Goal: Task Accomplishment & Management: Complete application form

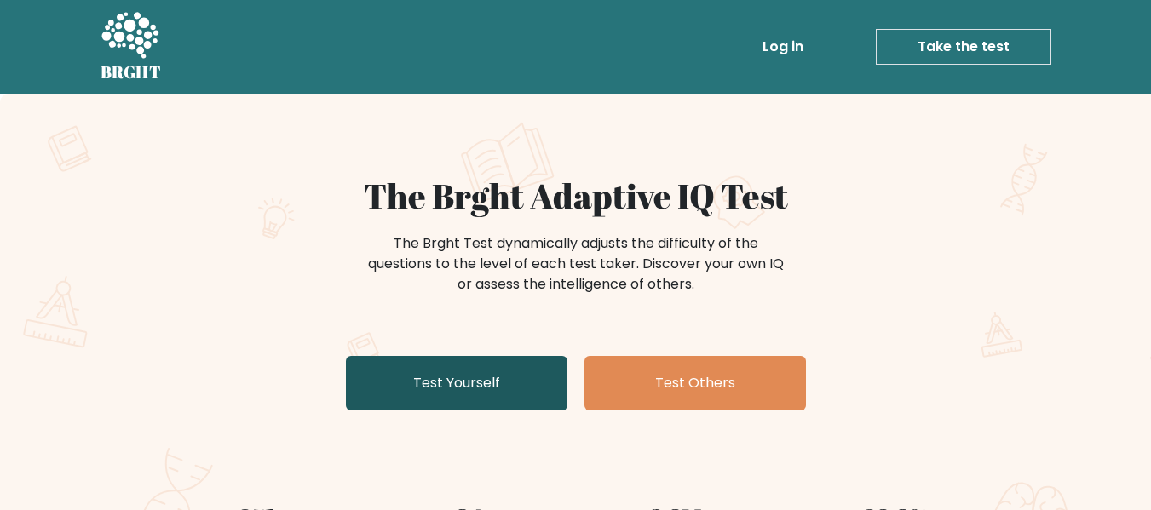
click at [495, 376] on link "Test Yourself" at bounding box center [457, 383] width 222 height 55
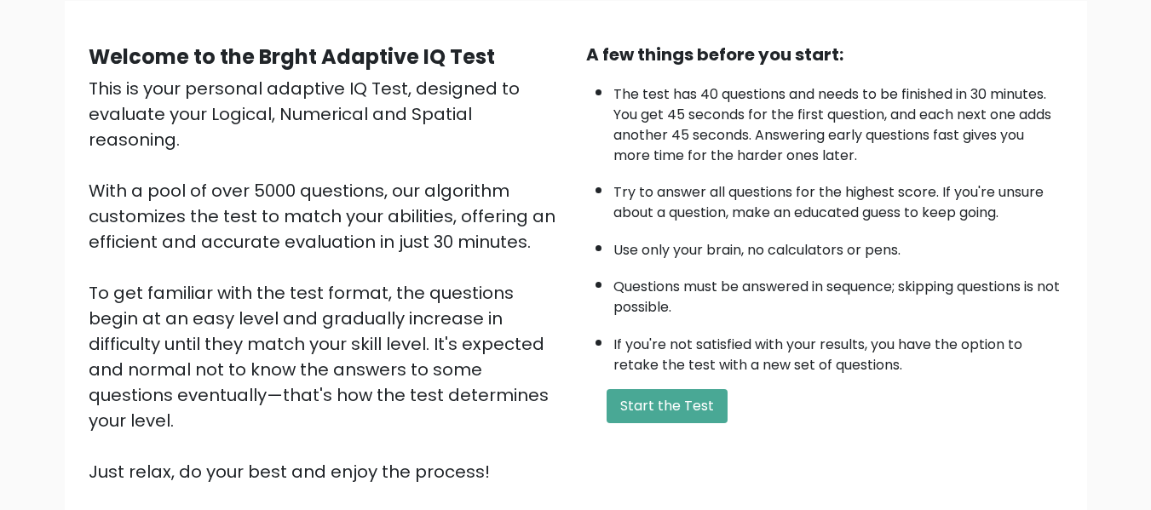
scroll to position [170, 0]
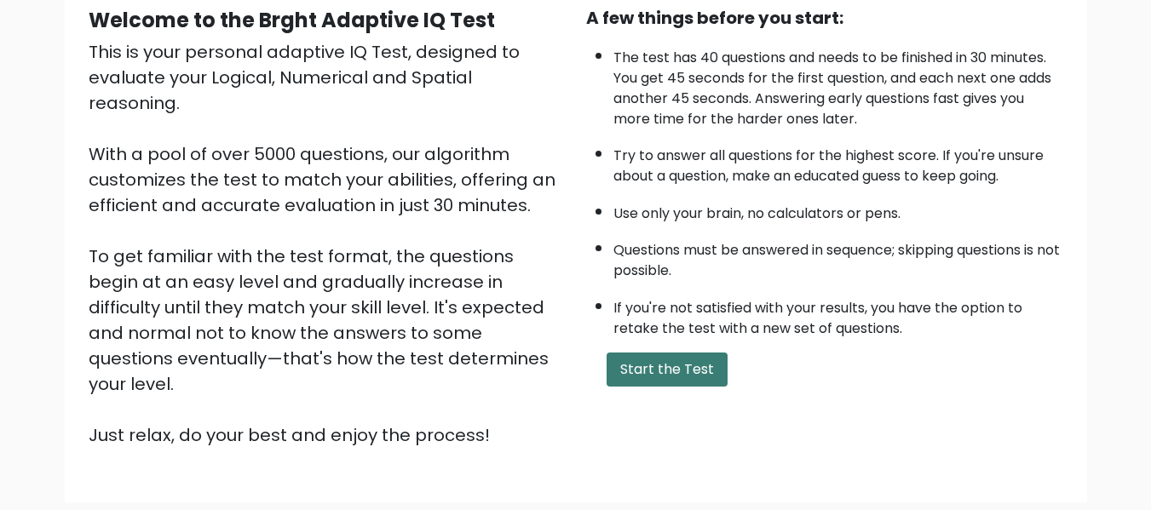
click at [668, 370] on button "Start the Test" at bounding box center [667, 370] width 121 height 34
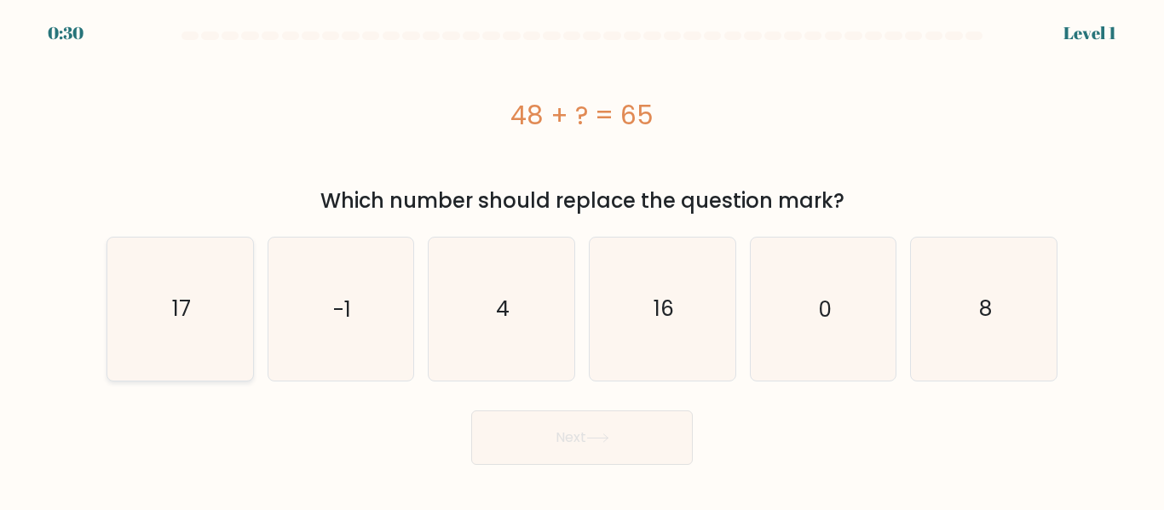
click at [210, 311] on icon "17" at bounding box center [180, 309] width 142 height 142
click at [582, 260] on input "a. 17" at bounding box center [582, 258] width 1 height 4
radio input "true"
click at [590, 429] on button "Next" at bounding box center [582, 438] width 222 height 55
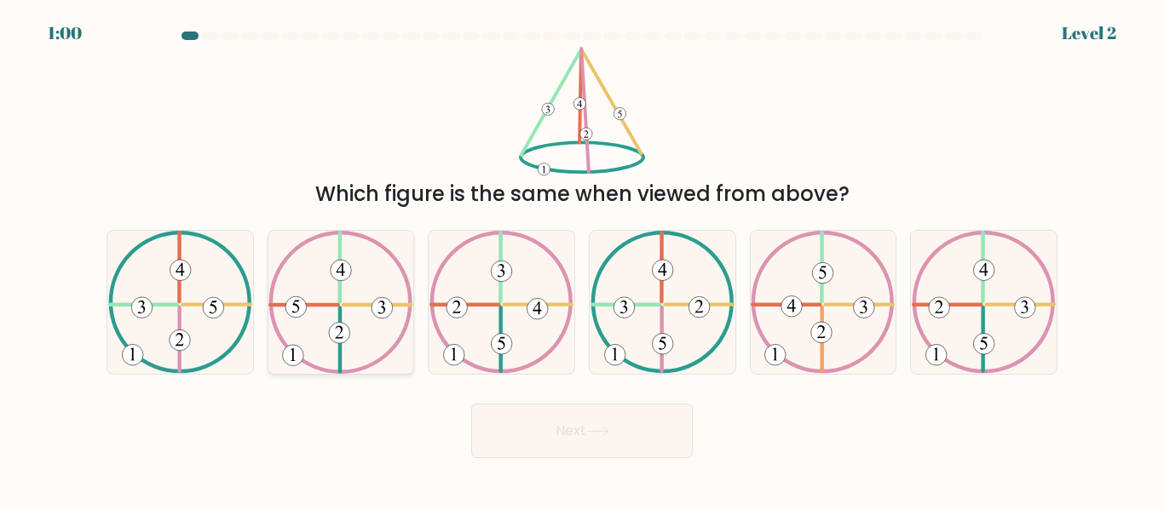
click at [348, 301] on icon at bounding box center [340, 302] width 144 height 142
click at [582, 260] on input "b." at bounding box center [582, 258] width 1 height 4
radio input "true"
click at [585, 434] on button "Next" at bounding box center [582, 431] width 222 height 55
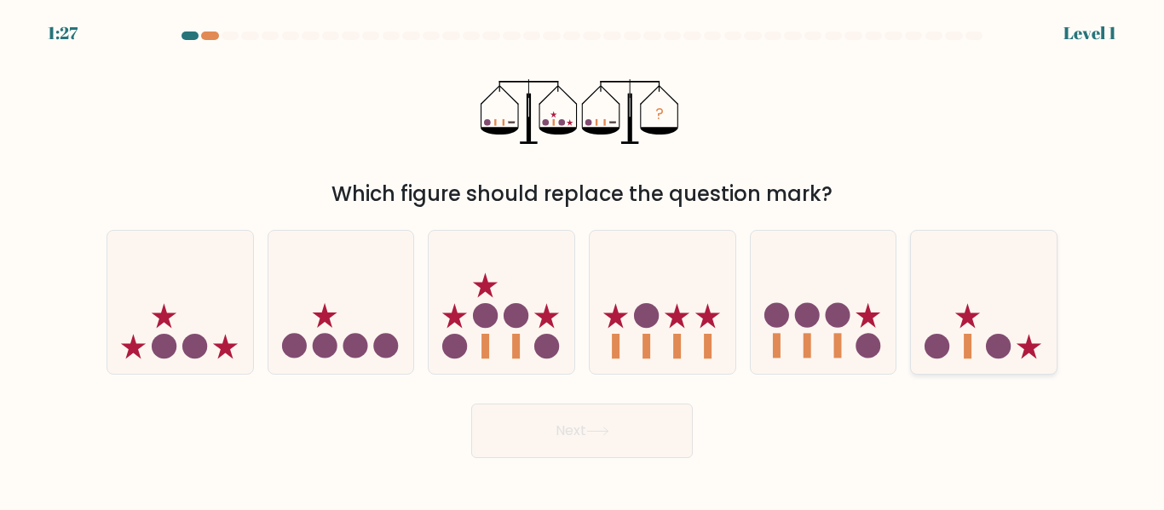
click at [973, 346] on icon at bounding box center [984, 302] width 146 height 120
click at [583, 260] on input "f." at bounding box center [582, 258] width 1 height 4
radio input "true"
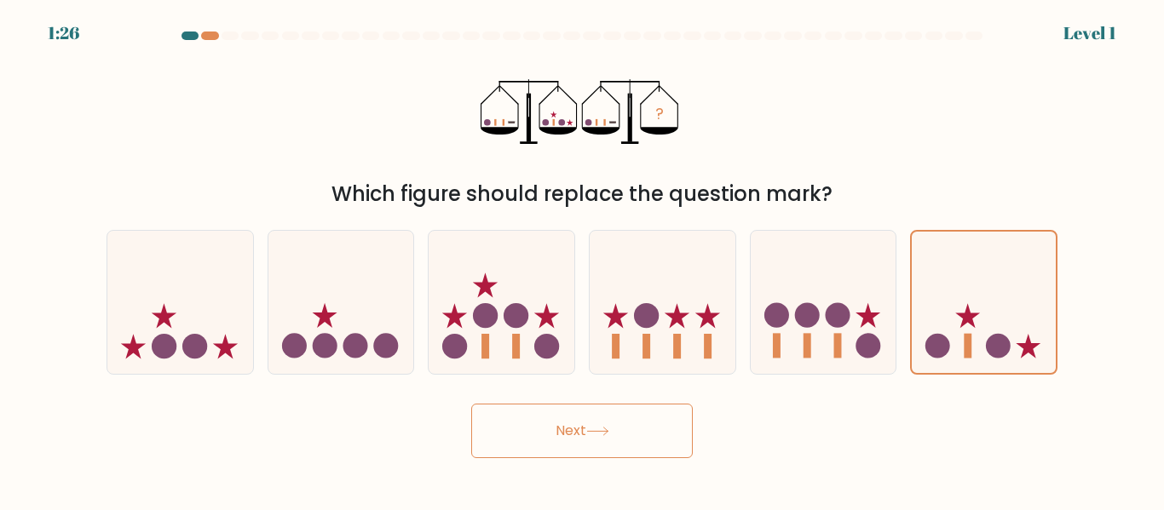
click at [550, 441] on button "Next" at bounding box center [582, 431] width 222 height 55
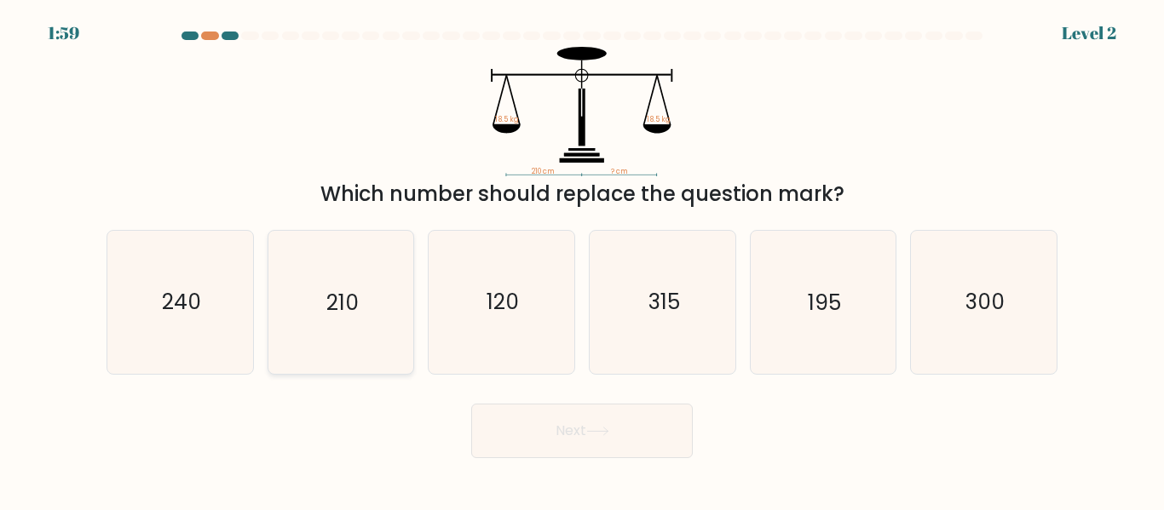
click at [351, 309] on text "210" at bounding box center [342, 303] width 32 height 30
click at [582, 260] on input "b. 210" at bounding box center [582, 258] width 1 height 4
radio input "true"
click at [574, 423] on button "Next" at bounding box center [582, 431] width 222 height 55
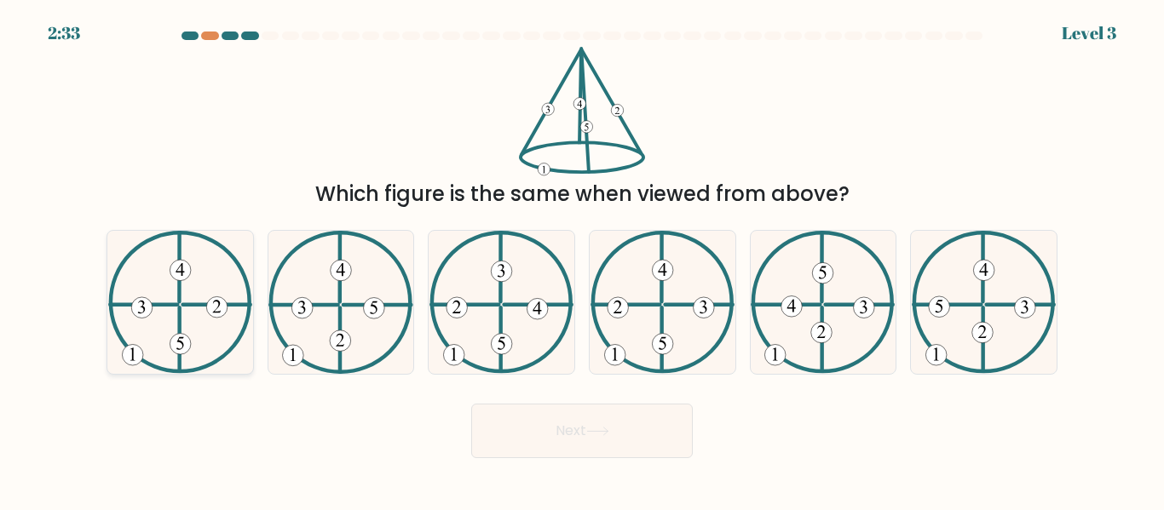
click at [180, 281] on 134 at bounding box center [180, 270] width 21 height 21
click at [582, 260] on input "a." at bounding box center [582, 258] width 1 height 4
radio input "true"
click at [573, 419] on button "Next" at bounding box center [582, 431] width 222 height 55
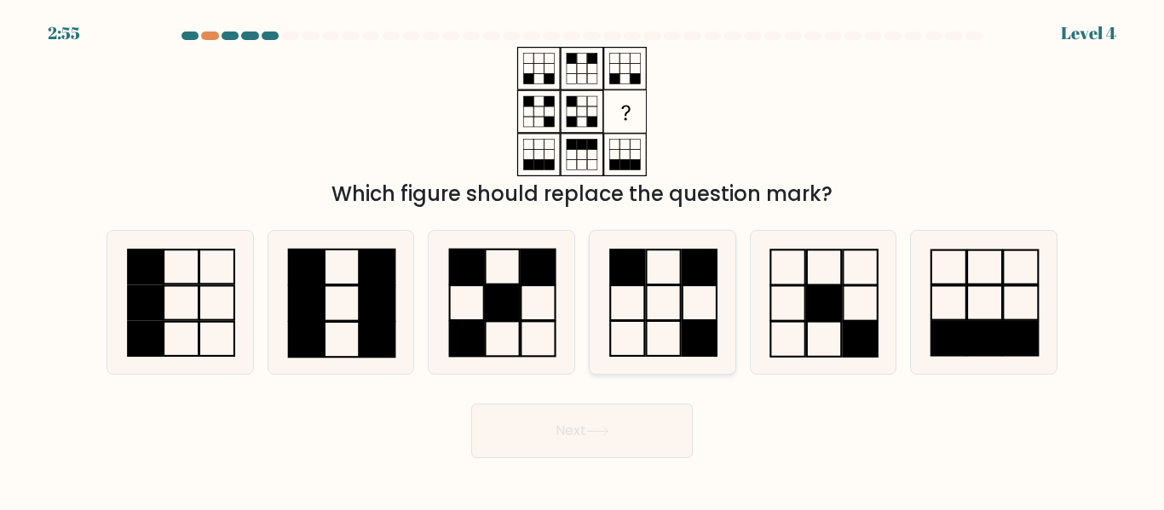
click at [684, 322] on rect at bounding box center [699, 338] width 34 height 35
click at [583, 260] on input "d." at bounding box center [582, 258] width 1 height 4
radio input "true"
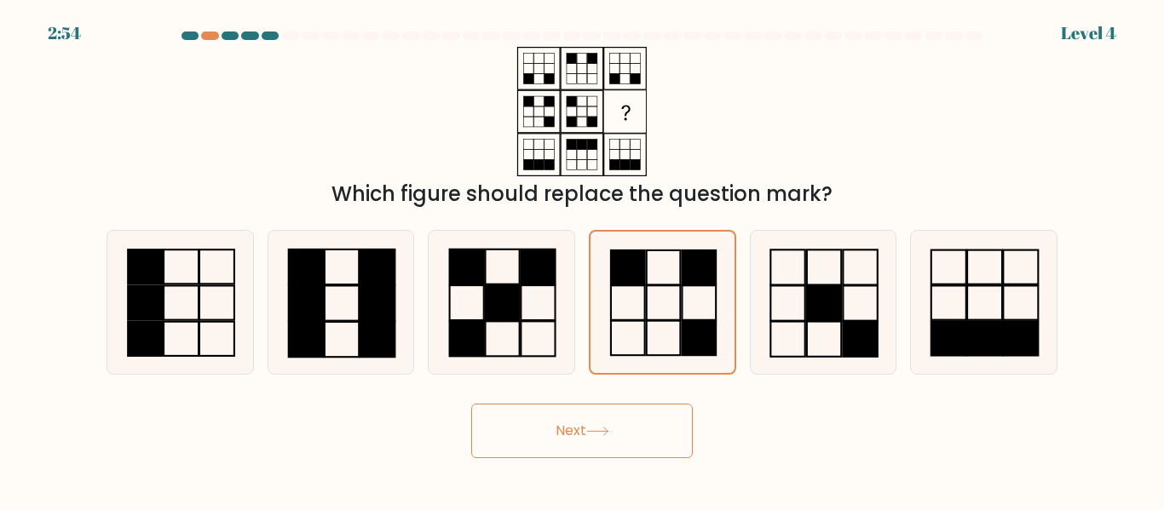
click at [654, 428] on button "Next" at bounding box center [582, 431] width 222 height 55
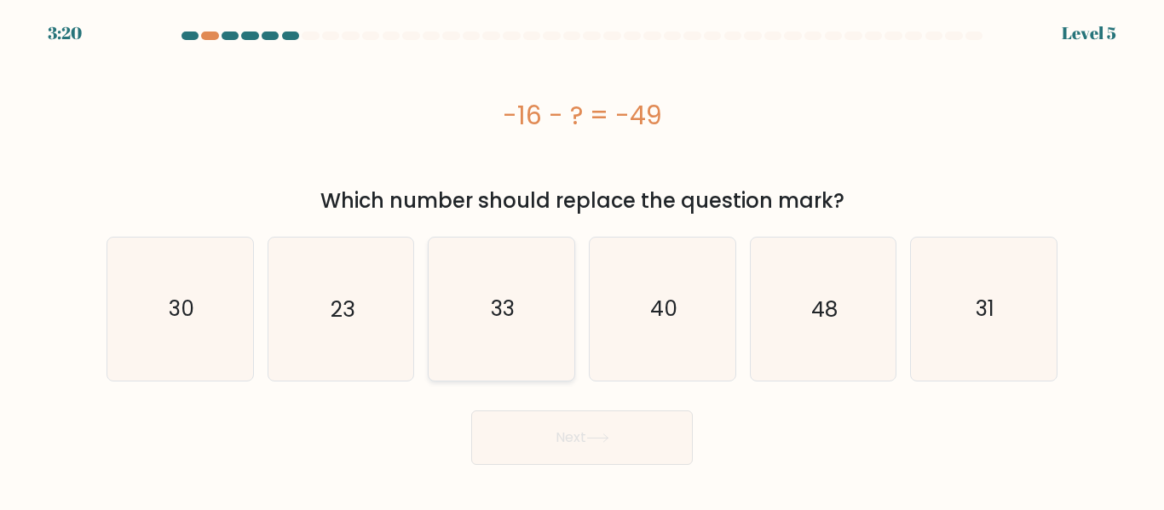
click at [510, 315] on text "33" at bounding box center [503, 309] width 24 height 30
click at [582, 260] on input "c. 33" at bounding box center [582, 258] width 1 height 4
radio input "true"
click at [627, 431] on button "Next" at bounding box center [582, 438] width 222 height 55
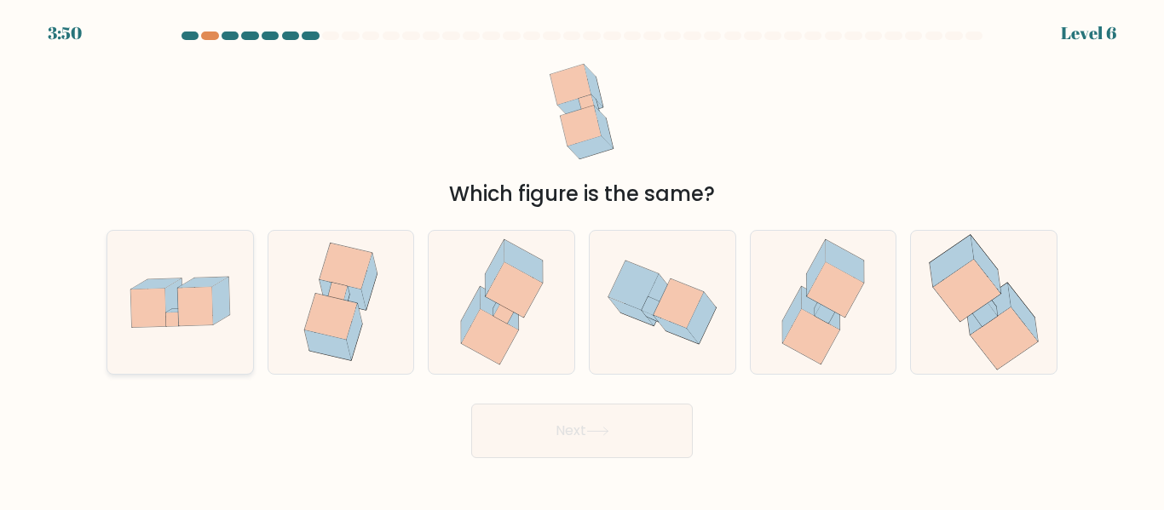
click at [204, 320] on icon at bounding box center [194, 306] width 35 height 38
click at [582, 260] on input "a." at bounding box center [582, 258] width 1 height 4
radio input "true"
click at [568, 430] on button "Next" at bounding box center [582, 431] width 222 height 55
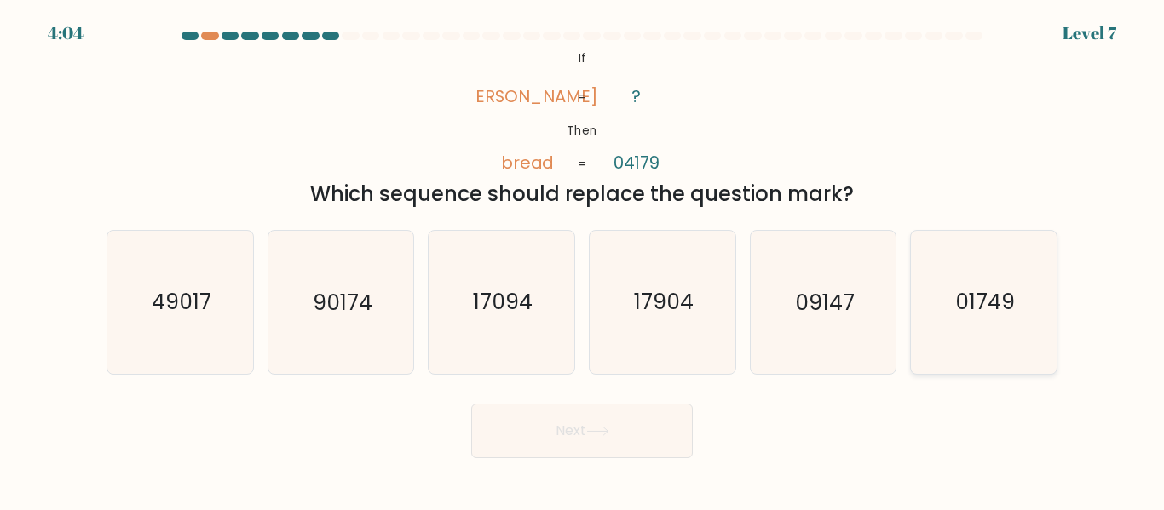
click at [946, 271] on icon "01749" at bounding box center [983, 302] width 142 height 142
click at [583, 260] on input "f. 01749" at bounding box center [582, 258] width 1 height 4
radio input "true"
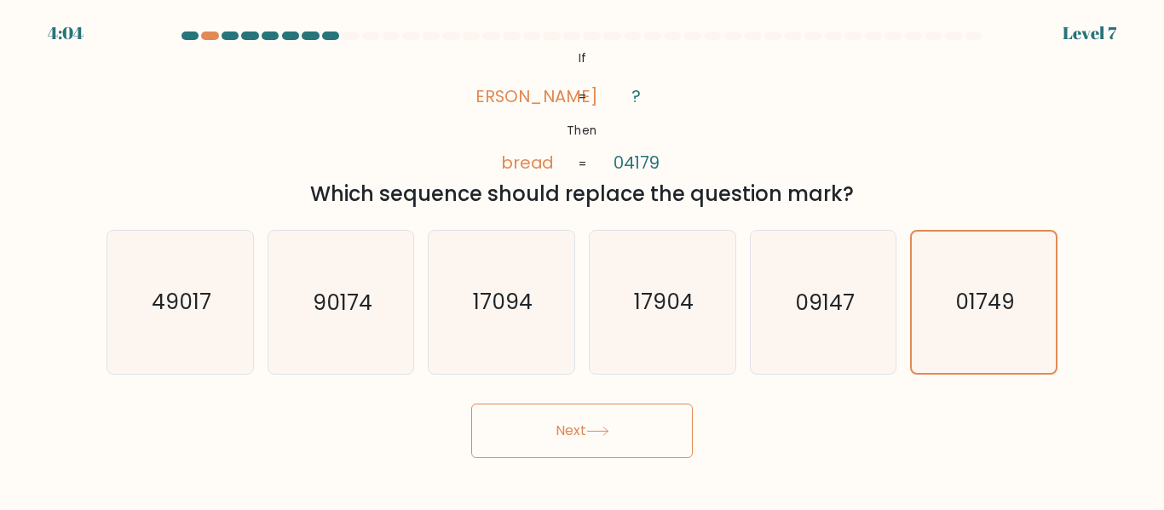
click at [681, 413] on button "Next" at bounding box center [582, 431] width 222 height 55
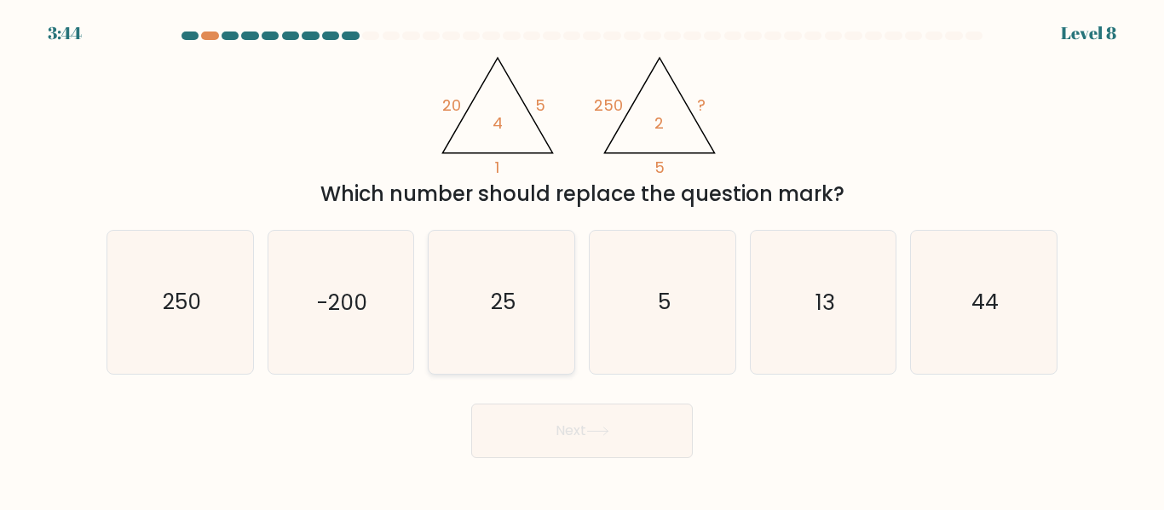
click at [515, 296] on text "25" at bounding box center [503, 303] width 25 height 30
click at [582, 260] on input "c. 25" at bounding box center [582, 258] width 1 height 4
radio input "true"
click at [604, 425] on button "Next" at bounding box center [582, 431] width 222 height 55
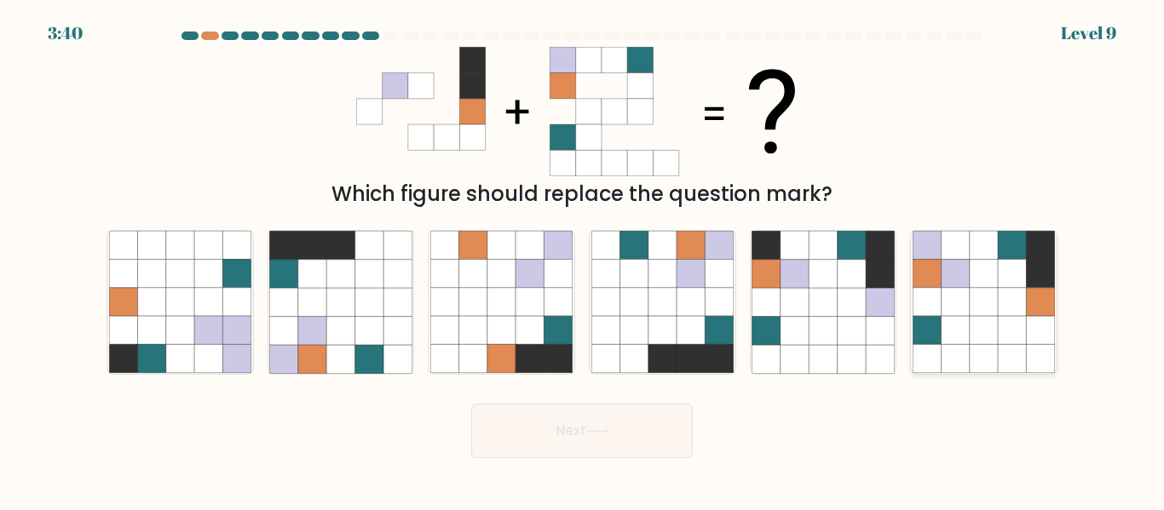
click at [971, 308] on icon at bounding box center [984, 302] width 28 height 28
click at [583, 260] on input "f." at bounding box center [582, 258] width 1 height 4
radio input "true"
click at [639, 415] on button "Next" at bounding box center [582, 431] width 222 height 55
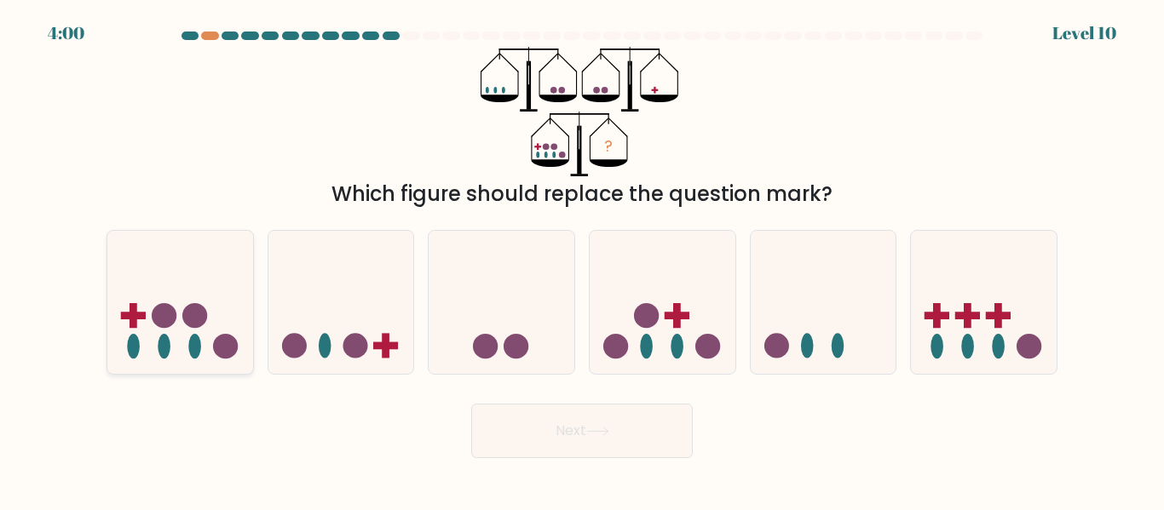
click at [187, 317] on circle at bounding box center [194, 315] width 25 height 25
click at [582, 260] on input "a." at bounding box center [582, 258] width 1 height 4
radio input "true"
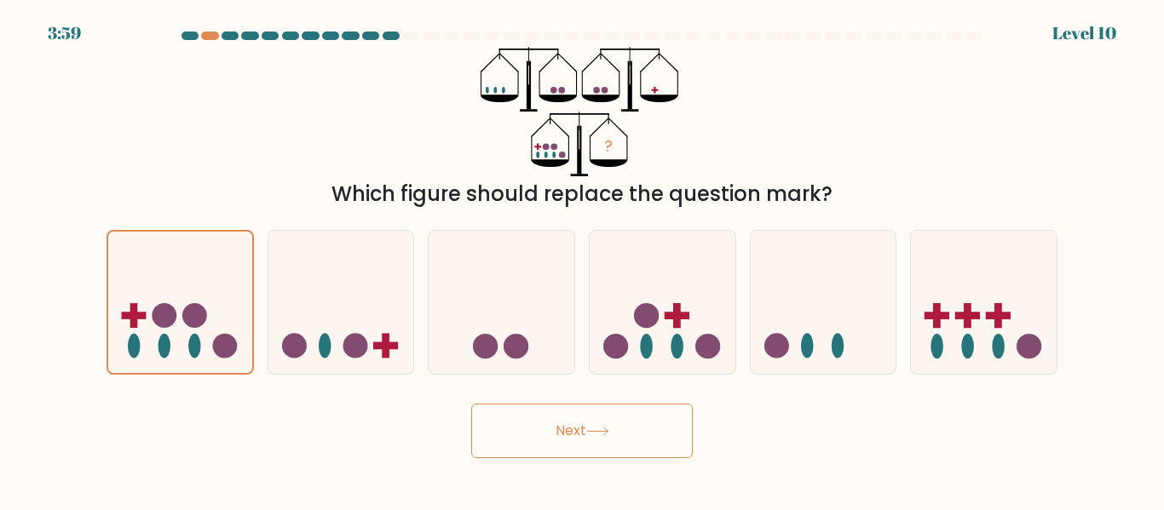
click at [563, 434] on button "Next" at bounding box center [582, 431] width 222 height 55
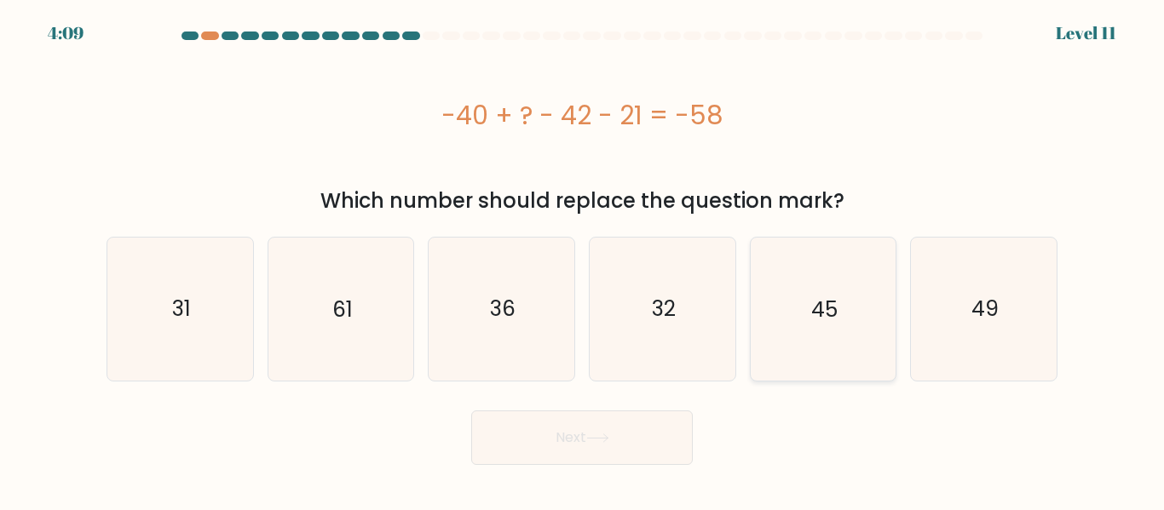
click at [837, 311] on text "45" at bounding box center [824, 309] width 26 height 30
click at [583, 260] on input "e. 45" at bounding box center [582, 258] width 1 height 4
radio input "true"
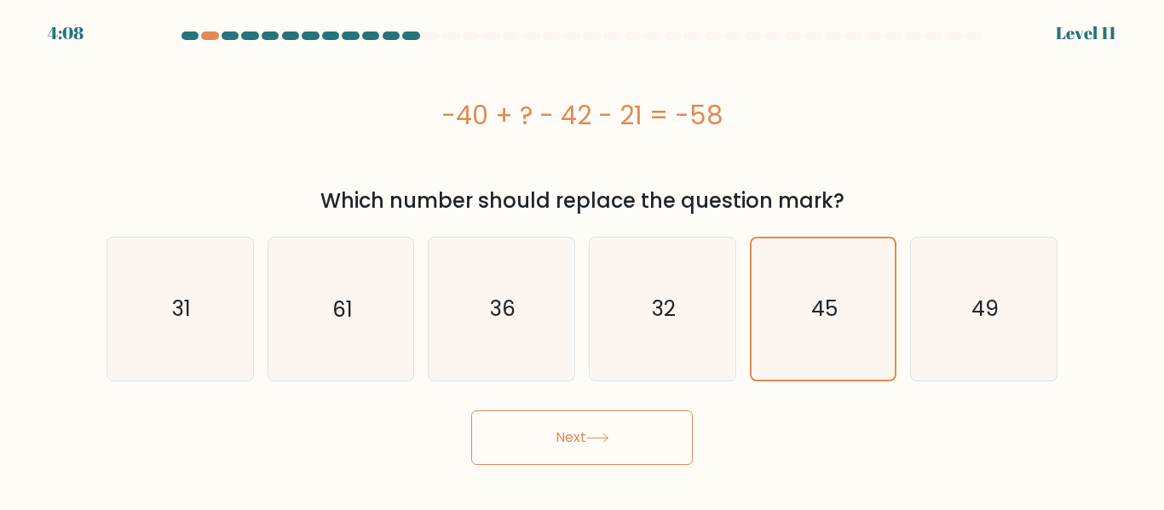
click at [627, 445] on button "Next" at bounding box center [582, 438] width 222 height 55
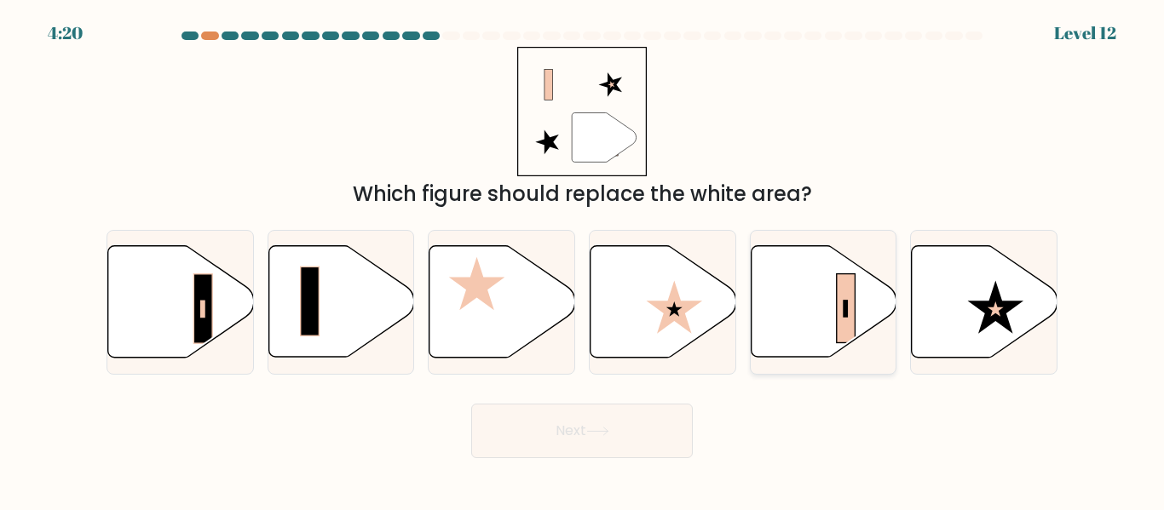
click at [815, 316] on icon at bounding box center [824, 302] width 146 height 112
click at [583, 260] on input "e." at bounding box center [582, 258] width 1 height 4
radio input "true"
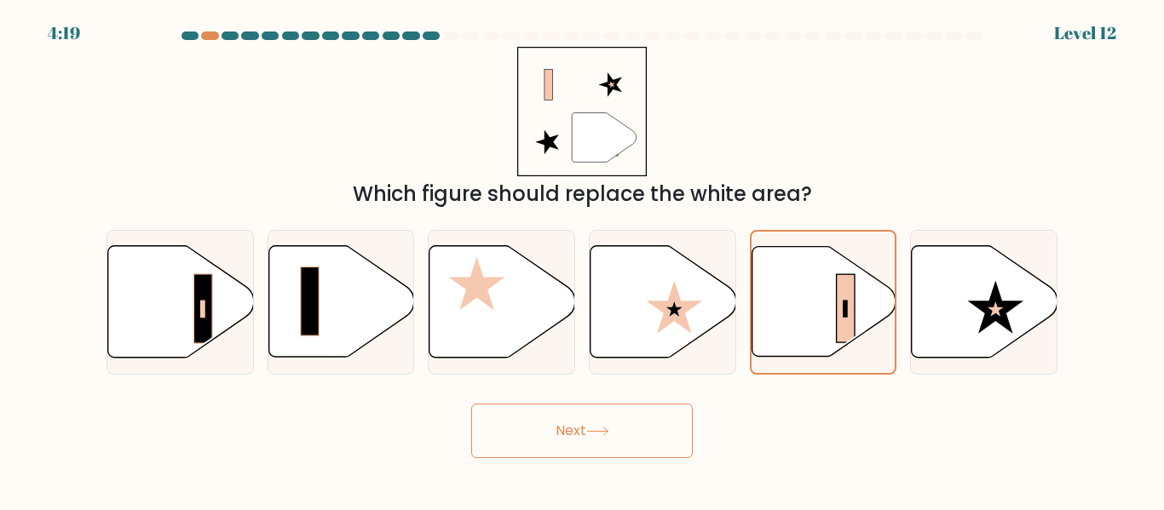
click at [580, 429] on button "Next" at bounding box center [582, 431] width 222 height 55
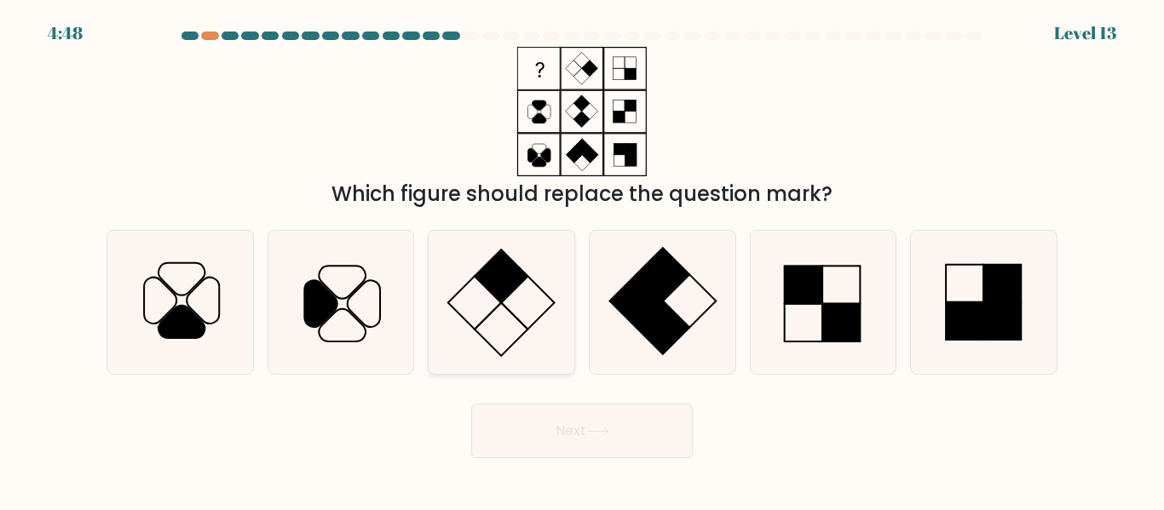
click at [492, 323] on icon at bounding box center [501, 302] width 142 height 142
click at [582, 260] on input "c." at bounding box center [582, 258] width 1 height 4
radio input "true"
click at [597, 440] on button "Next" at bounding box center [582, 431] width 222 height 55
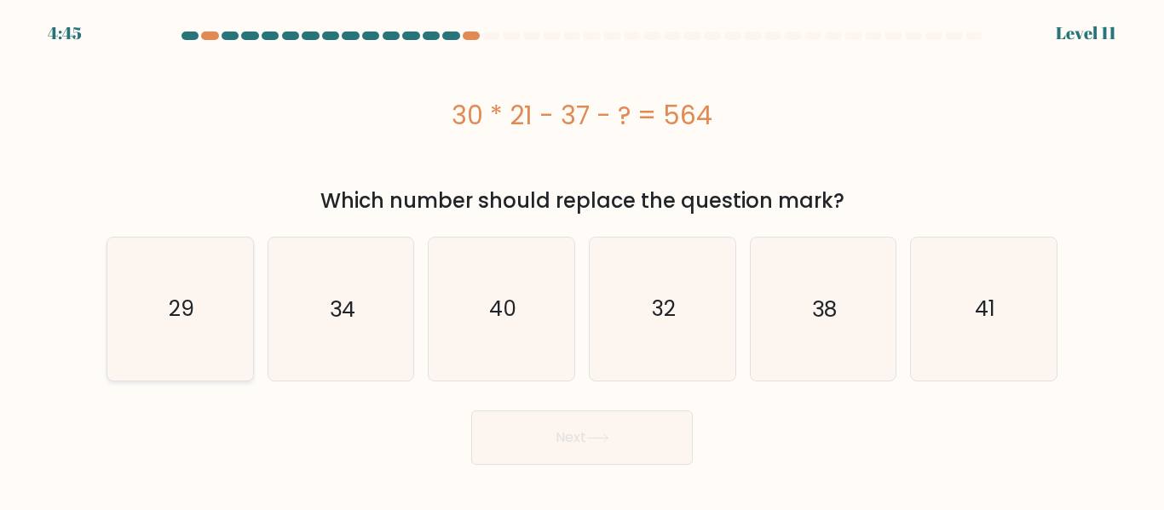
click at [147, 309] on icon "29" at bounding box center [180, 309] width 142 height 142
click at [582, 260] on input "a. 29" at bounding box center [582, 258] width 1 height 4
radio input "true"
click at [626, 427] on button "Next" at bounding box center [582, 438] width 222 height 55
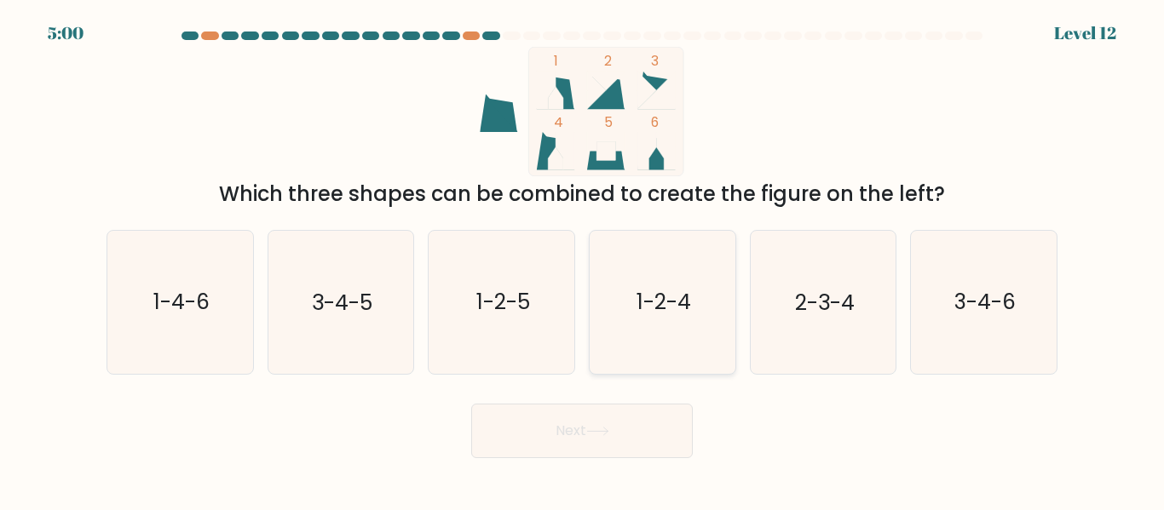
click at [688, 333] on icon "1-2-4" at bounding box center [662, 302] width 142 height 142
click at [583, 260] on input "d. 1-2-4" at bounding box center [582, 258] width 1 height 4
radio input "true"
click at [688, 435] on button "Next" at bounding box center [582, 431] width 222 height 55
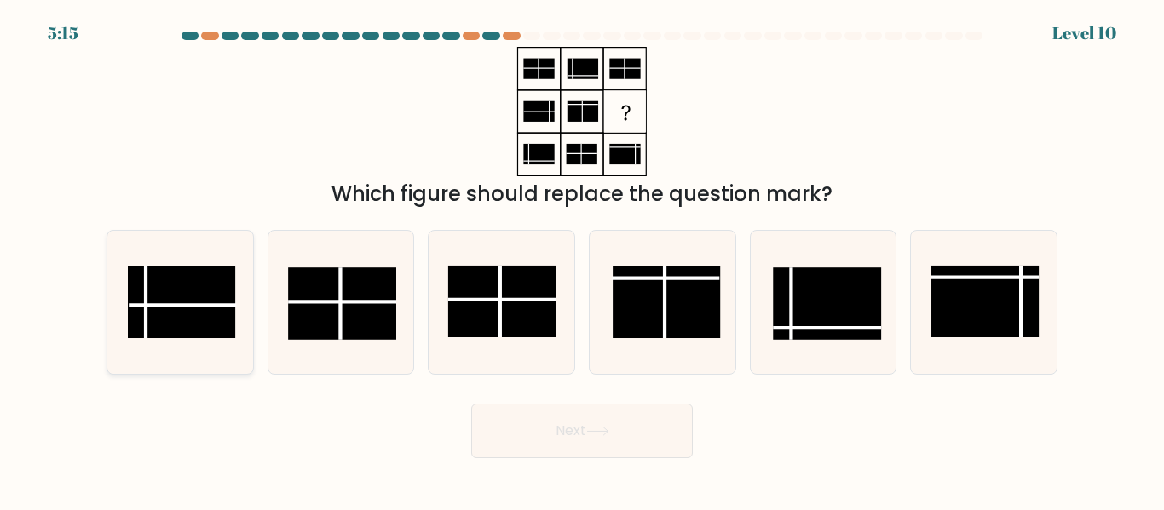
click at [170, 290] on rect at bounding box center [181, 303] width 107 height 72
click at [582, 260] on input "a." at bounding box center [582, 258] width 1 height 4
radio input "true"
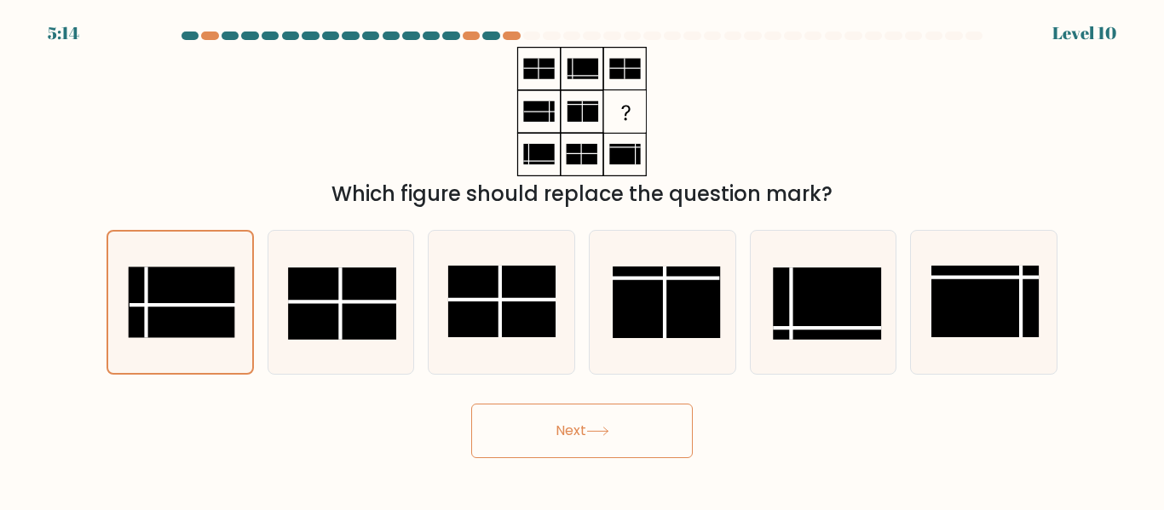
click at [530, 429] on button "Next" at bounding box center [582, 431] width 222 height 55
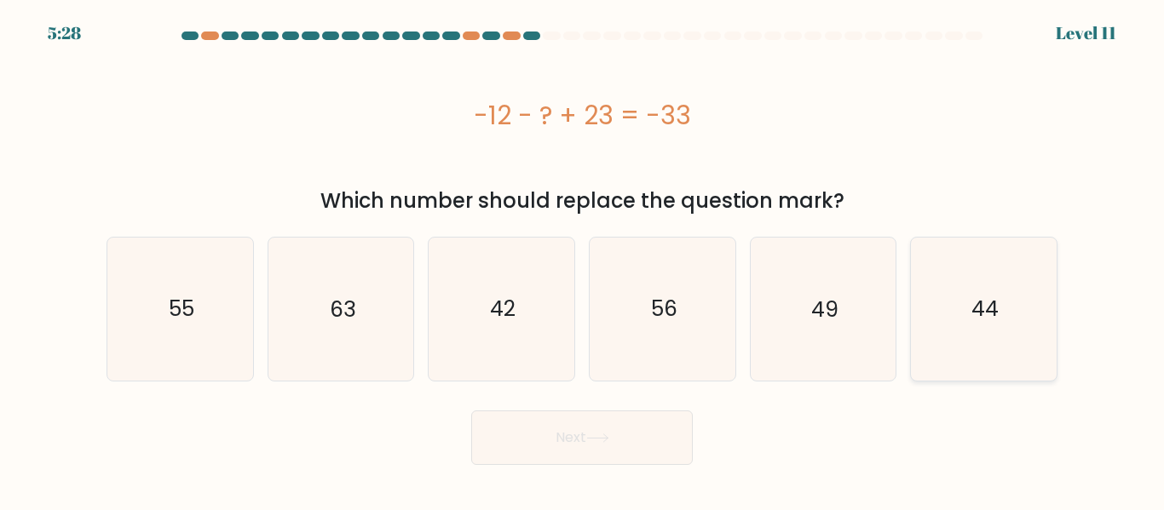
click at [962, 308] on icon "44" at bounding box center [983, 309] width 142 height 142
click at [583, 260] on input "f. 44" at bounding box center [582, 258] width 1 height 4
radio input "true"
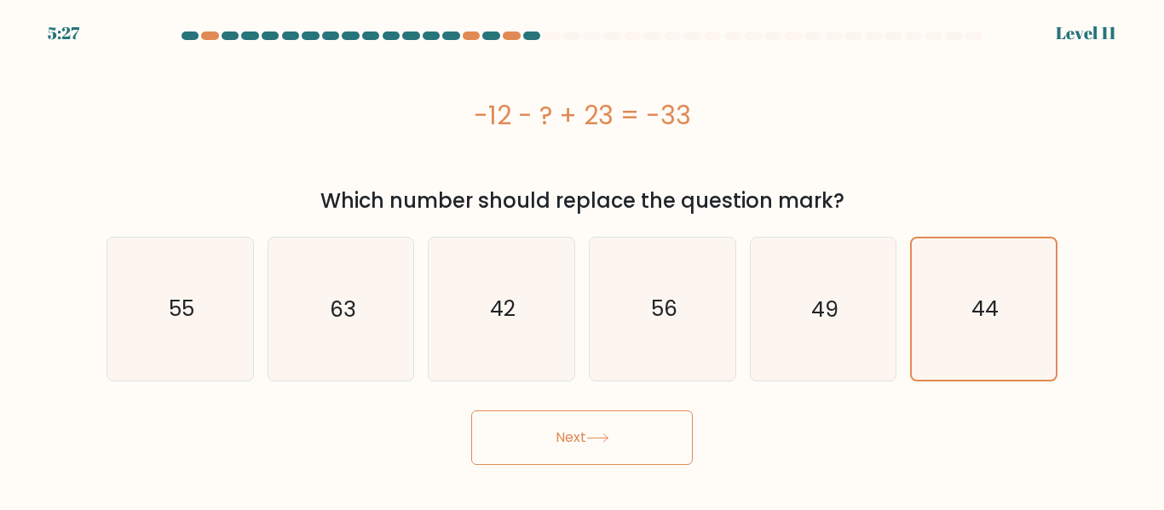
click at [589, 430] on button "Next" at bounding box center [582, 438] width 222 height 55
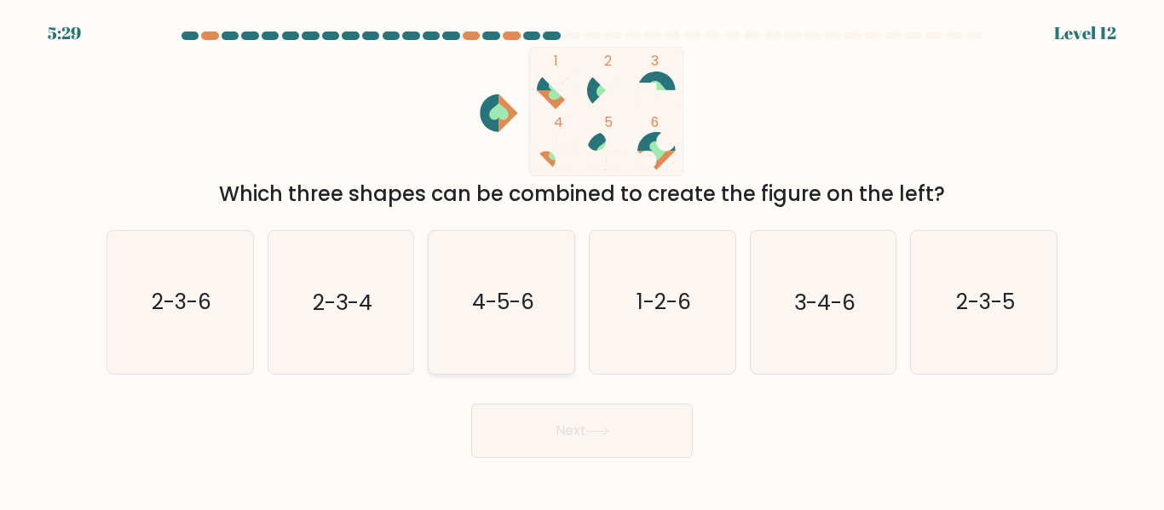
click at [532, 323] on icon "4-5-6" at bounding box center [501, 302] width 142 height 142
click at [582, 260] on input "c. 4-5-6" at bounding box center [582, 258] width 1 height 4
radio input "true"
click at [586, 415] on button "Next" at bounding box center [582, 431] width 222 height 55
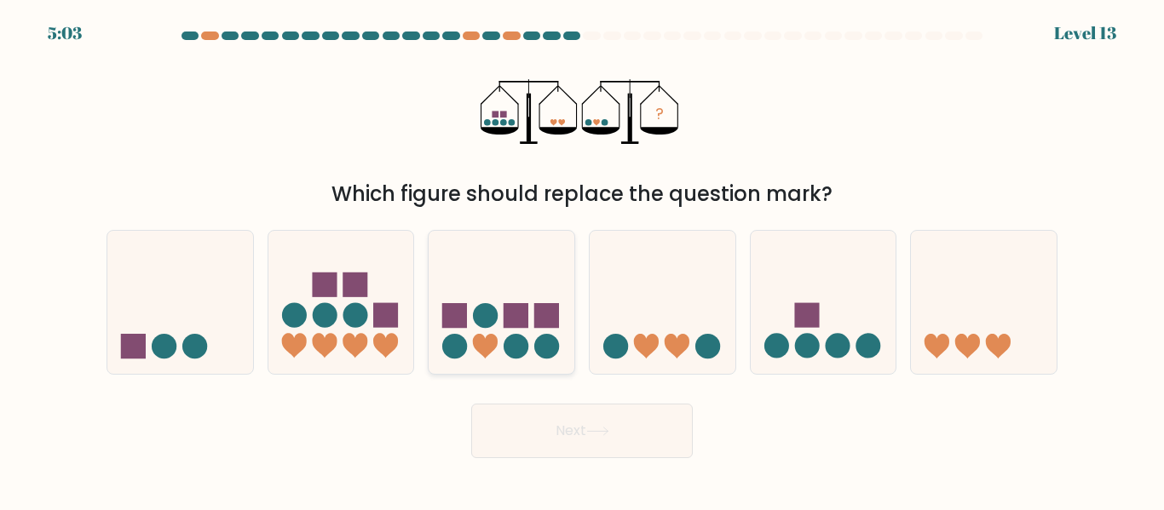
click at [508, 324] on rect at bounding box center [515, 315] width 25 height 25
click at [582, 260] on input "c." at bounding box center [582, 258] width 1 height 4
radio input "true"
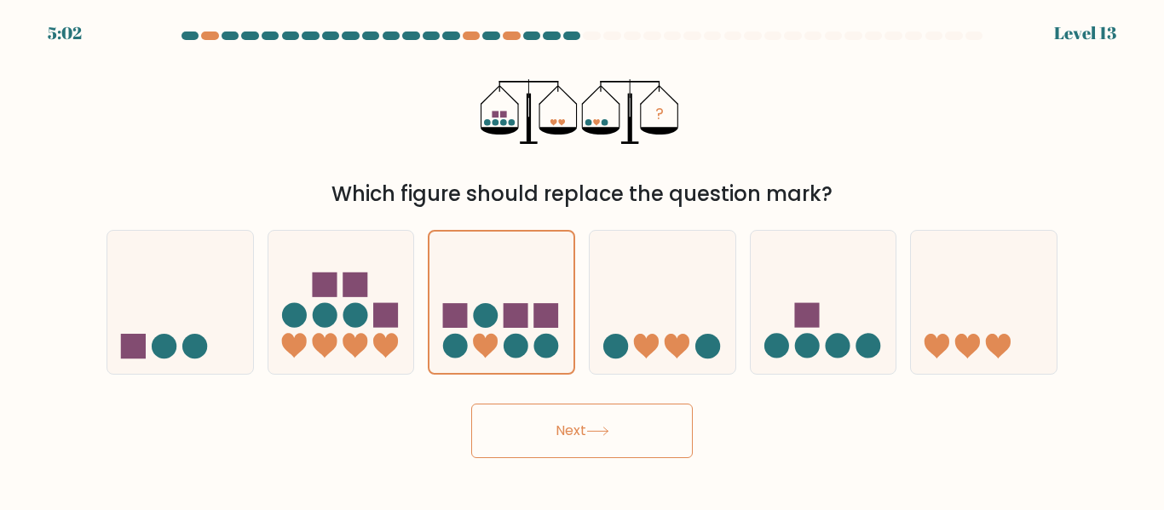
click at [620, 422] on button "Next" at bounding box center [582, 431] width 222 height 55
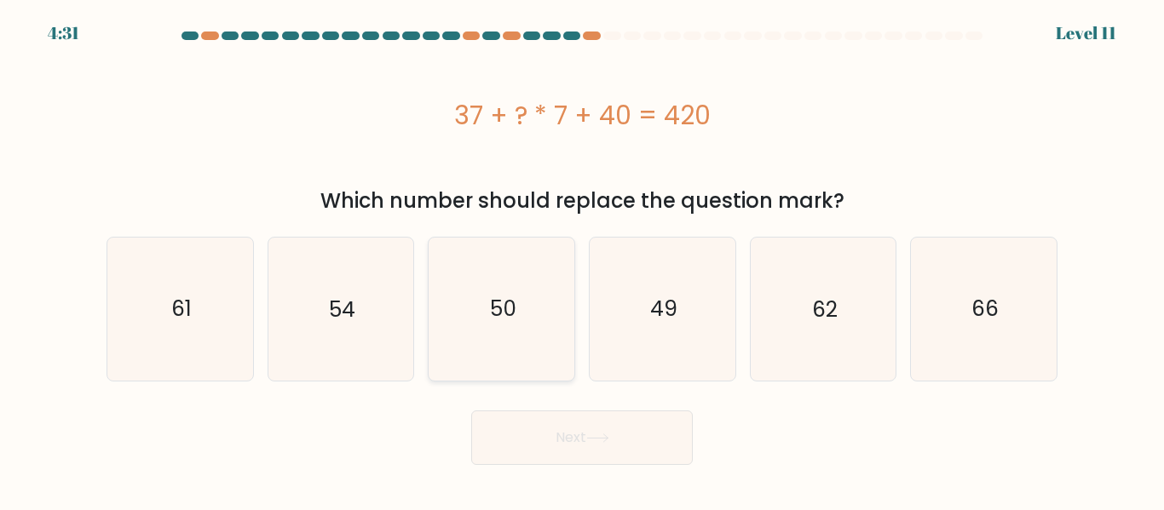
click at [514, 304] on text "50" at bounding box center [503, 309] width 26 height 30
click at [582, 260] on input "c. 50" at bounding box center [582, 258] width 1 height 4
radio input "true"
click at [578, 456] on button "Next" at bounding box center [582, 438] width 222 height 55
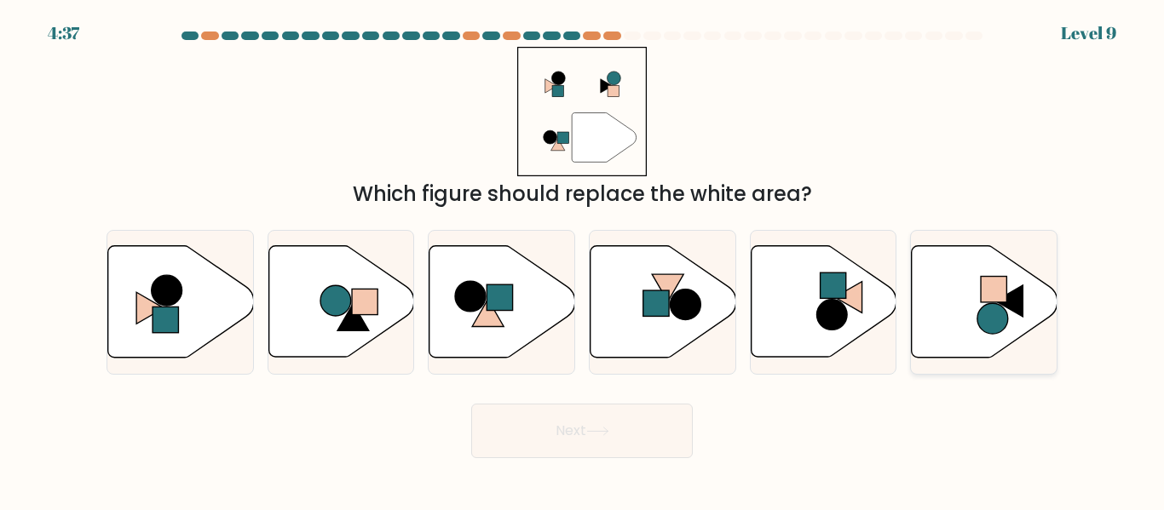
click at [962, 284] on icon at bounding box center [985, 302] width 146 height 112
click at [583, 260] on input "f." at bounding box center [582, 258] width 1 height 4
radio input "true"
click at [619, 428] on button "Next" at bounding box center [582, 431] width 222 height 55
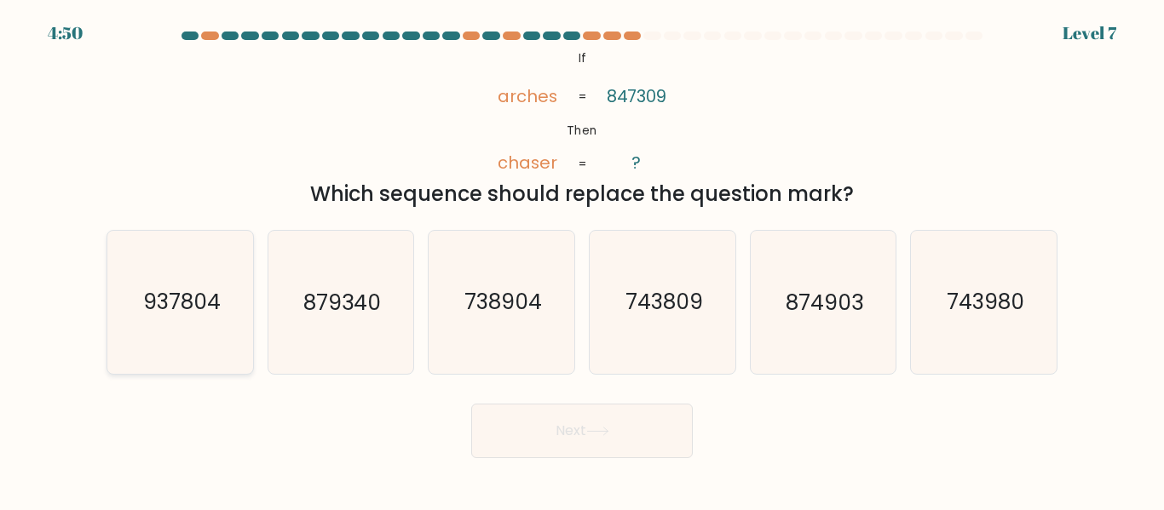
click at [130, 286] on icon "937804" at bounding box center [180, 302] width 142 height 142
click at [582, 260] on input "a. 937804" at bounding box center [582, 258] width 1 height 4
radio input "true"
click at [648, 439] on button "Next" at bounding box center [582, 431] width 222 height 55
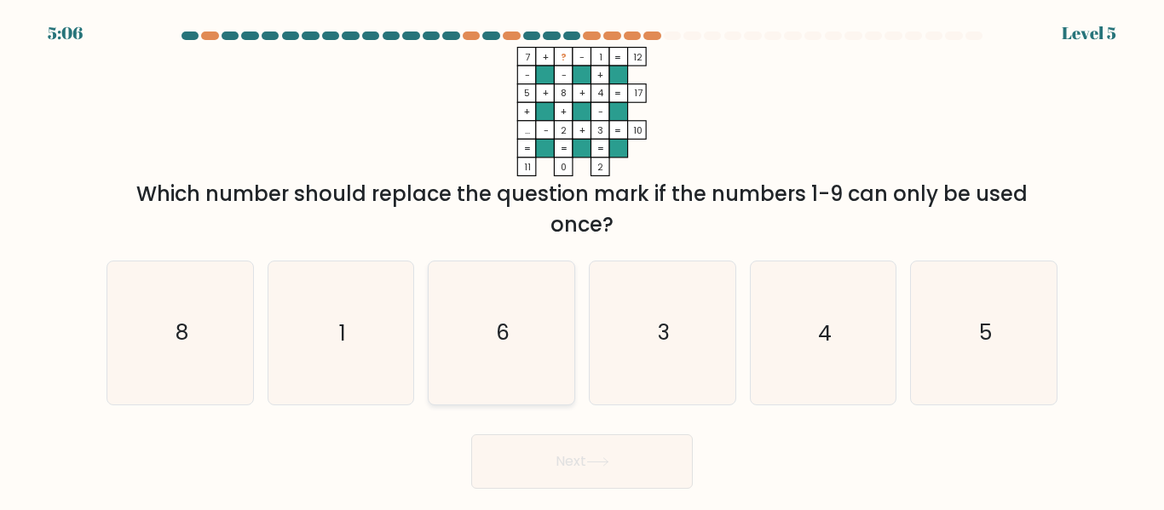
click at [537, 358] on icon "6" at bounding box center [501, 333] width 142 height 142
click at [582, 260] on input "c. 6" at bounding box center [582, 258] width 1 height 4
radio input "true"
click at [613, 443] on button "Next" at bounding box center [582, 461] width 222 height 55
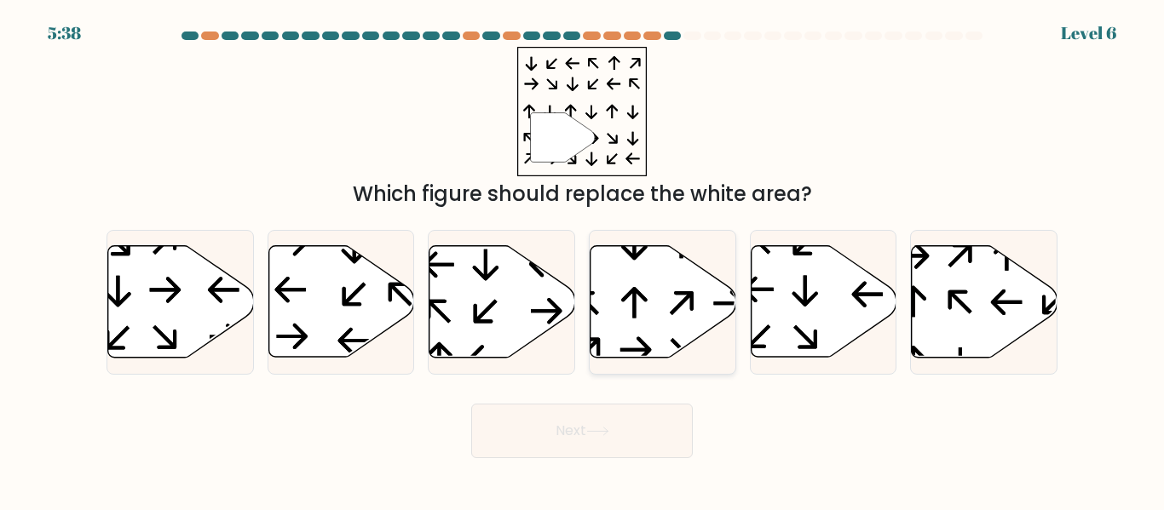
click at [662, 309] on icon at bounding box center [663, 302] width 146 height 112
click at [583, 260] on input "d." at bounding box center [582, 258] width 1 height 4
radio input "true"
click at [632, 438] on button "Next" at bounding box center [582, 431] width 222 height 55
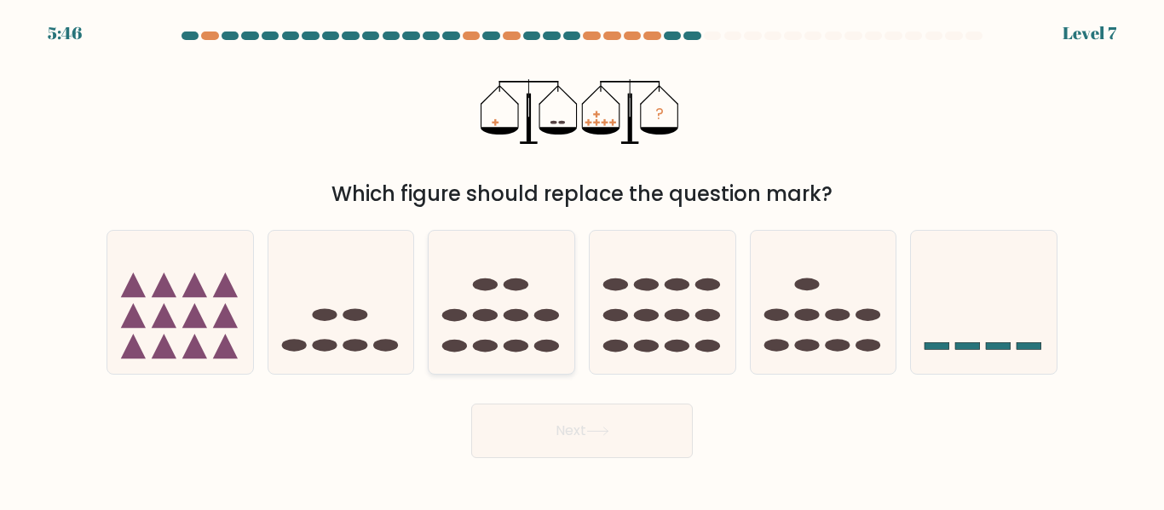
click at [510, 310] on ellipse at bounding box center [515, 315] width 25 height 13
click at [582, 260] on input "c." at bounding box center [582, 258] width 1 height 4
radio input "true"
click at [618, 447] on button "Next" at bounding box center [582, 431] width 222 height 55
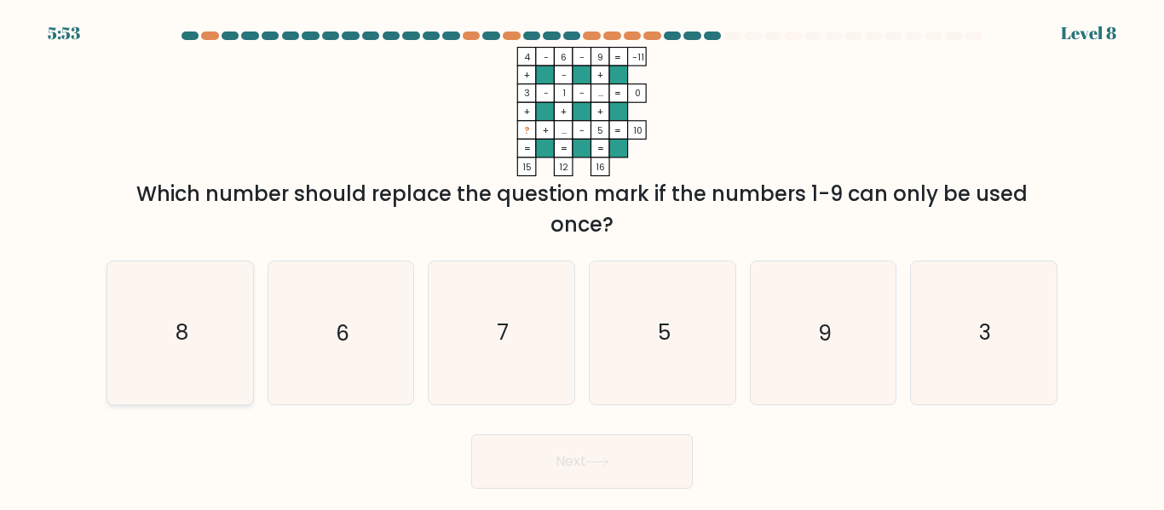
click at [250, 337] on icon "8" at bounding box center [180, 333] width 142 height 142
click at [582, 260] on input "a. 8" at bounding box center [582, 258] width 1 height 4
radio input "true"
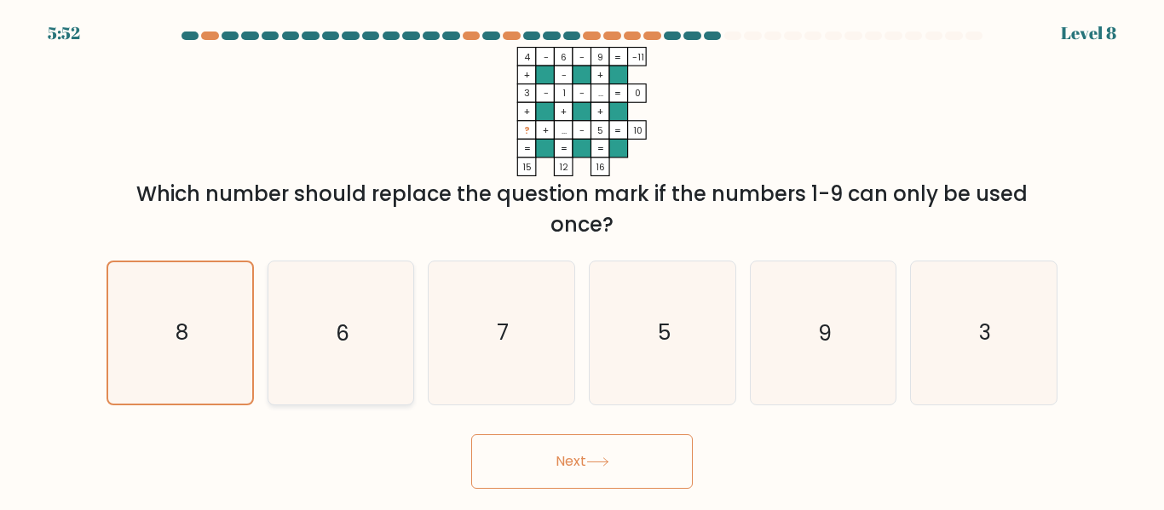
click at [339, 343] on text "6" at bounding box center [343, 334] width 14 height 30
click at [582, 260] on input "b. 6" at bounding box center [582, 258] width 1 height 4
radio input "true"
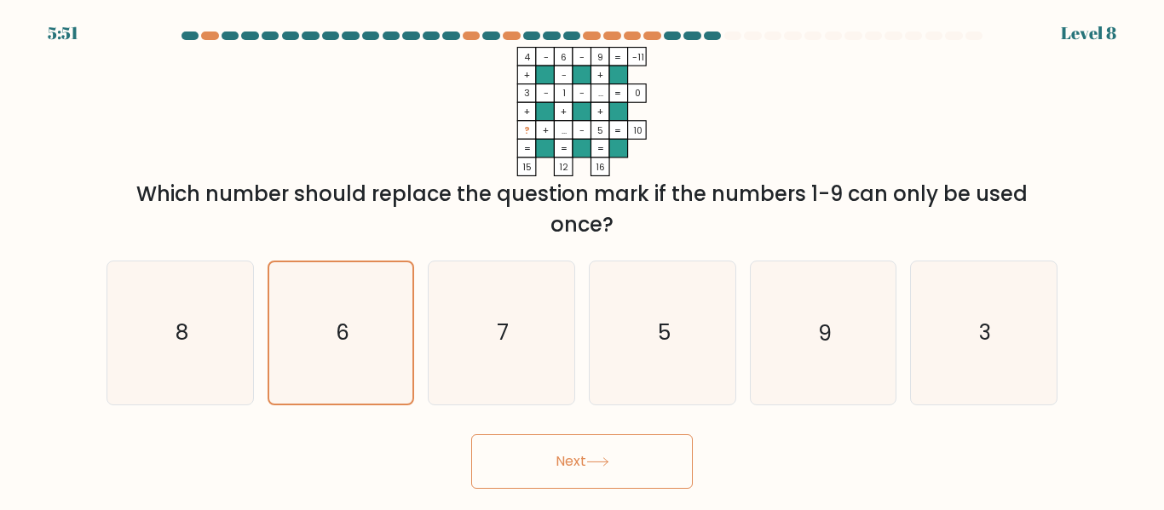
click at [523, 472] on button "Next" at bounding box center [582, 461] width 222 height 55
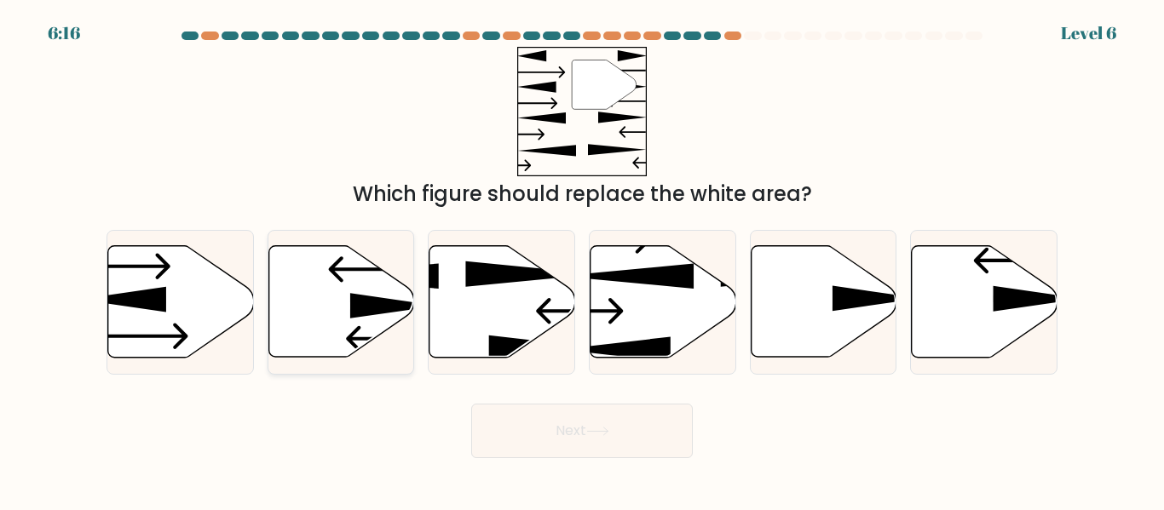
click at [377, 323] on icon at bounding box center [341, 302] width 146 height 112
click at [582, 260] on input "b." at bounding box center [582, 258] width 1 height 4
radio input "true"
click at [626, 434] on button "Next" at bounding box center [582, 431] width 222 height 55
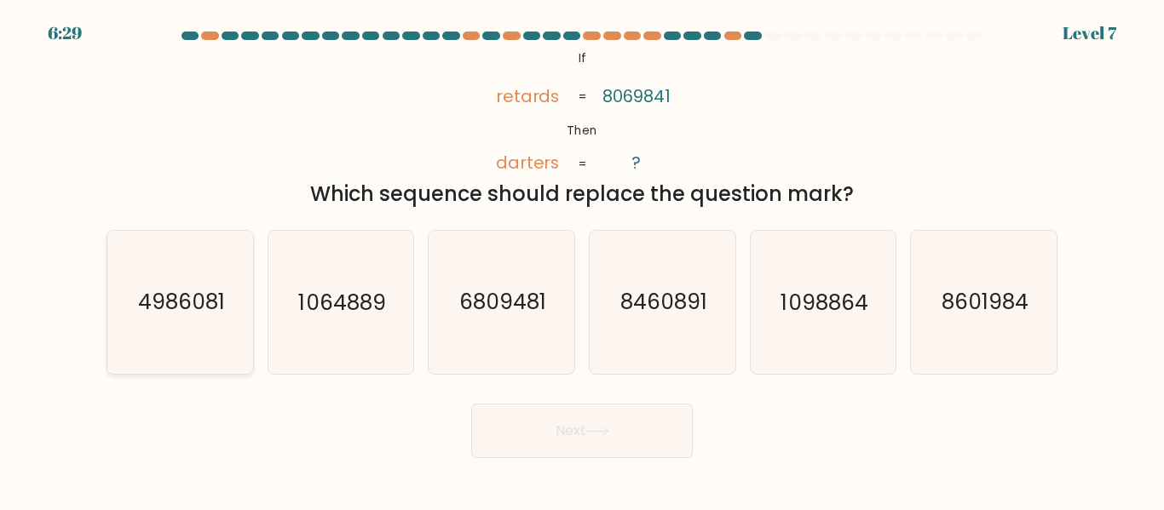
click at [184, 315] on text "4986081" at bounding box center [181, 303] width 87 height 30
click at [582, 260] on input "a. 4986081" at bounding box center [582, 258] width 1 height 4
radio input "true"
click at [583, 425] on button "Next" at bounding box center [582, 431] width 222 height 55
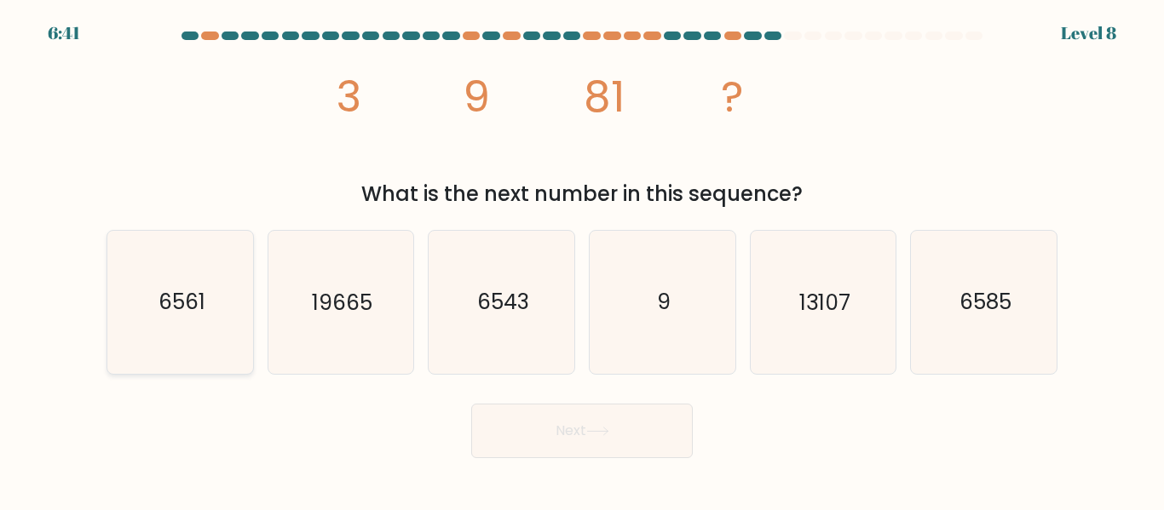
click at [184, 322] on icon "6561" at bounding box center [180, 302] width 142 height 142
click at [582, 260] on input "a. 6561" at bounding box center [582, 258] width 1 height 4
radio input "true"
click at [548, 434] on button "Next" at bounding box center [582, 431] width 222 height 55
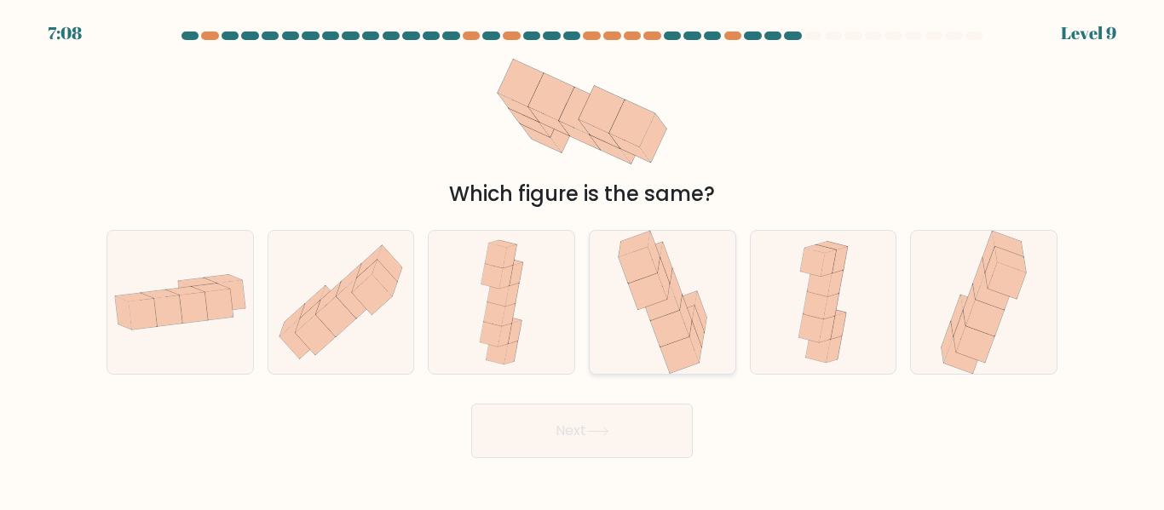
click at [660, 309] on icon at bounding box center [660, 303] width 38 height 37
click at [583, 260] on input "d." at bounding box center [582, 258] width 1 height 4
radio input "true"
click at [631, 449] on button "Next" at bounding box center [582, 431] width 222 height 55
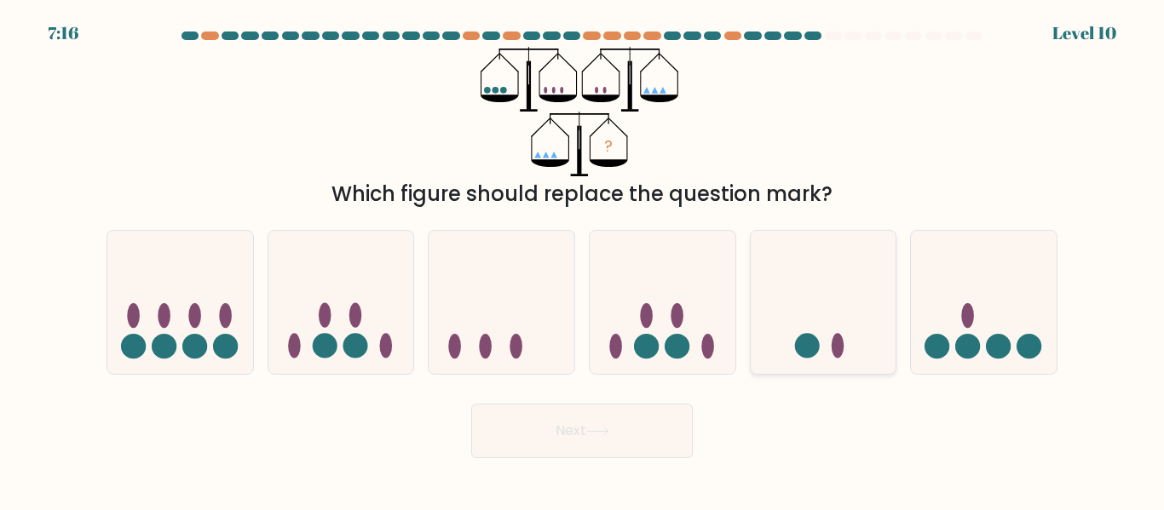
click at [809, 351] on circle at bounding box center [806, 346] width 25 height 25
click at [583, 260] on input "e." at bounding box center [582, 258] width 1 height 4
radio input "true"
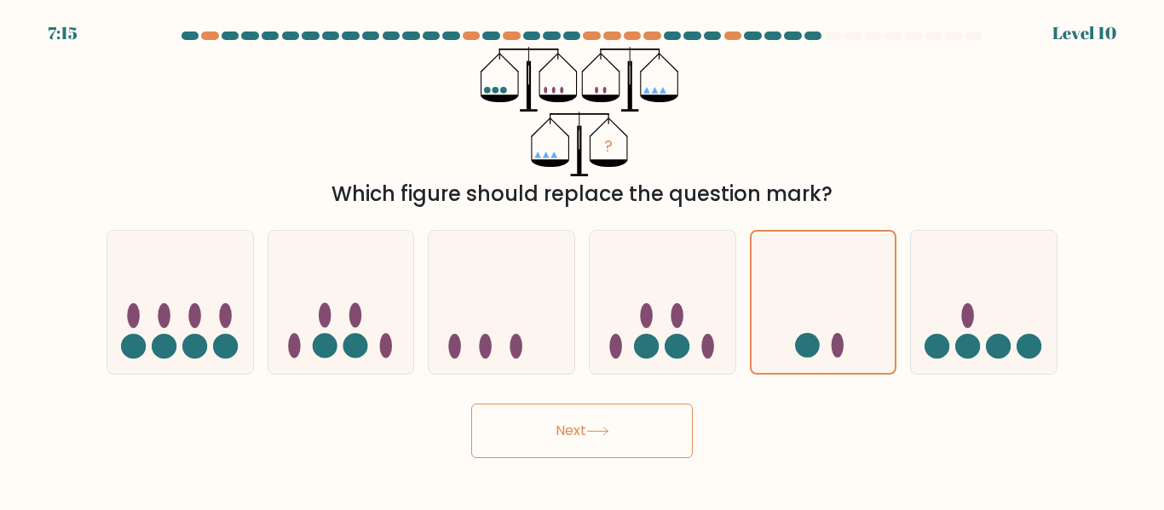
click at [575, 429] on button "Next" at bounding box center [582, 431] width 222 height 55
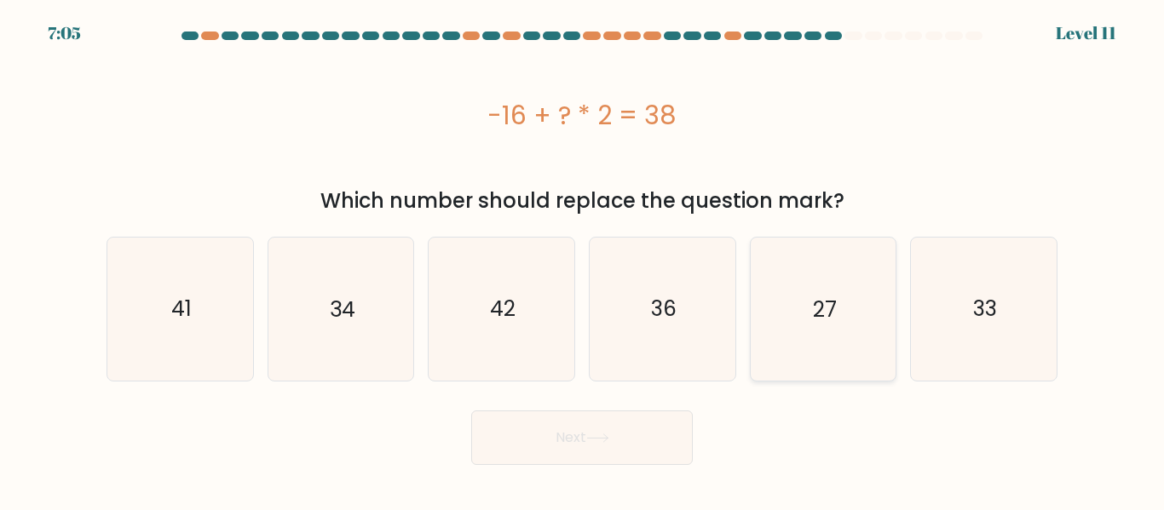
click at [773, 327] on icon "27" at bounding box center [822, 309] width 142 height 142
click at [583, 260] on input "e. 27" at bounding box center [582, 258] width 1 height 4
radio input "true"
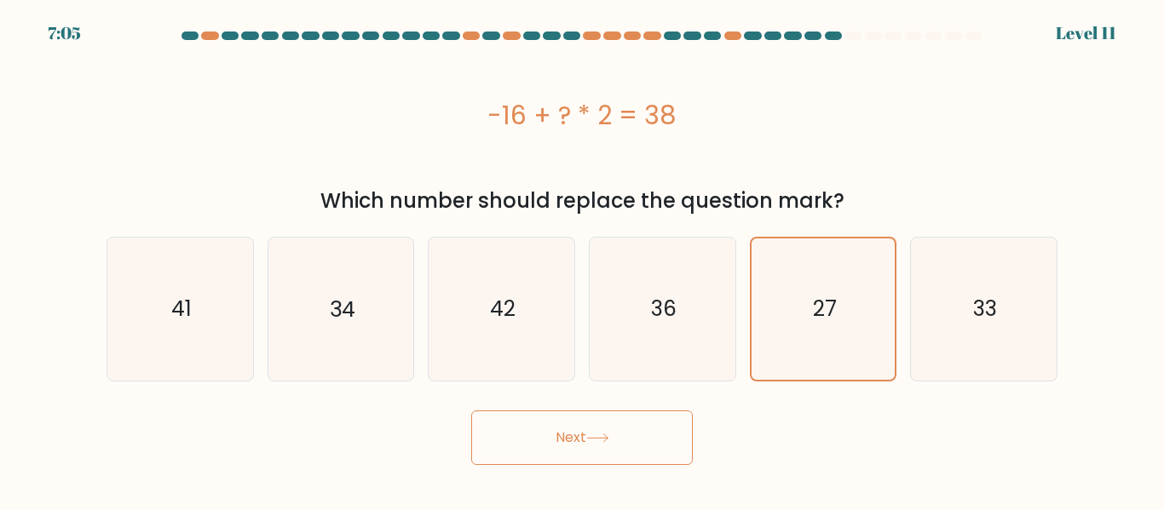
click at [613, 454] on button "Next" at bounding box center [582, 438] width 222 height 55
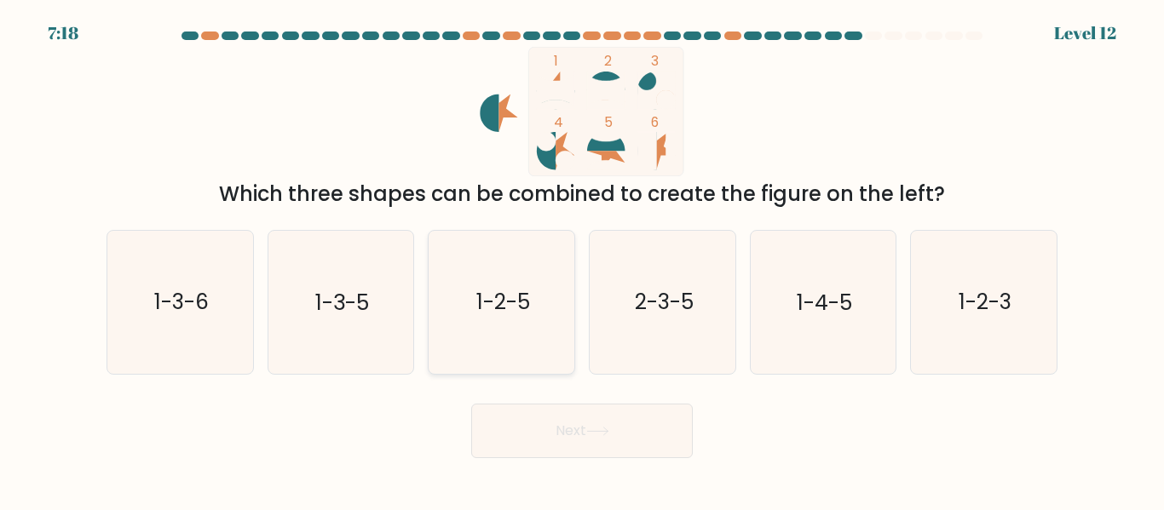
click at [485, 308] on text "1-2-5" at bounding box center [503, 303] width 54 height 30
click at [582, 260] on input "c. 1-2-5" at bounding box center [582, 258] width 1 height 4
radio input "true"
click at [595, 429] on icon at bounding box center [597, 431] width 23 height 9
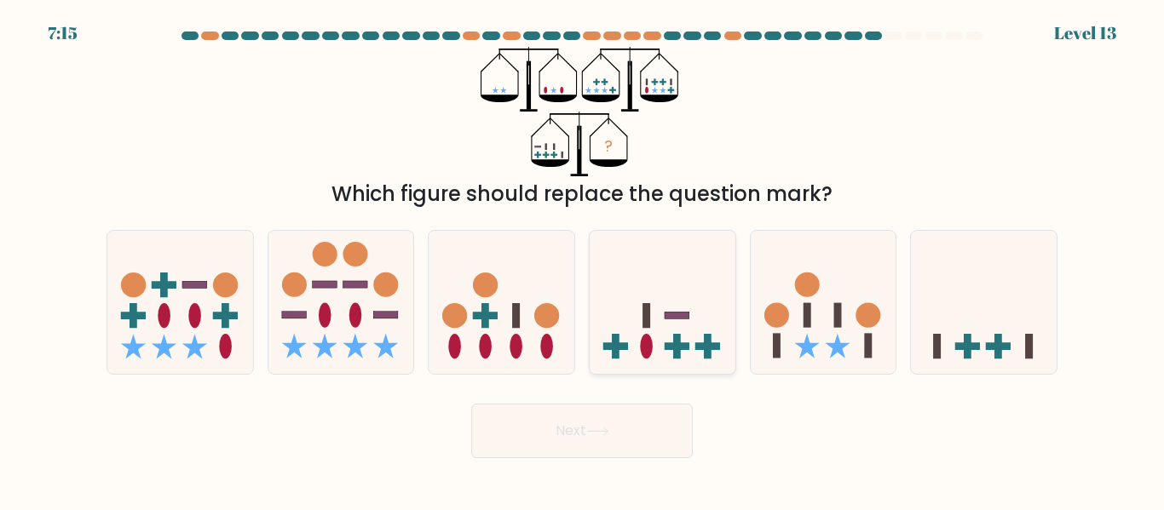
click at [698, 324] on icon at bounding box center [663, 302] width 146 height 120
click at [583, 260] on input "d." at bounding box center [582, 258] width 1 height 4
radio input "true"
click at [515, 415] on button "Next" at bounding box center [582, 431] width 222 height 55
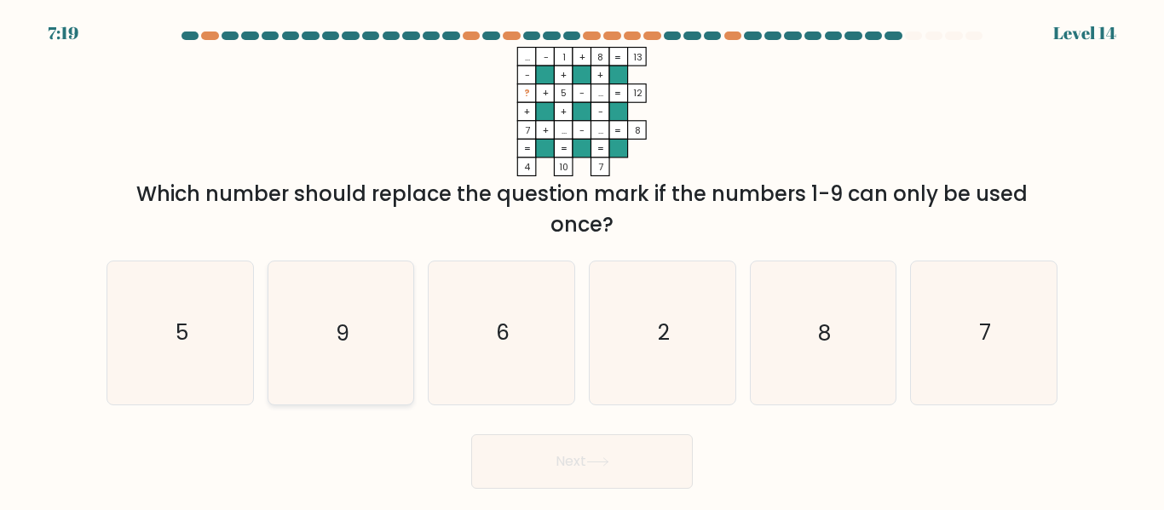
click at [338, 304] on icon "9" at bounding box center [340, 333] width 142 height 142
click at [582, 260] on input "b. 9" at bounding box center [582, 258] width 1 height 4
radio input "true"
click at [582, 457] on button "Next" at bounding box center [582, 461] width 222 height 55
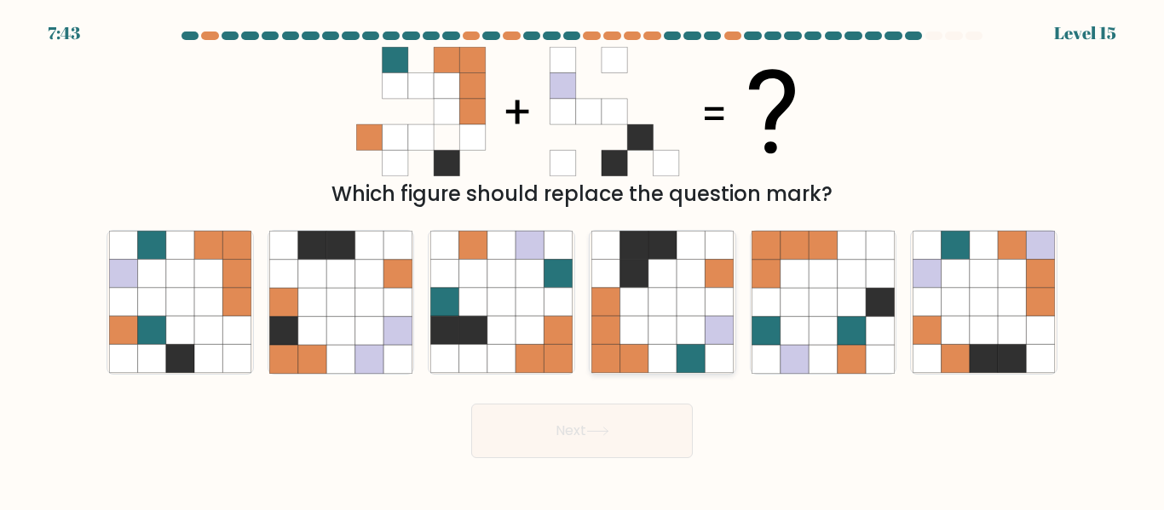
click at [682, 296] on icon at bounding box center [690, 302] width 28 height 28
click at [583, 260] on input "d." at bounding box center [582, 258] width 1 height 4
radio input "true"
click at [603, 431] on icon at bounding box center [597, 432] width 20 height 8
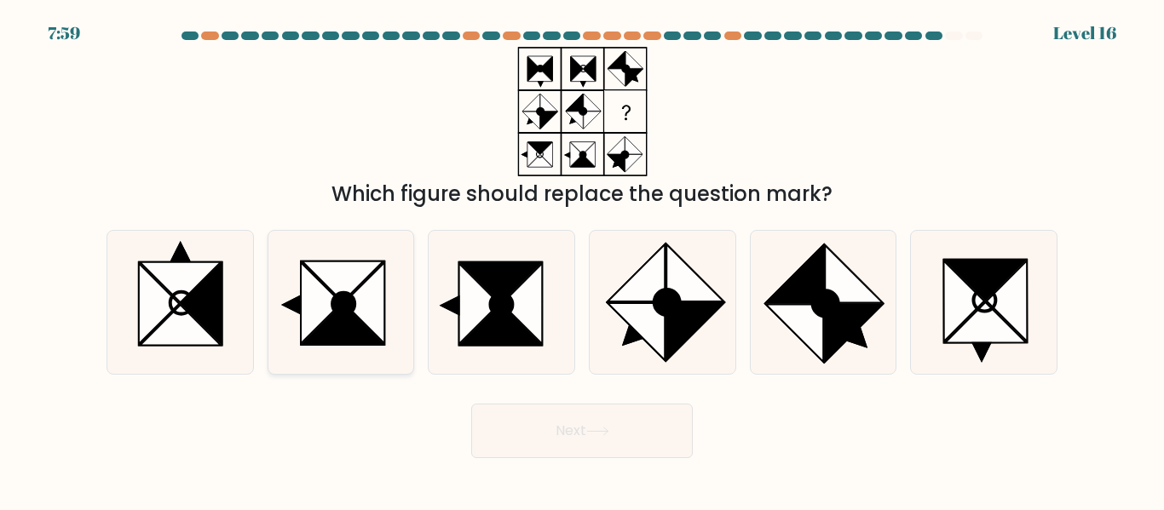
click at [354, 303] on icon at bounding box center [343, 304] width 22 height 22
click at [582, 260] on input "b." at bounding box center [582, 258] width 1 height 4
radio input "true"
click at [570, 435] on button "Next" at bounding box center [582, 431] width 222 height 55
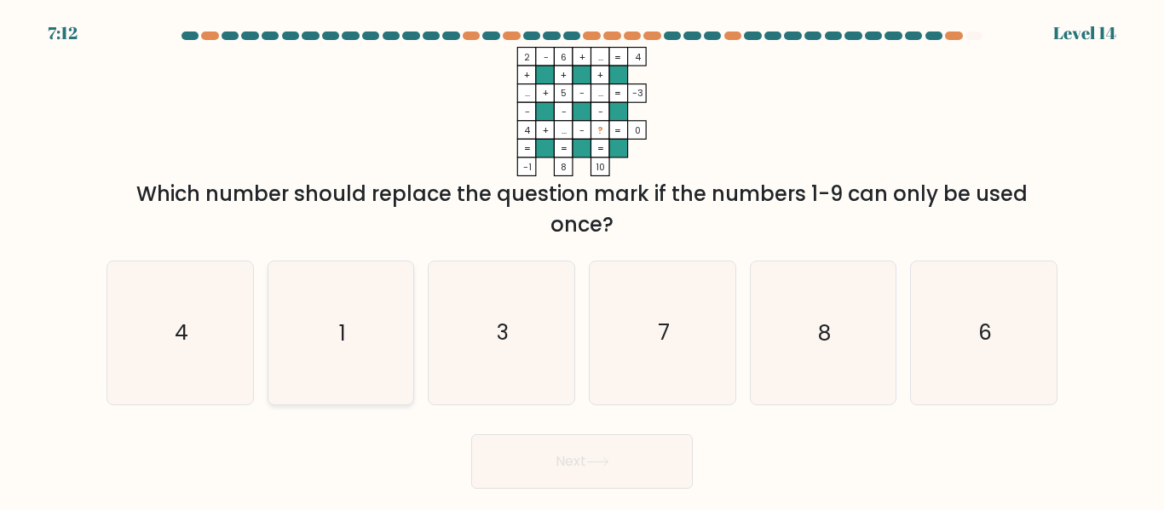
click at [350, 330] on icon "1" at bounding box center [340, 333] width 142 height 142
click at [582, 260] on input "b. 1" at bounding box center [582, 258] width 1 height 4
radio input "true"
click at [605, 470] on button "Next" at bounding box center [582, 461] width 222 height 55
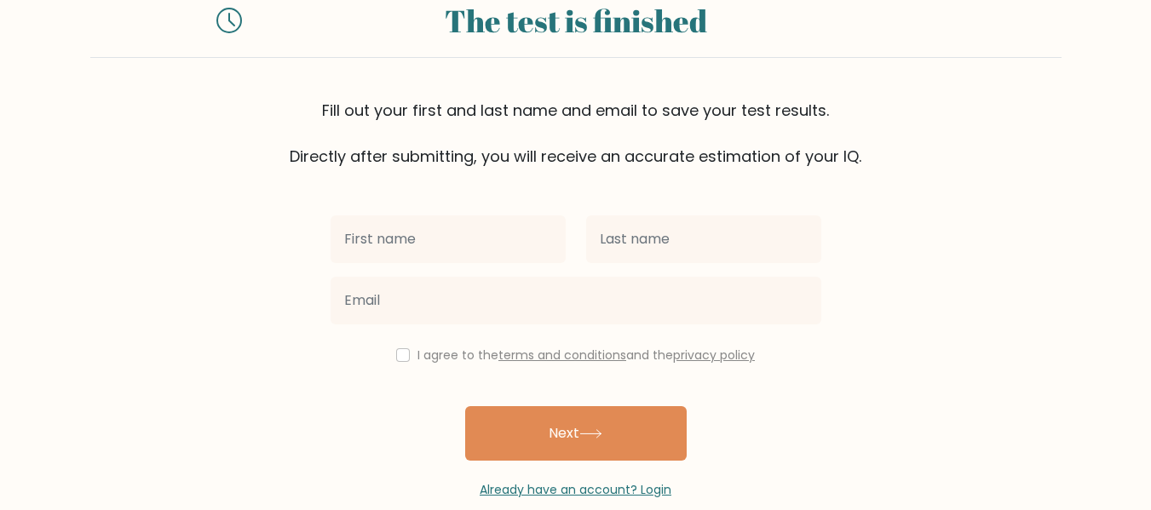
scroll to position [85, 0]
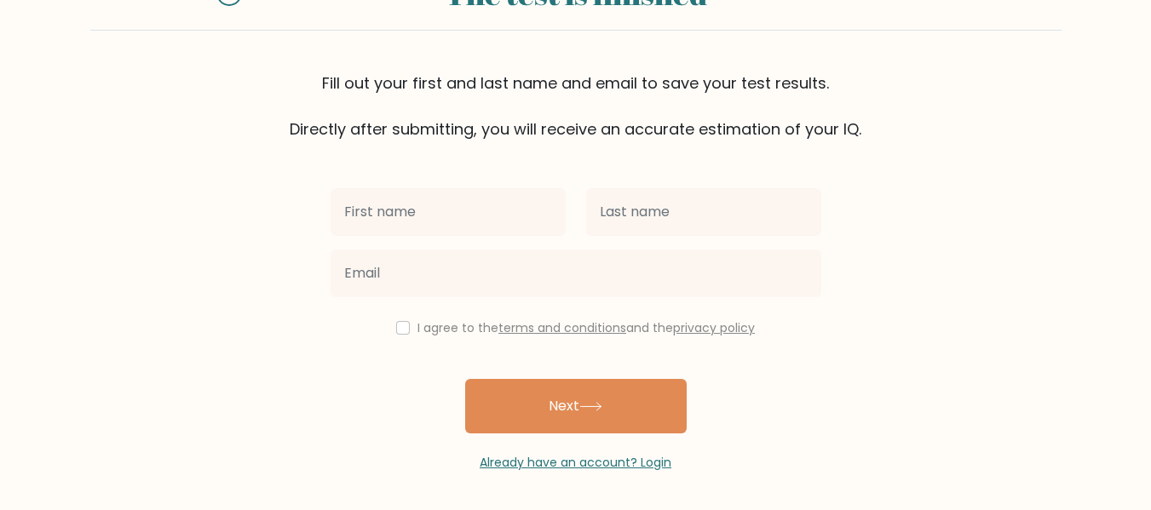
click at [400, 210] on input "text" at bounding box center [448, 212] width 235 height 48
type input "Atwell"
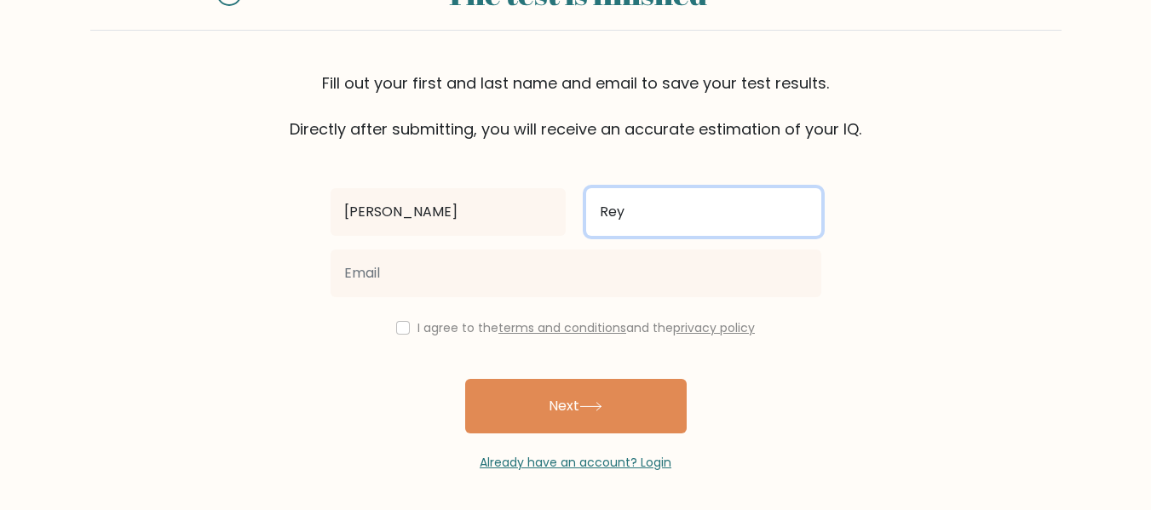
type input "Rey"
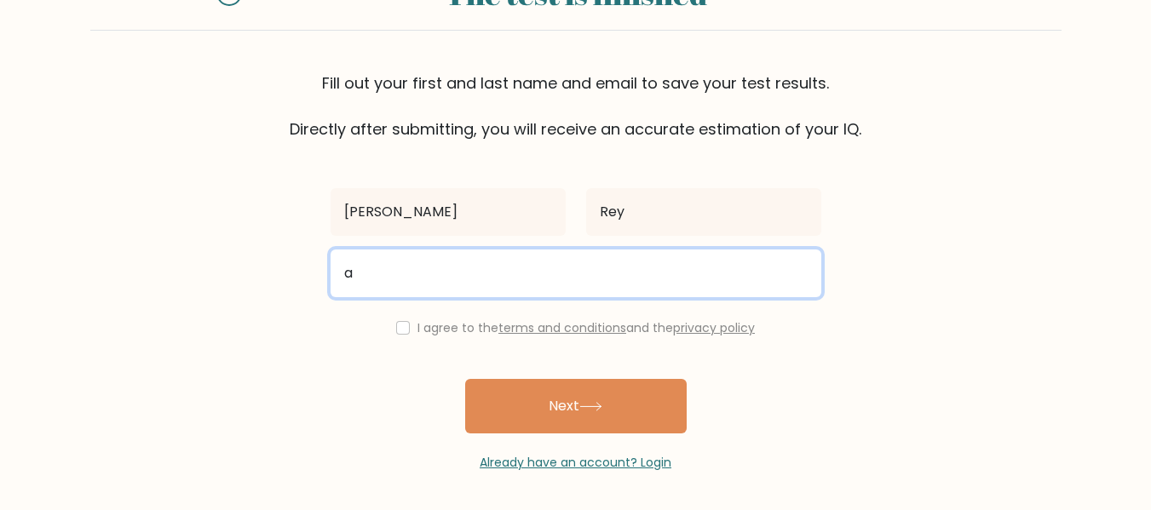
type input "a_t_rey@hotmail.com"
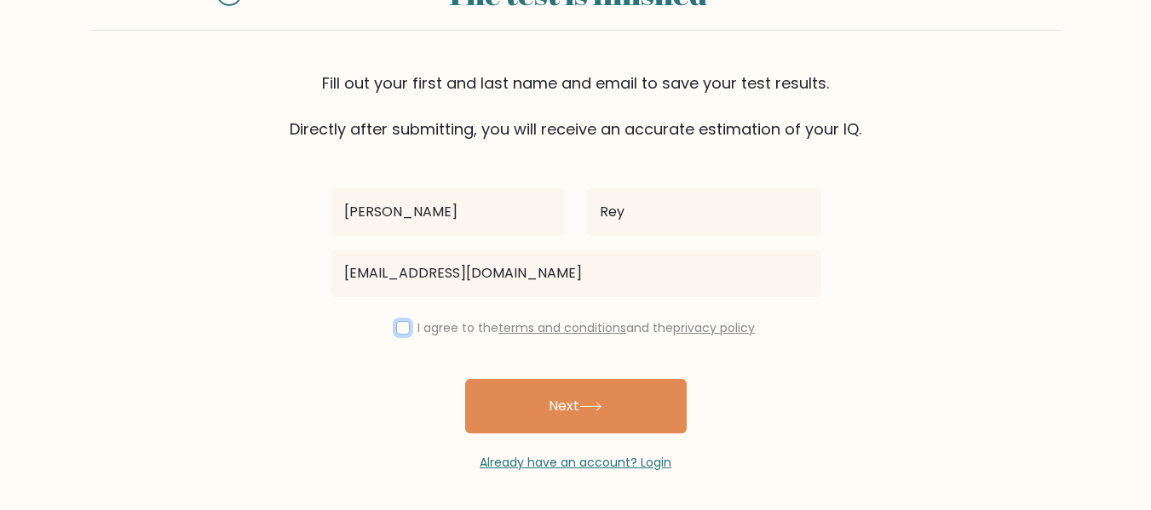
click at [396, 325] on input "checkbox" at bounding box center [403, 328] width 14 height 14
checkbox input "true"
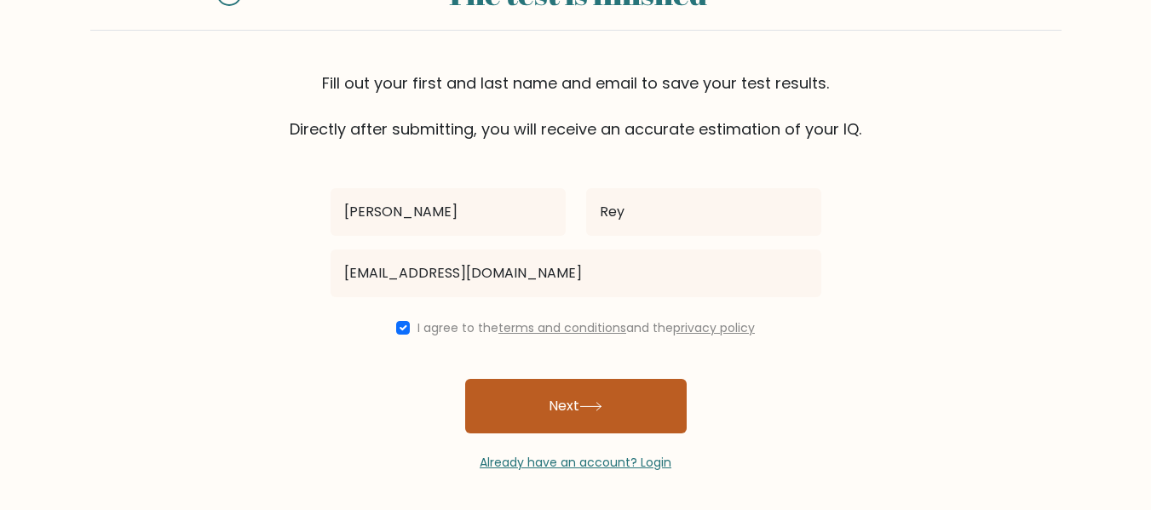
click at [578, 409] on button "Next" at bounding box center [576, 406] width 222 height 55
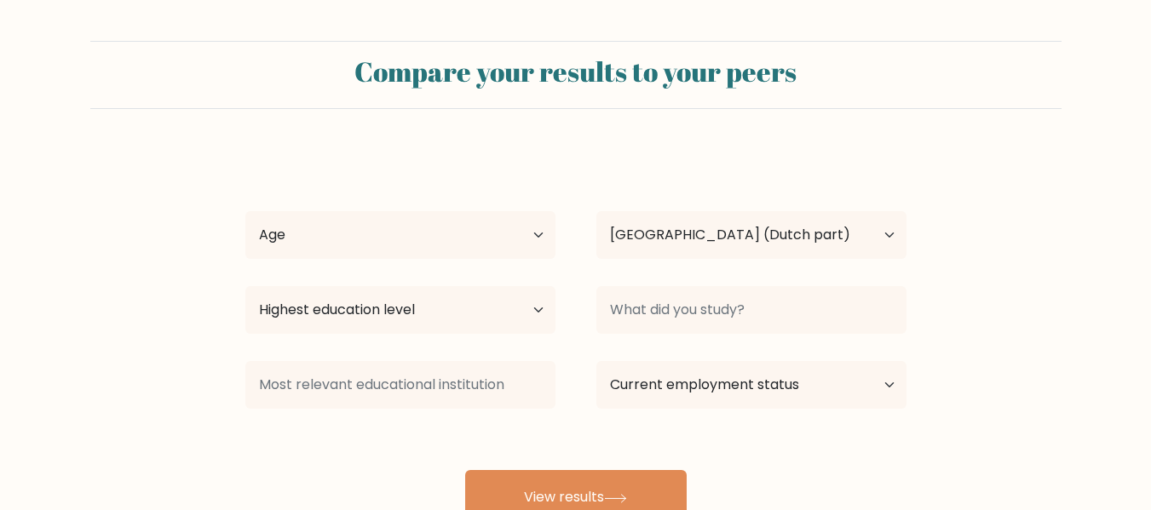
select select "SX"
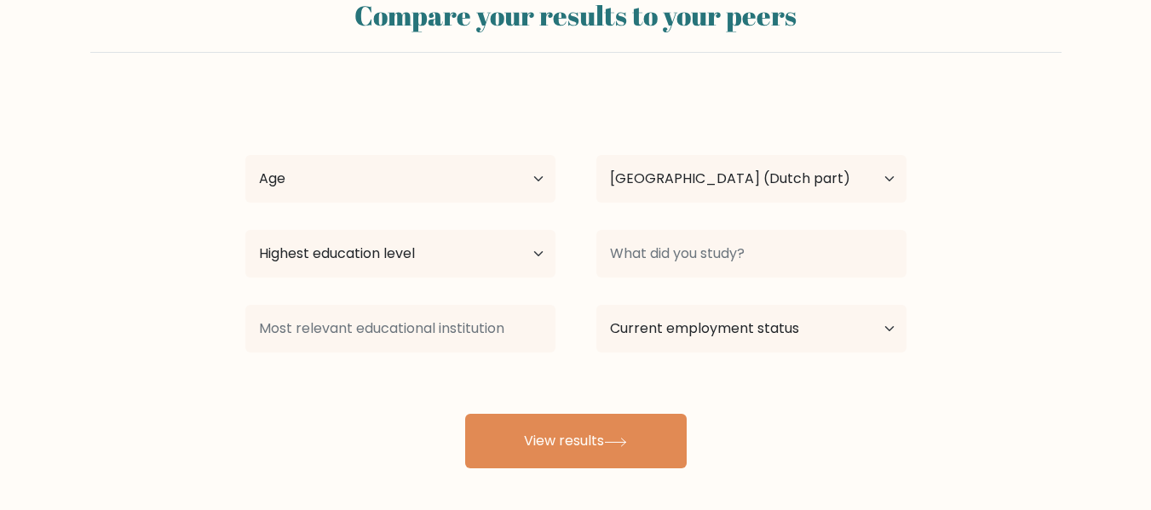
scroll to position [85, 0]
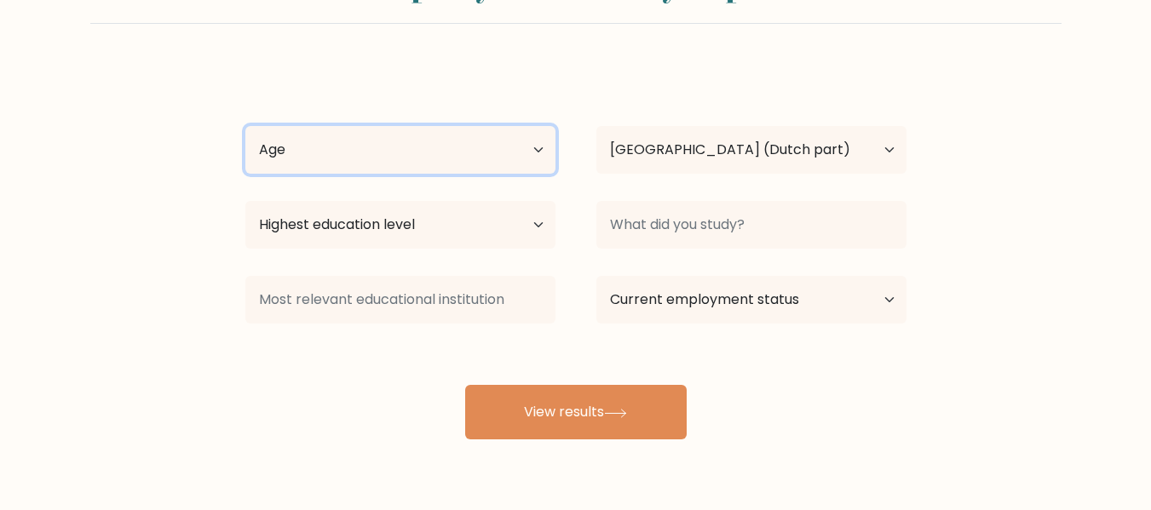
click at [471, 152] on select "Age Under [DEMOGRAPHIC_DATA] [DEMOGRAPHIC_DATA] [DEMOGRAPHIC_DATA] [DEMOGRAPHIC…" at bounding box center [400, 150] width 310 height 48
select select "55_64"
click at [245, 126] on select "Age Under [DEMOGRAPHIC_DATA] [DEMOGRAPHIC_DATA] [DEMOGRAPHIC_DATA] [DEMOGRAPHIC…" at bounding box center [400, 150] width 310 height 48
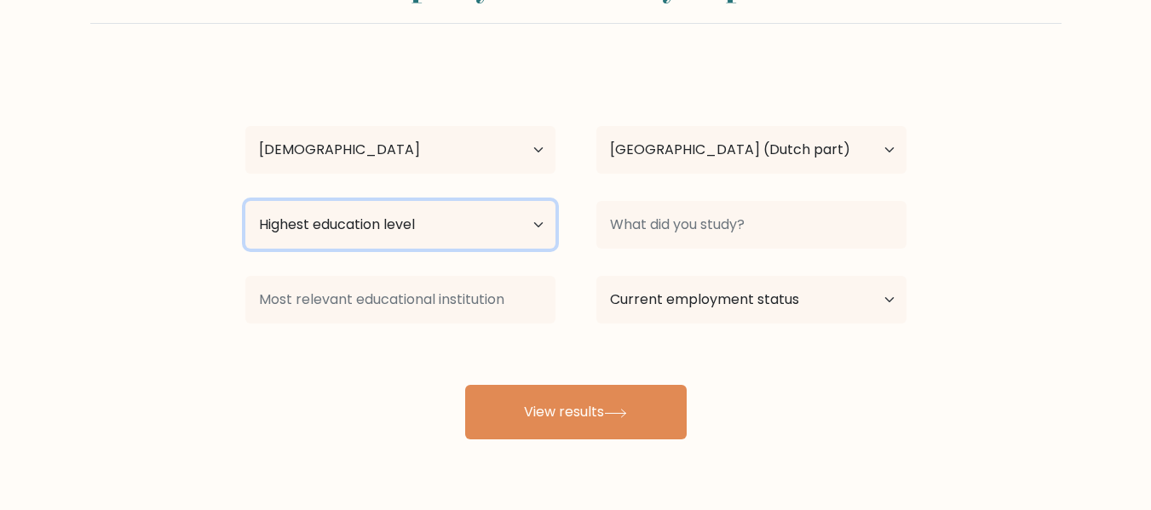
click at [440, 227] on select "Highest education level No schooling Primary Lower Secondary Upper Secondary Oc…" at bounding box center [400, 225] width 310 height 48
select select "masters_degree"
click at [245, 201] on select "Highest education level No schooling Primary Lower Secondary Upper Secondary Oc…" at bounding box center [400, 225] width 310 height 48
click at [526, 225] on select "Highest education level No schooling Primary Lower Secondary Upper Secondary Oc…" at bounding box center [400, 225] width 310 height 48
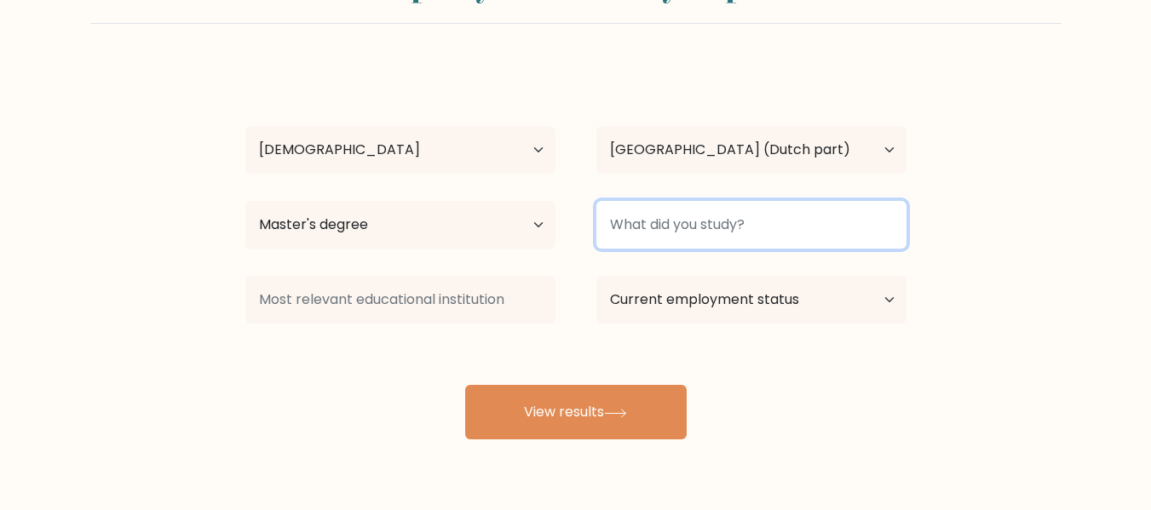
click at [677, 218] on input at bounding box center [751, 225] width 310 height 48
click at [678, 218] on input at bounding box center [751, 225] width 310 height 48
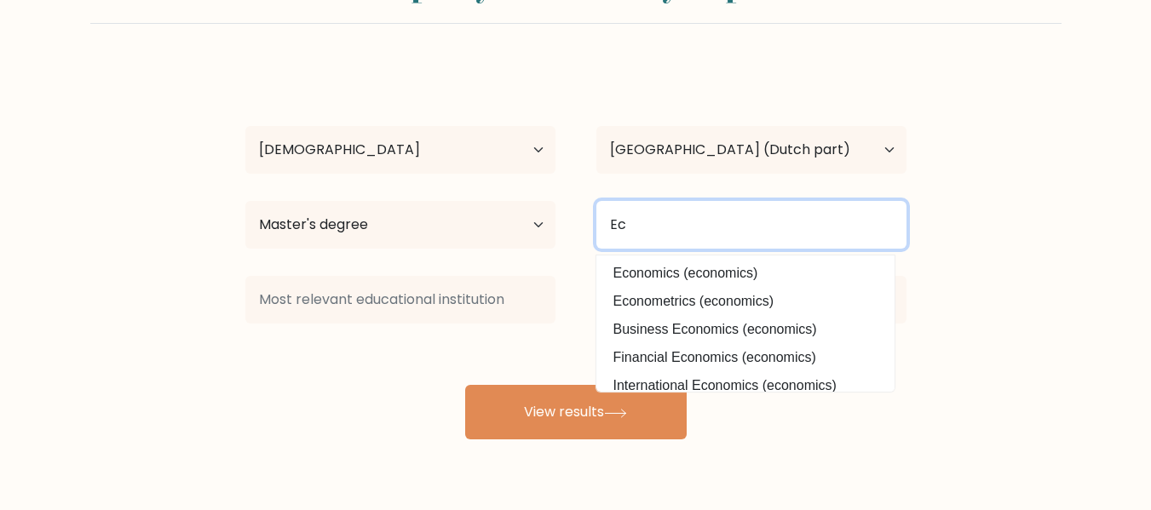
type input "E"
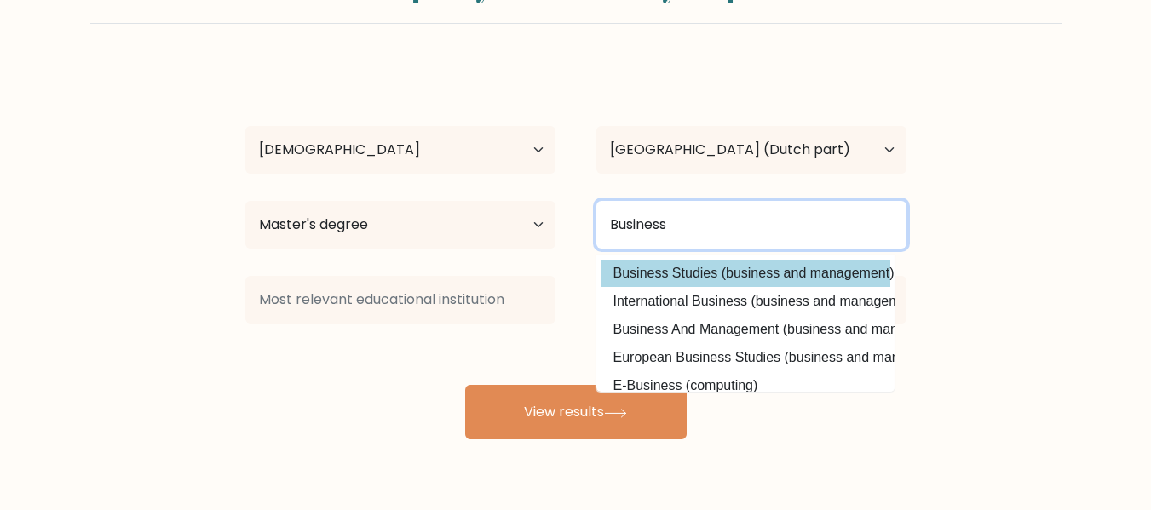
type input "Business"
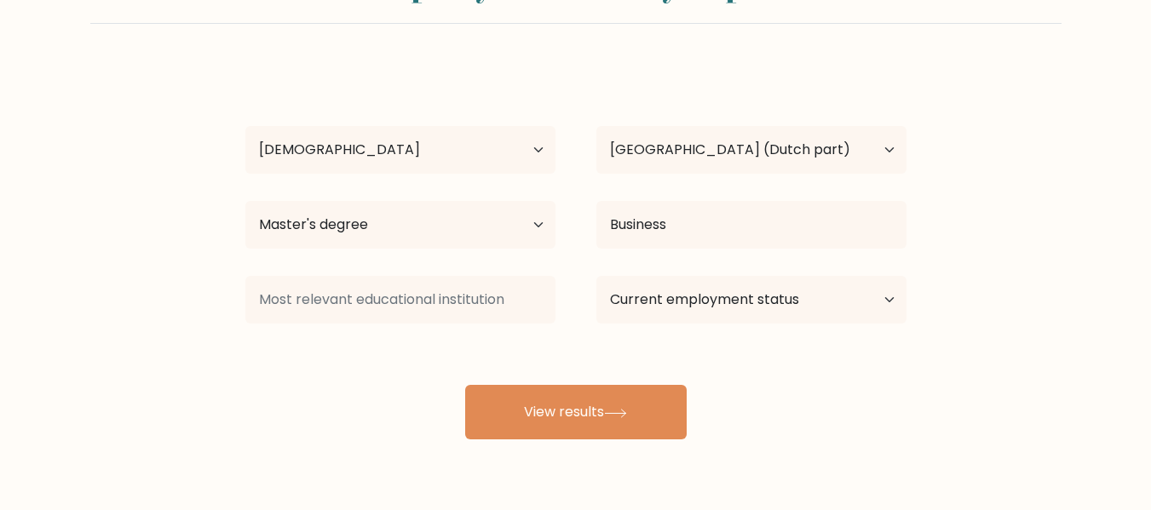
click at [715, 279] on div "Atwell Rey Age Under 18 years old 18-24 years old 25-34 years old 35-44 years o…" at bounding box center [576, 252] width 682 height 375
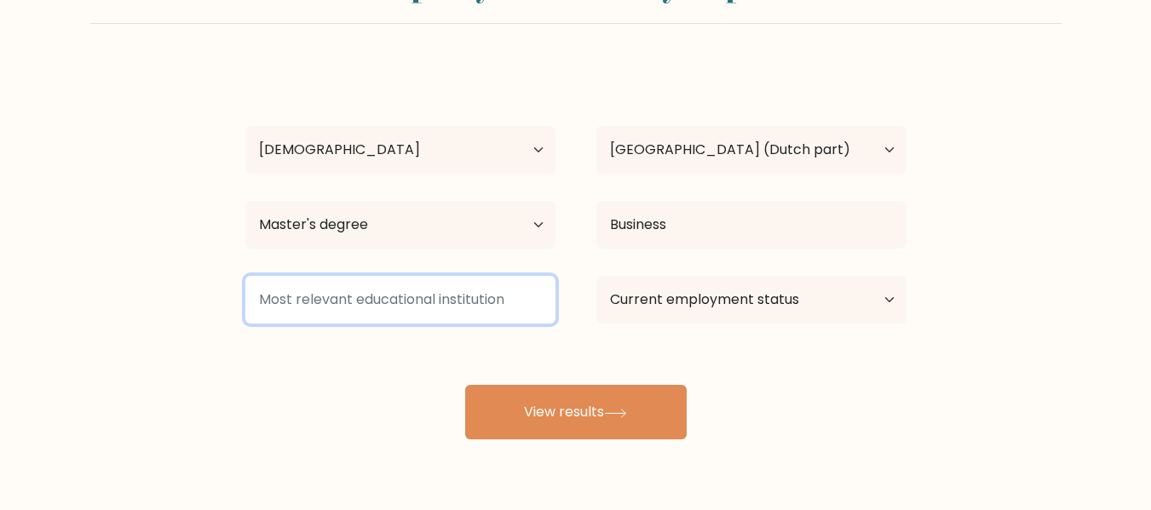
click at [394, 300] on input at bounding box center [400, 300] width 310 height 48
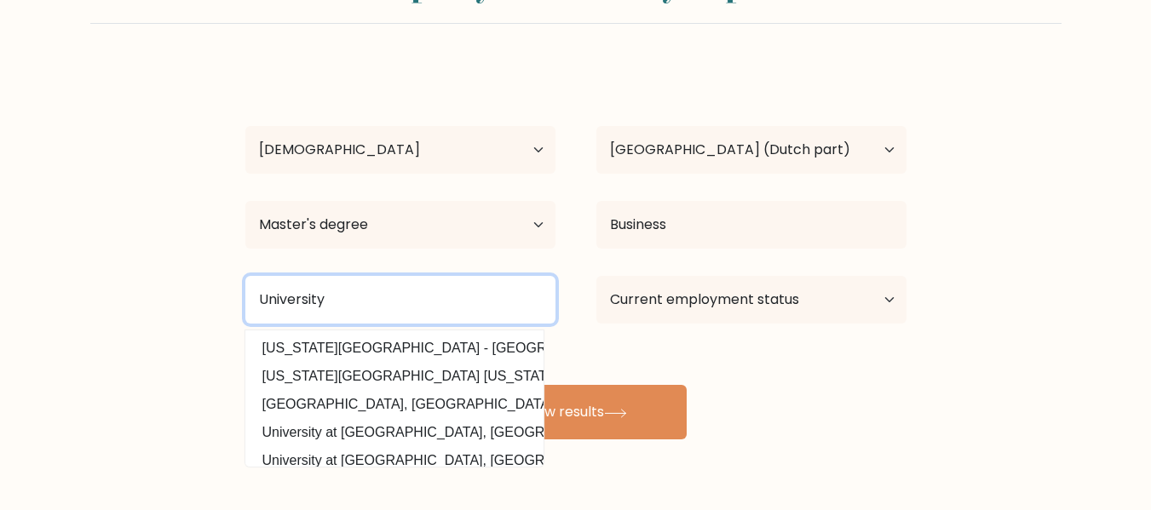
type input "University"
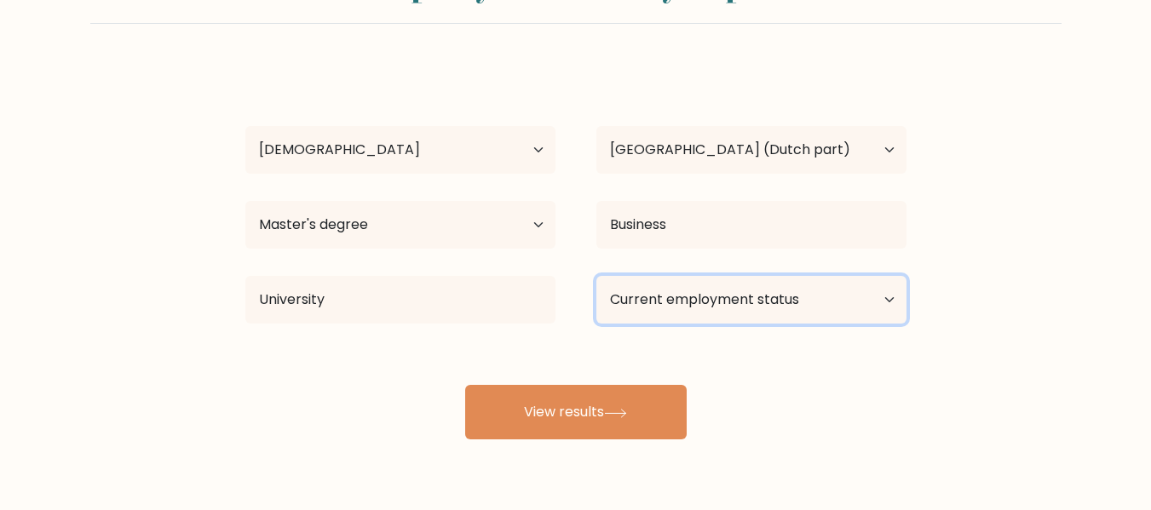
click at [753, 299] on select "Current employment status Employed Student Retired Other / prefer not to answer" at bounding box center [751, 300] width 310 height 48
select select "employed"
click at [596, 276] on select "Current employment status Employed Student Retired Other / prefer not to answer" at bounding box center [751, 300] width 310 height 48
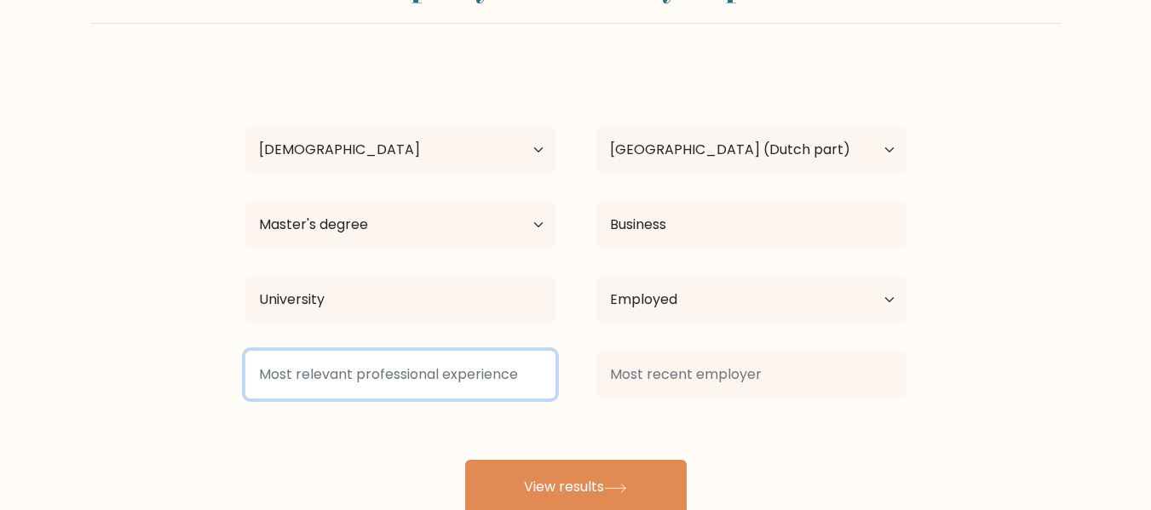
click at [488, 380] on input at bounding box center [400, 375] width 310 height 48
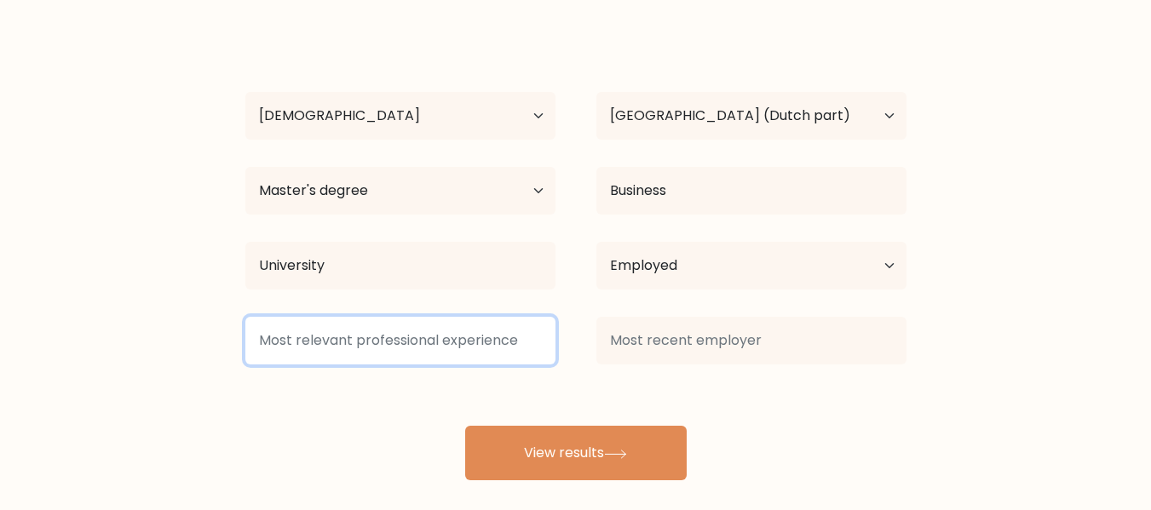
scroll to position [135, 0]
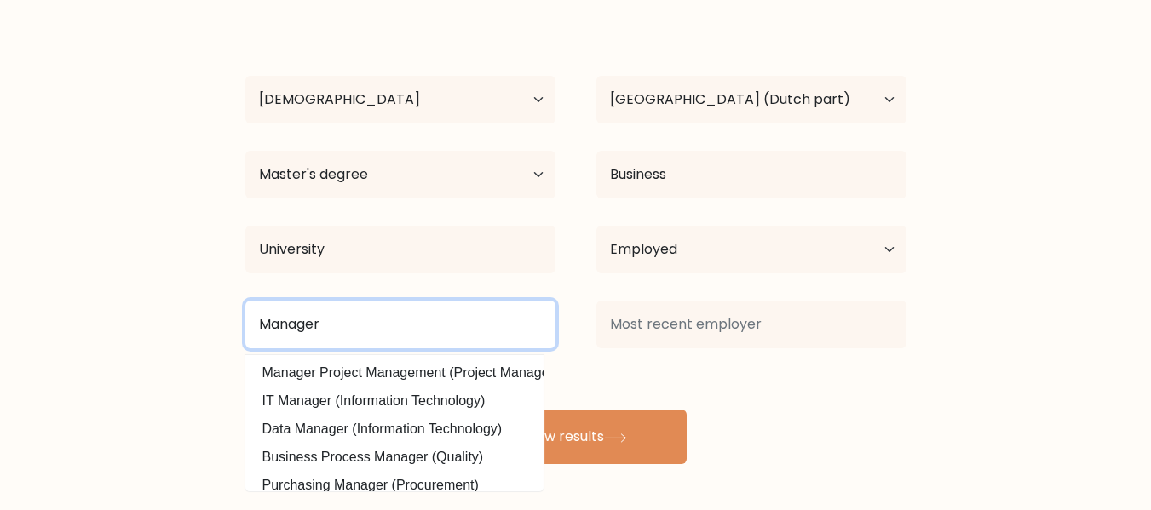
type input "Manager"
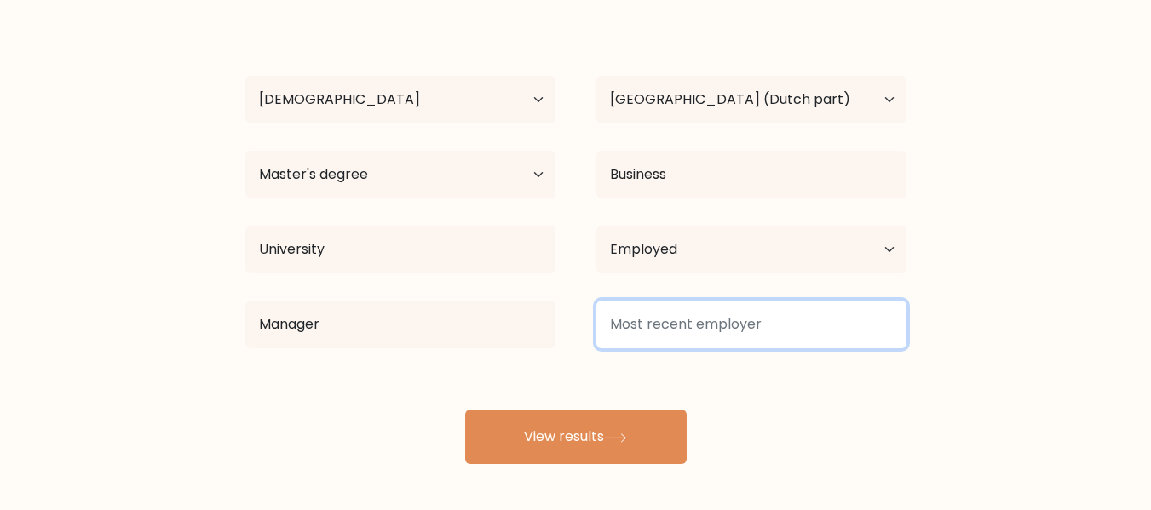
click at [658, 329] on input at bounding box center [751, 325] width 310 height 48
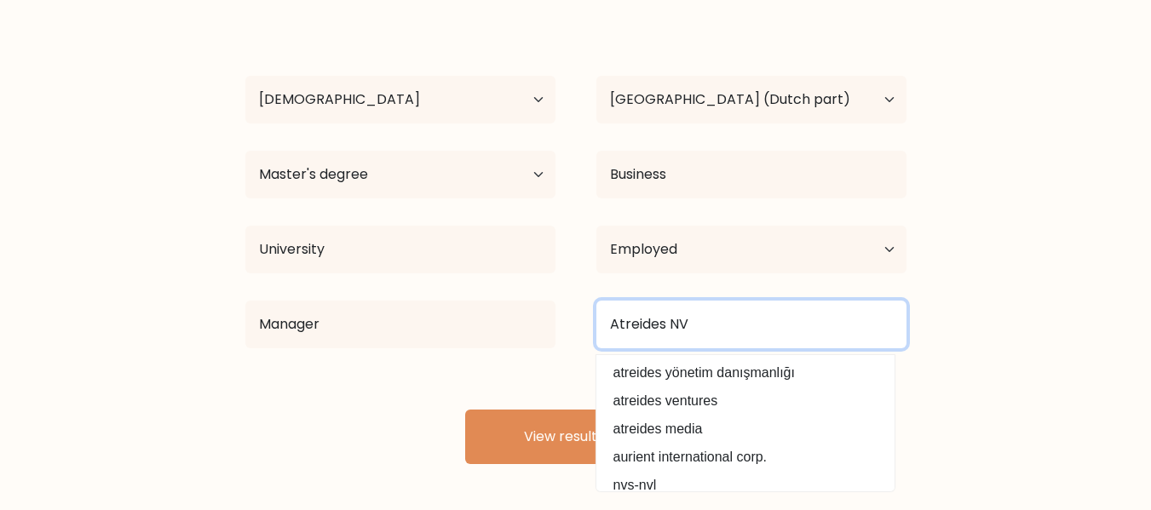
type input "Atreides NV"
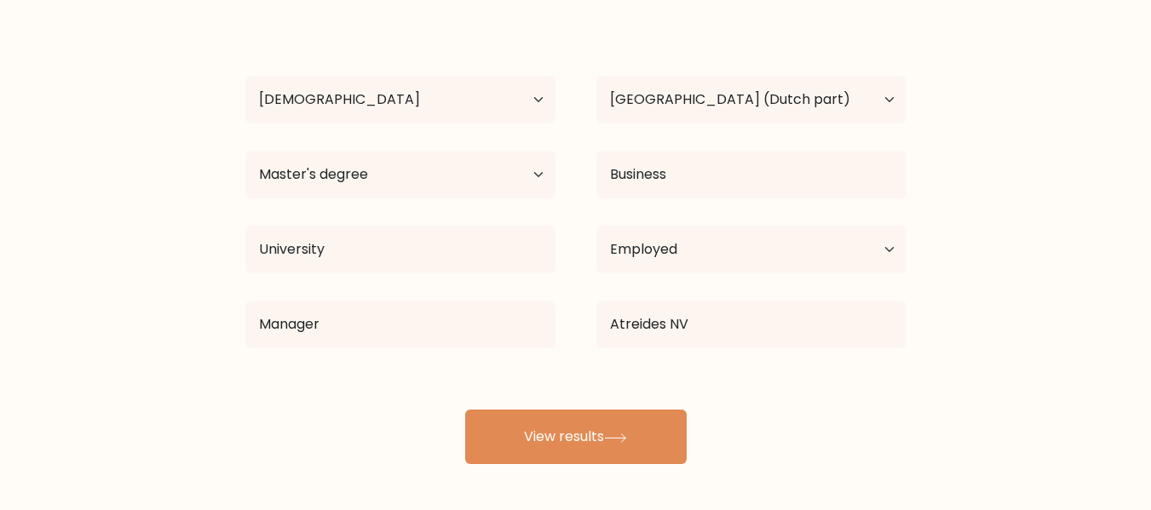
click at [553, 376] on div "Atwell Rey Age Under 18 years old 18-24 years old 25-34 years old 35-44 years o…" at bounding box center [576, 239] width 682 height 450
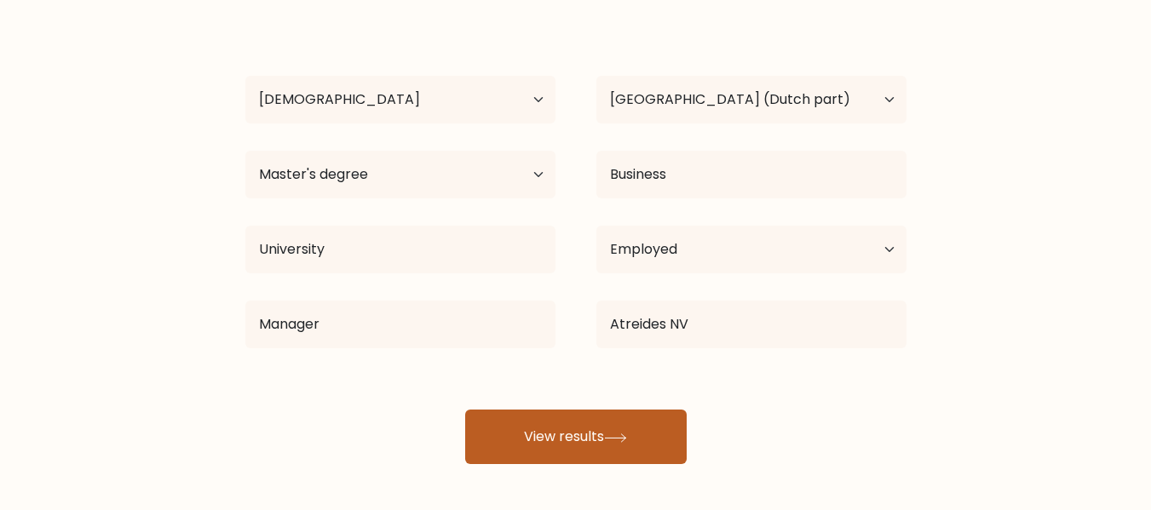
click at [573, 431] on button "View results" at bounding box center [576, 437] width 222 height 55
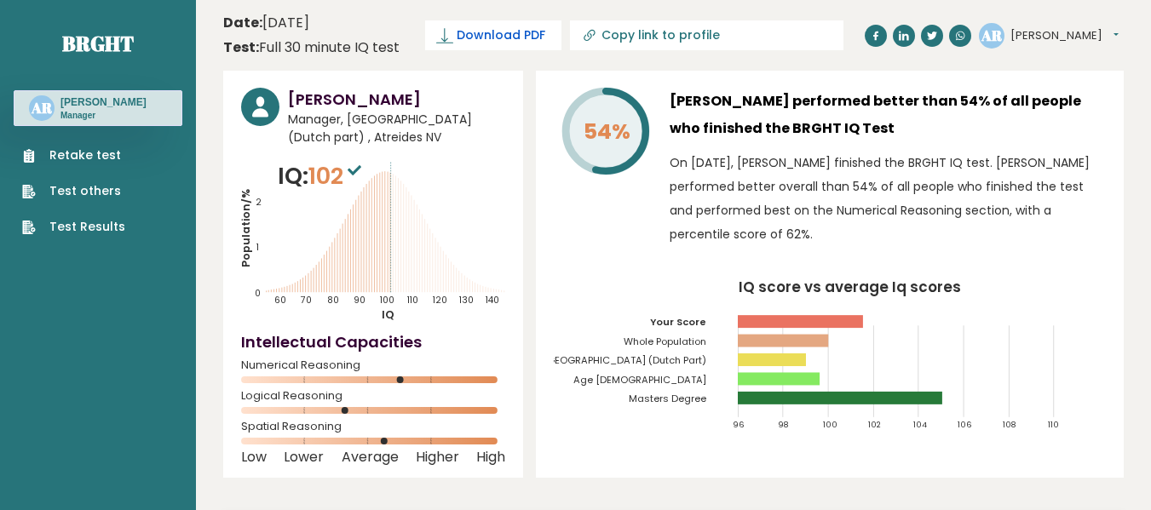
click at [495, 37] on span "Download PDF" at bounding box center [501, 35] width 89 height 18
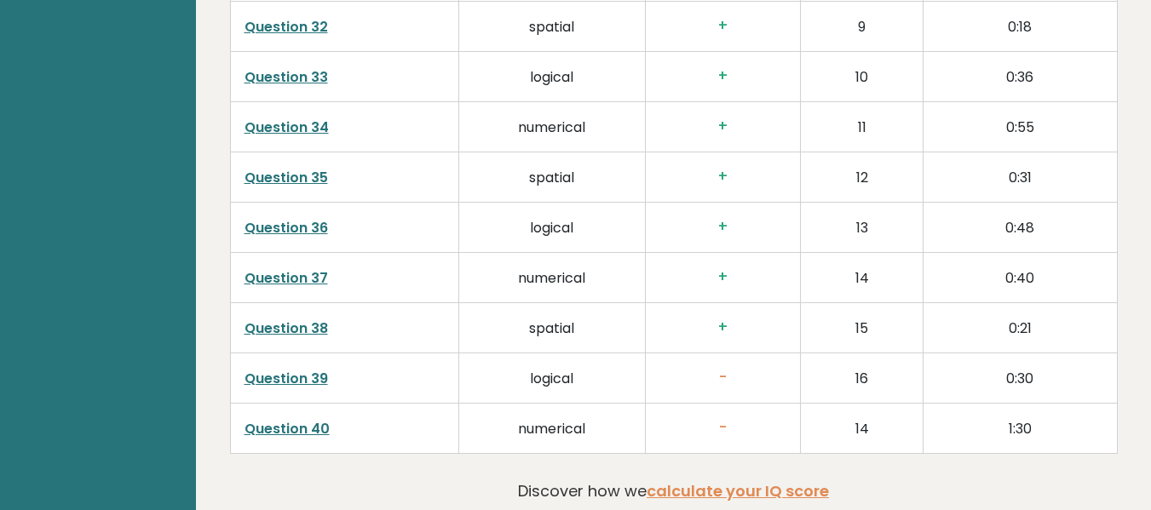
scroll to position [4419, 0]
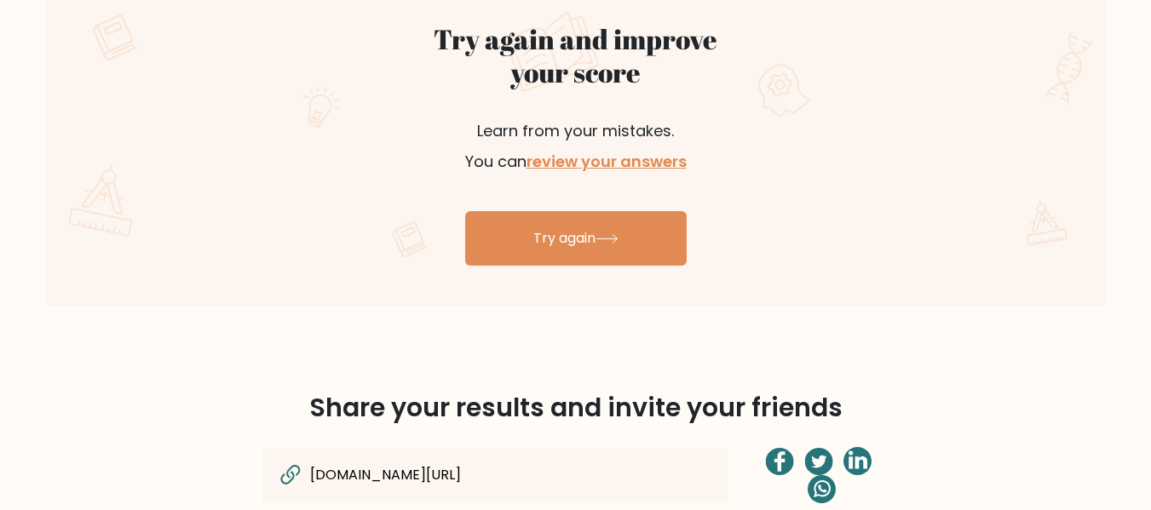
scroll to position [966, 0]
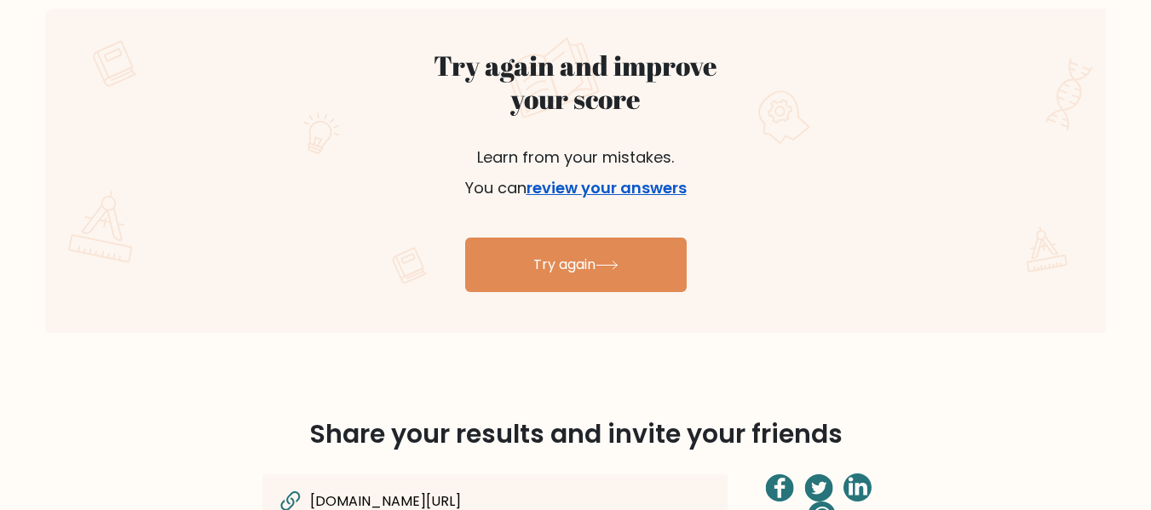
click at [643, 183] on link "review your answers" at bounding box center [607, 187] width 160 height 21
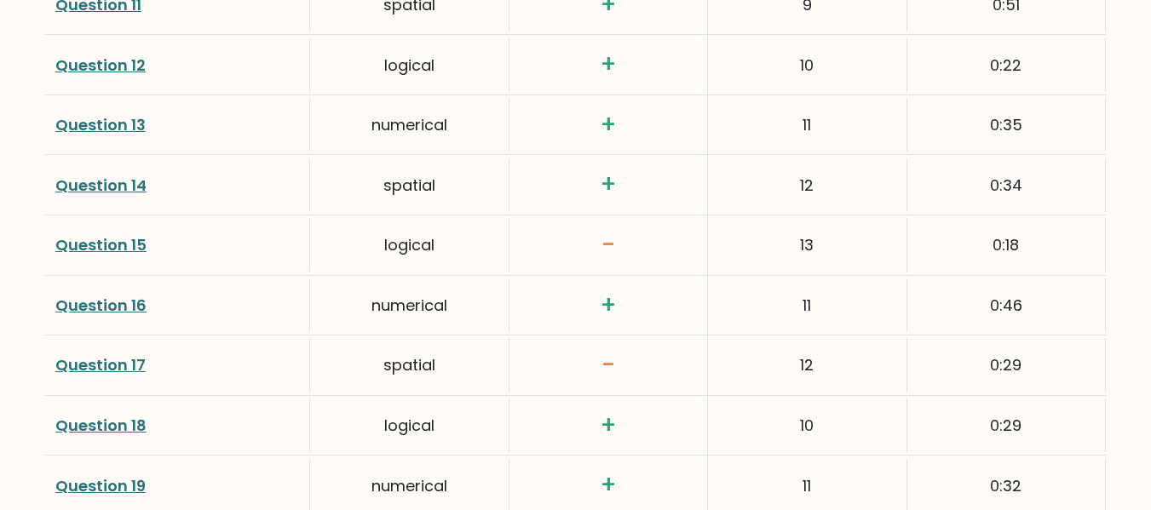
scroll to position [3181, 0]
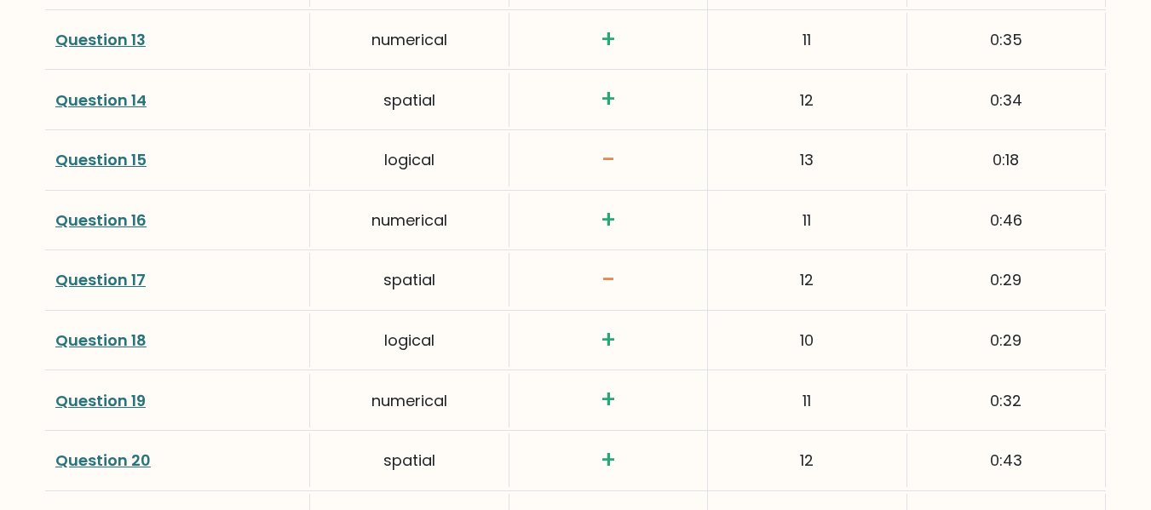
click at [101, 157] on link "Question 15" at bounding box center [100, 159] width 91 height 21
click at [128, 282] on link "Question 17" at bounding box center [100, 279] width 90 height 21
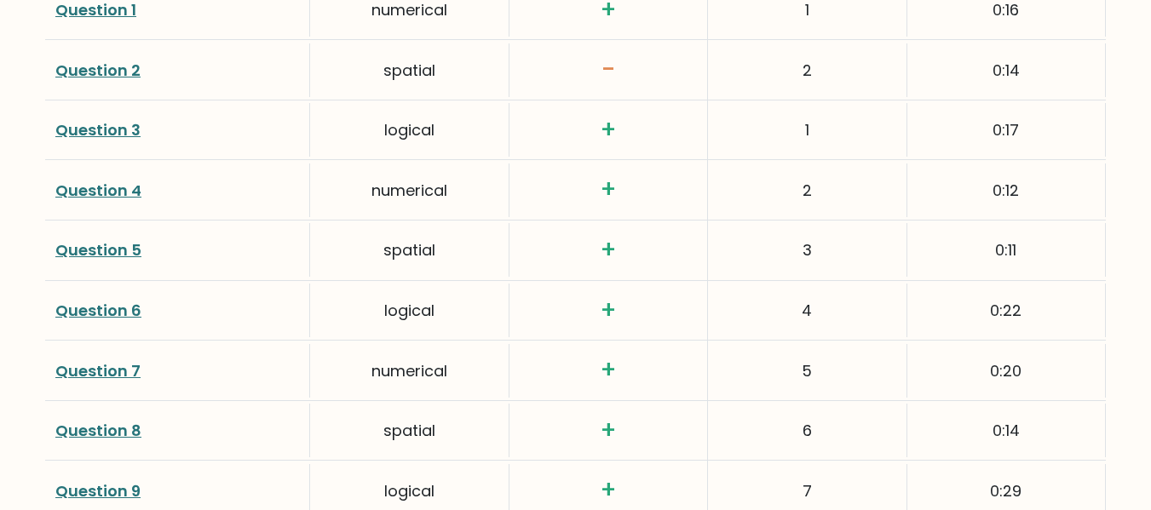
scroll to position [2329, 0]
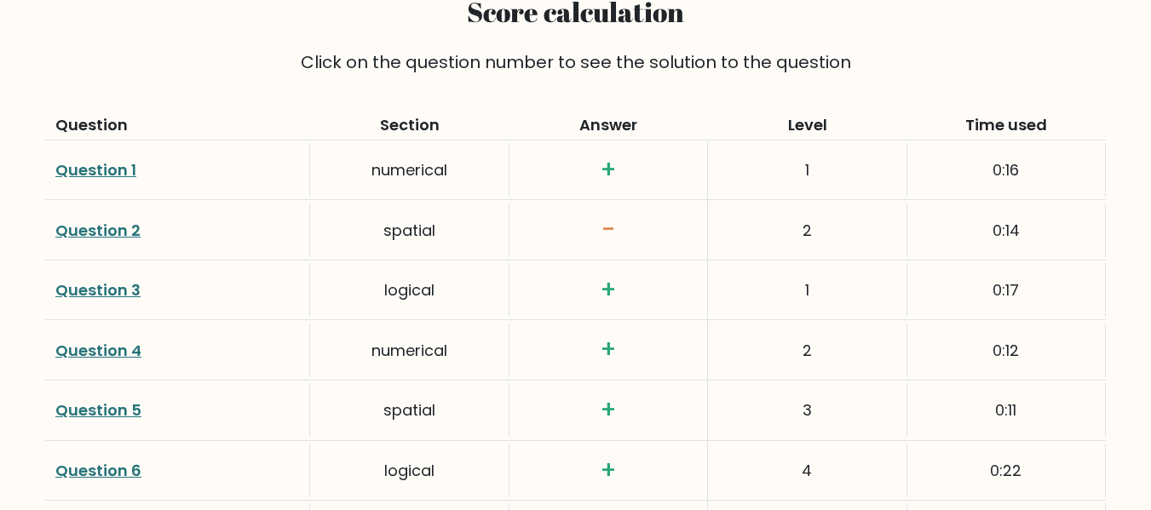
click at [101, 235] on link "Question 2" at bounding box center [97, 230] width 85 height 21
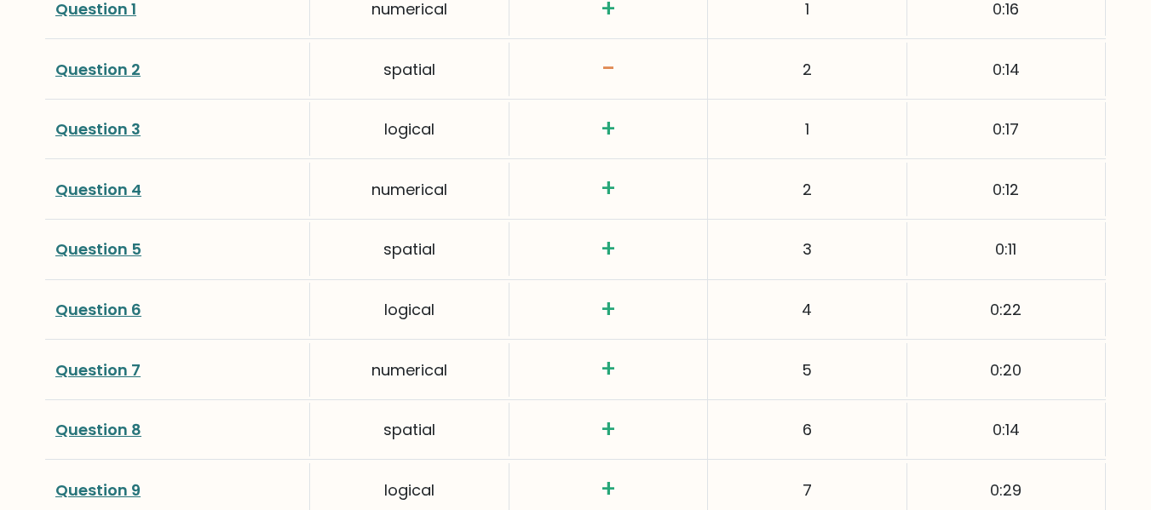
scroll to position [2500, 0]
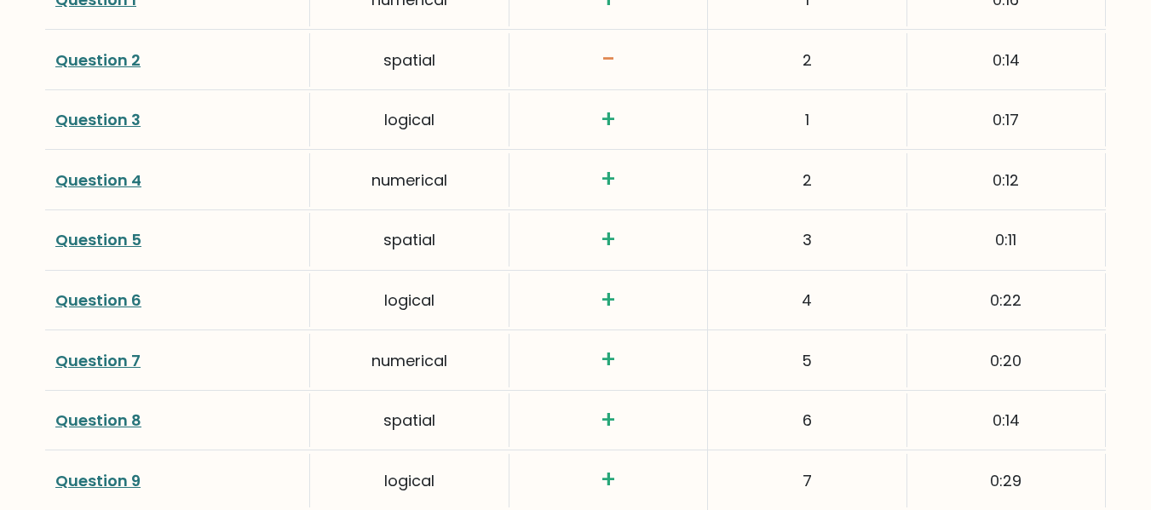
click at [122, 120] on link "Question 3" at bounding box center [97, 119] width 85 height 21
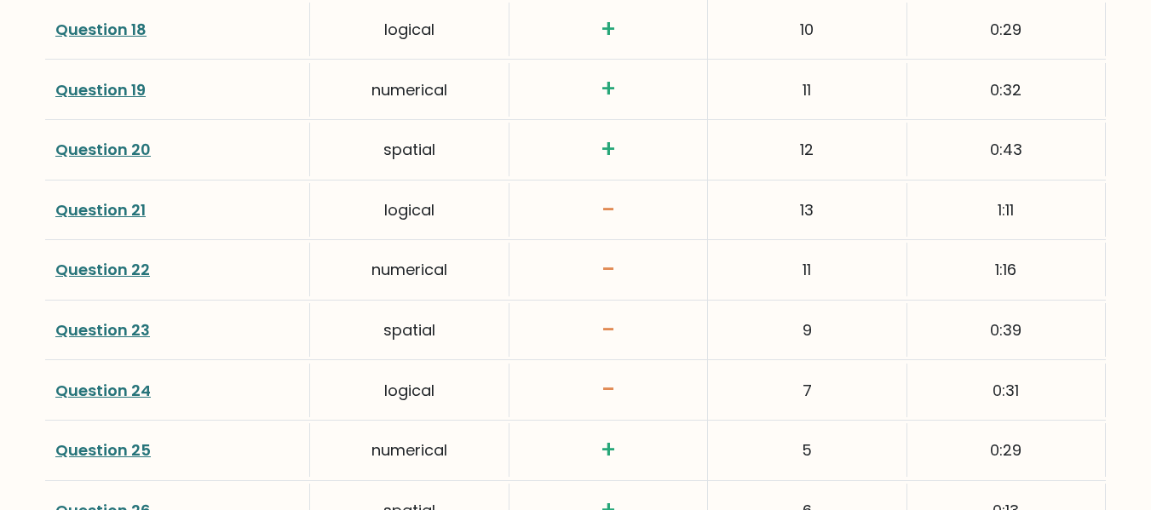
scroll to position [3522, 0]
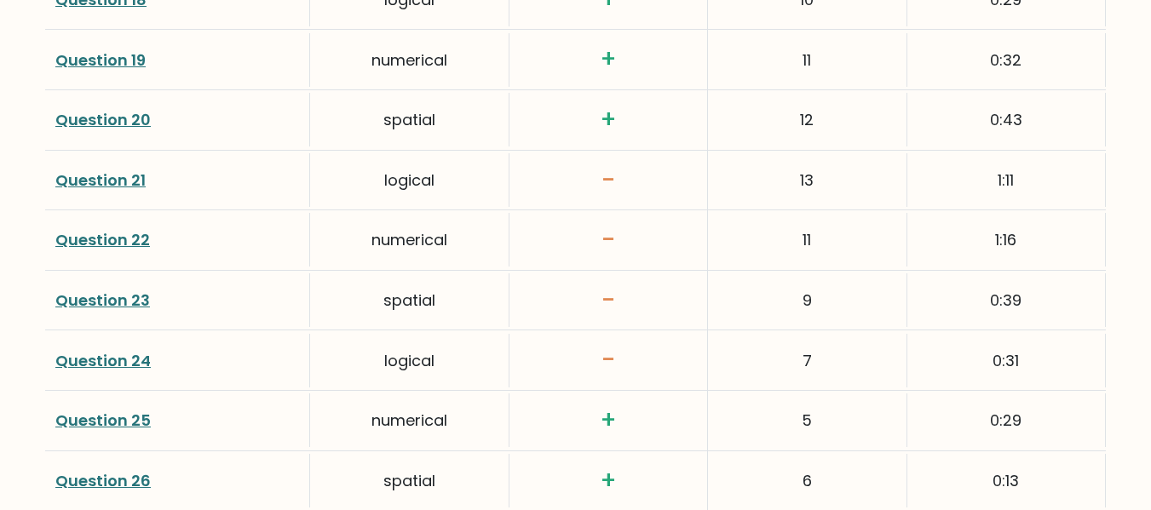
click at [92, 180] on link "Question 21" at bounding box center [100, 180] width 90 height 21
click at [126, 240] on link "Question 22" at bounding box center [102, 239] width 95 height 21
click at [110, 297] on link "Question 23" at bounding box center [102, 300] width 95 height 21
click at [126, 362] on link "Question 24" at bounding box center [102, 360] width 95 height 21
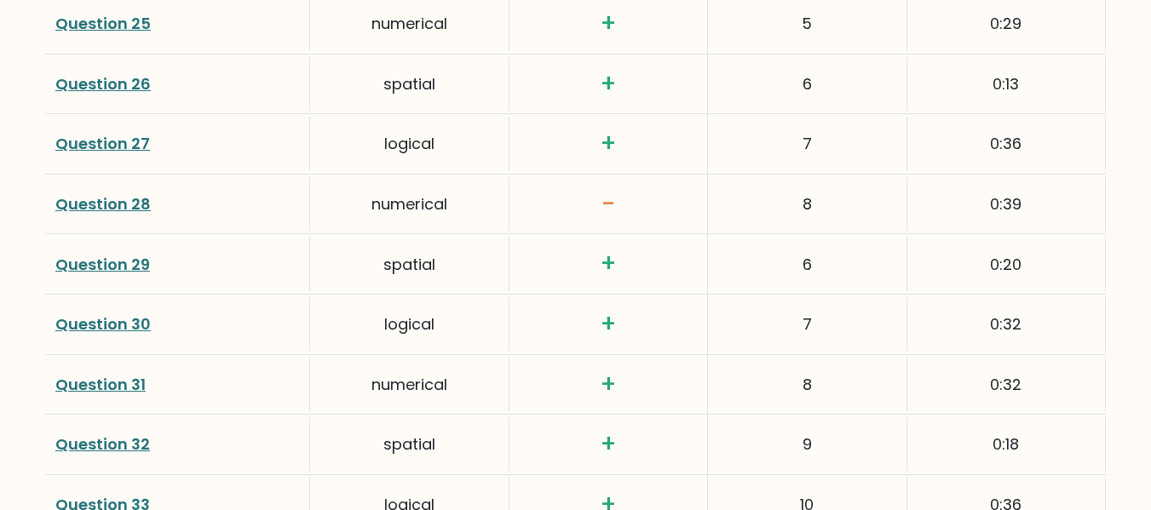
scroll to position [3948, 0]
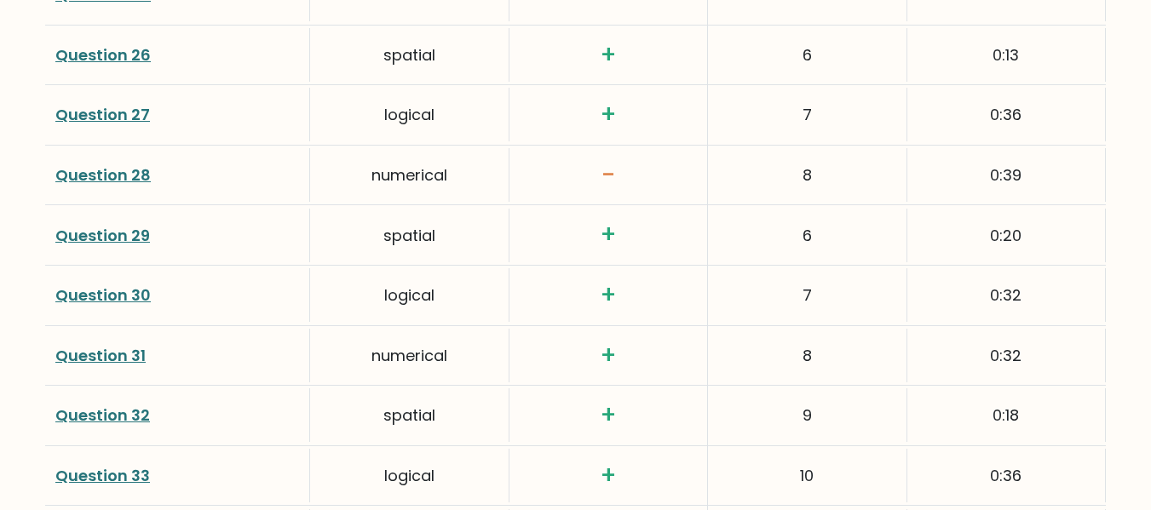
click at [127, 174] on link "Question 28" at bounding box center [102, 174] width 95 height 21
click at [132, 173] on link "Question 28" at bounding box center [102, 174] width 95 height 21
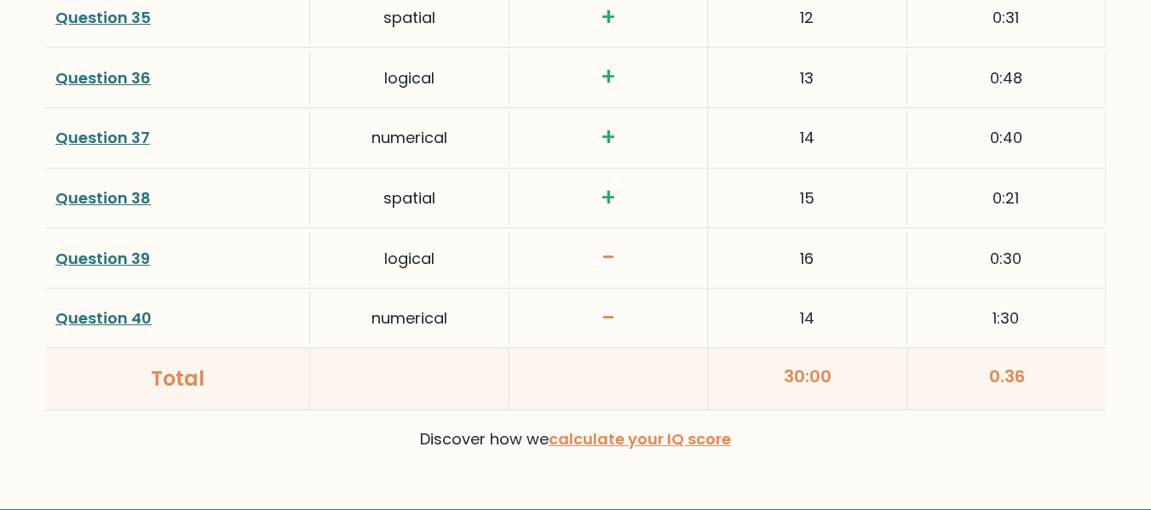
scroll to position [4544, 0]
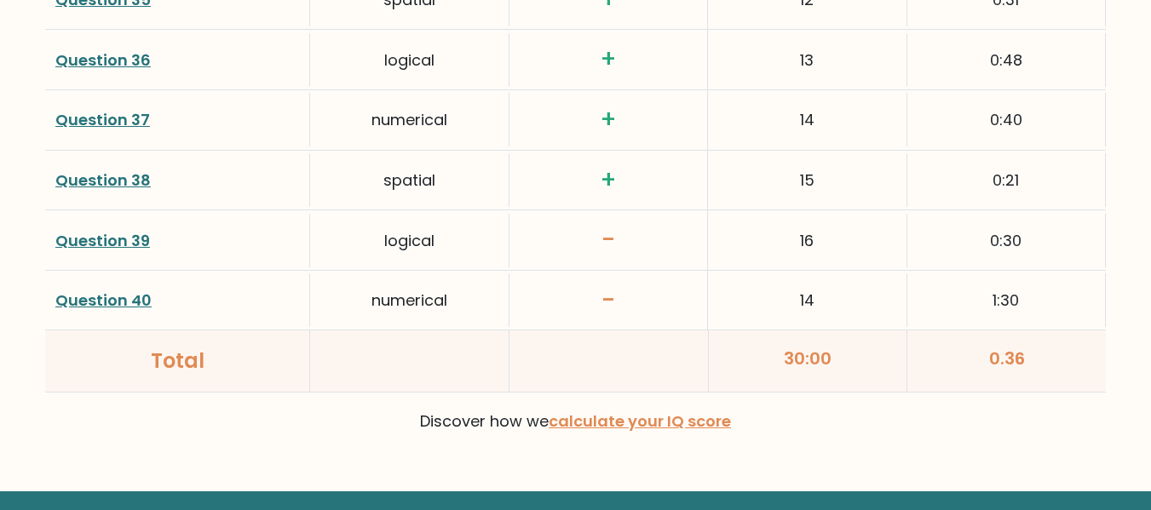
click at [117, 239] on link "Question 39" at bounding box center [102, 240] width 95 height 21
click at [127, 296] on link "Question 40" at bounding box center [103, 300] width 96 height 21
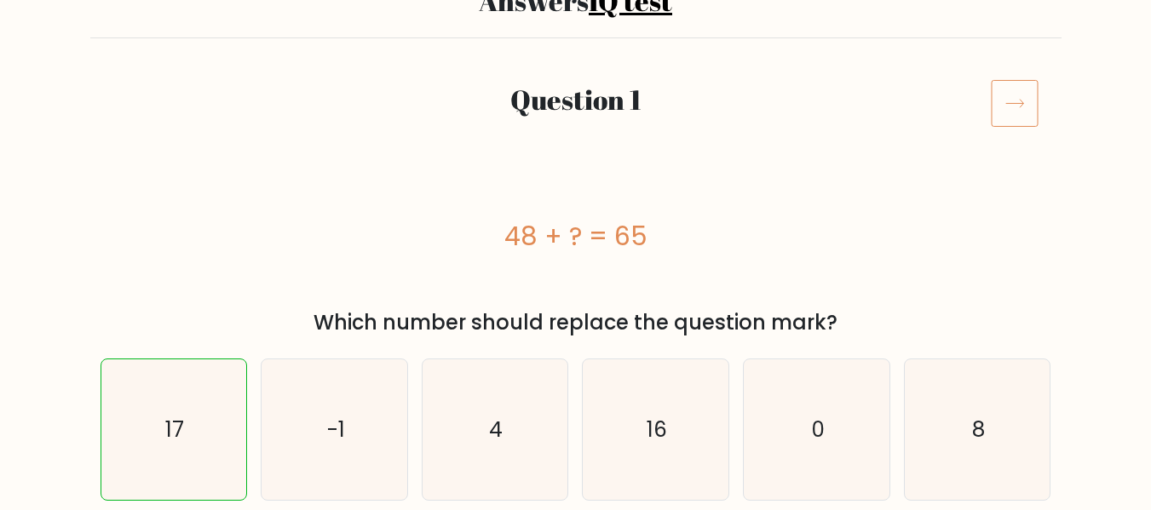
scroll to position [123, 0]
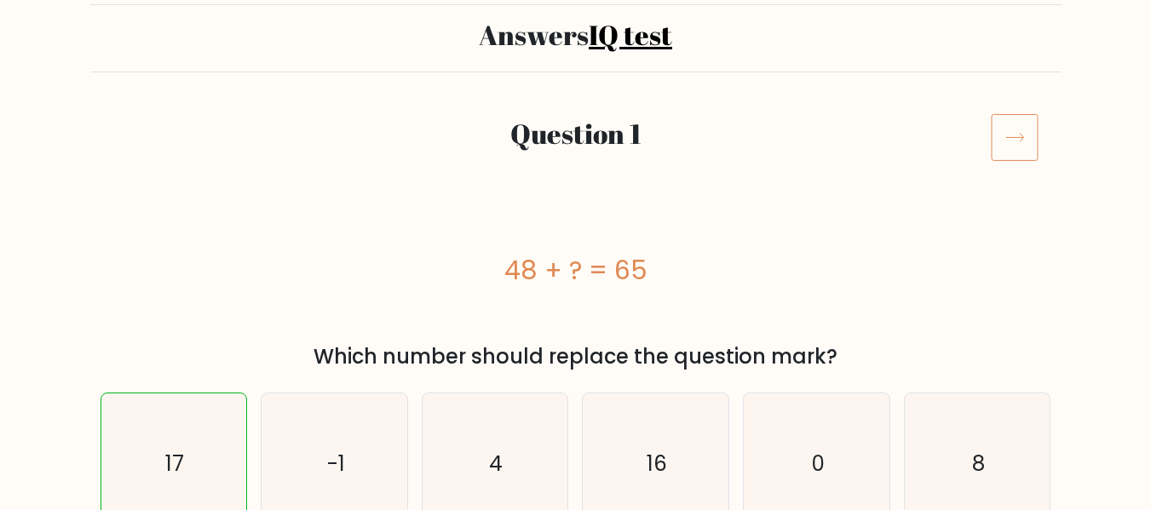
click at [1005, 131] on icon at bounding box center [1015, 137] width 48 height 48
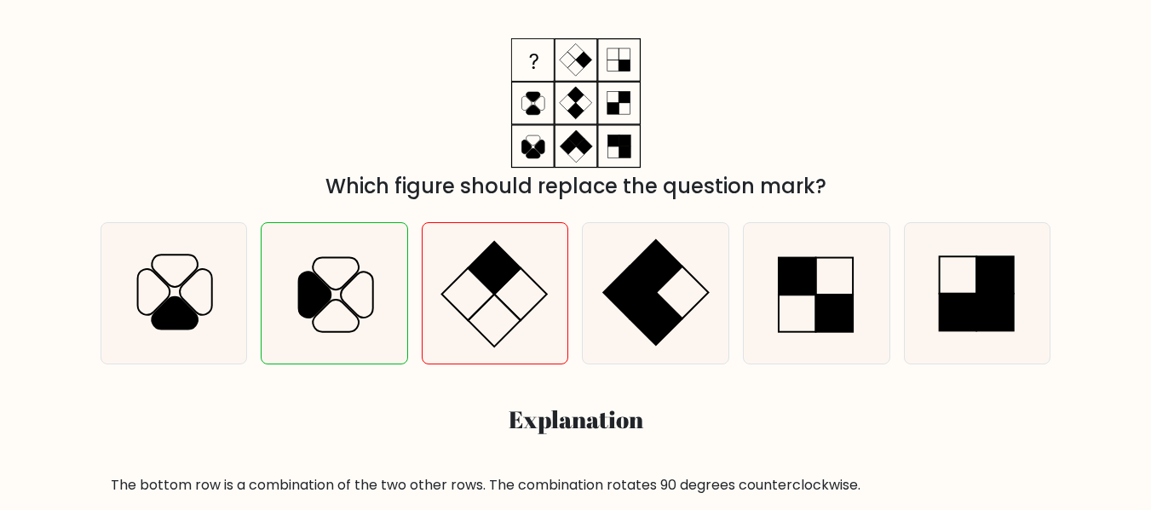
scroll to position [256, 0]
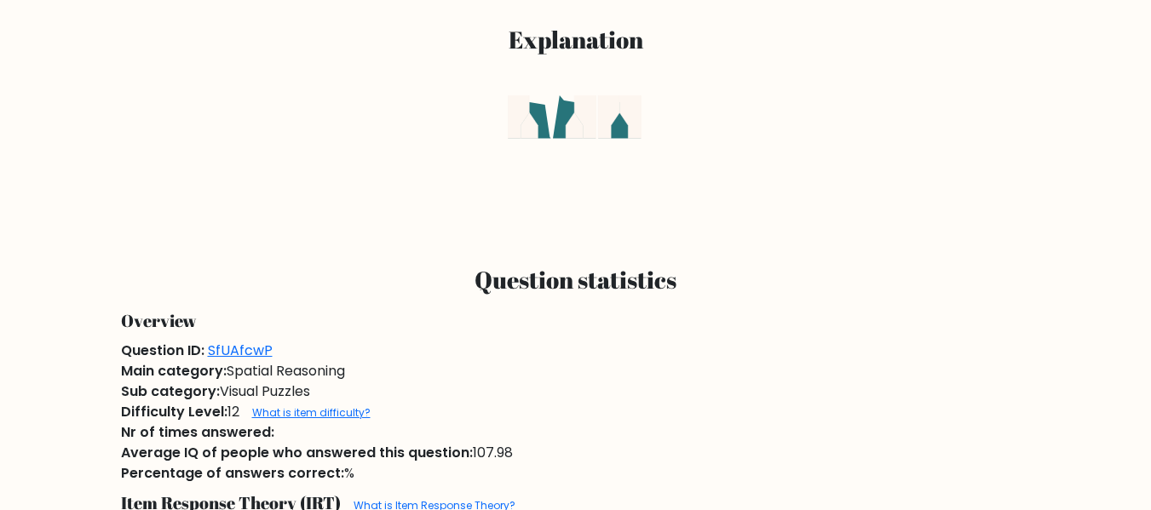
scroll to position [682, 0]
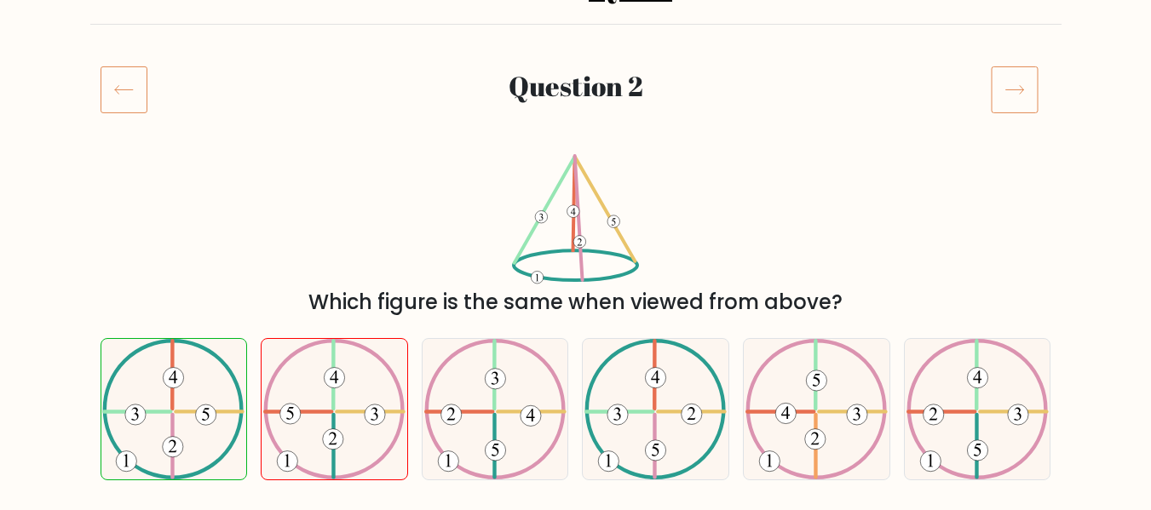
scroll to position [256, 0]
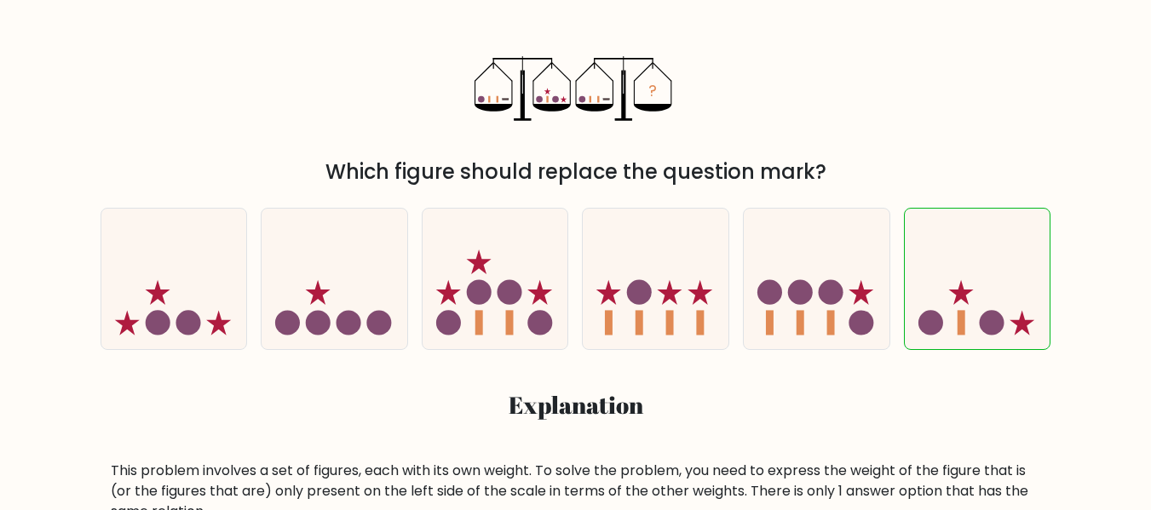
scroll to position [341, 0]
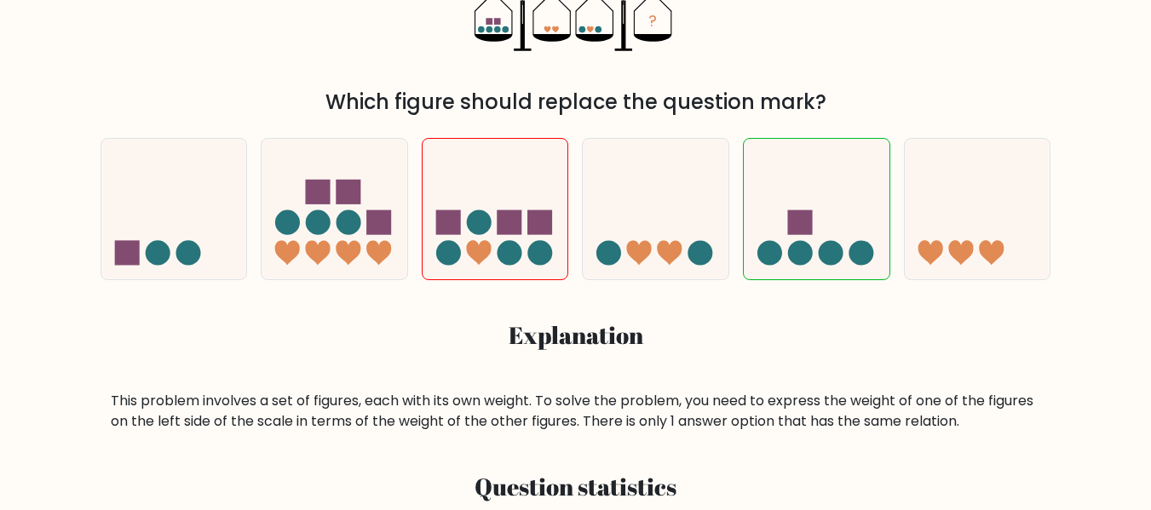
scroll to position [341, 0]
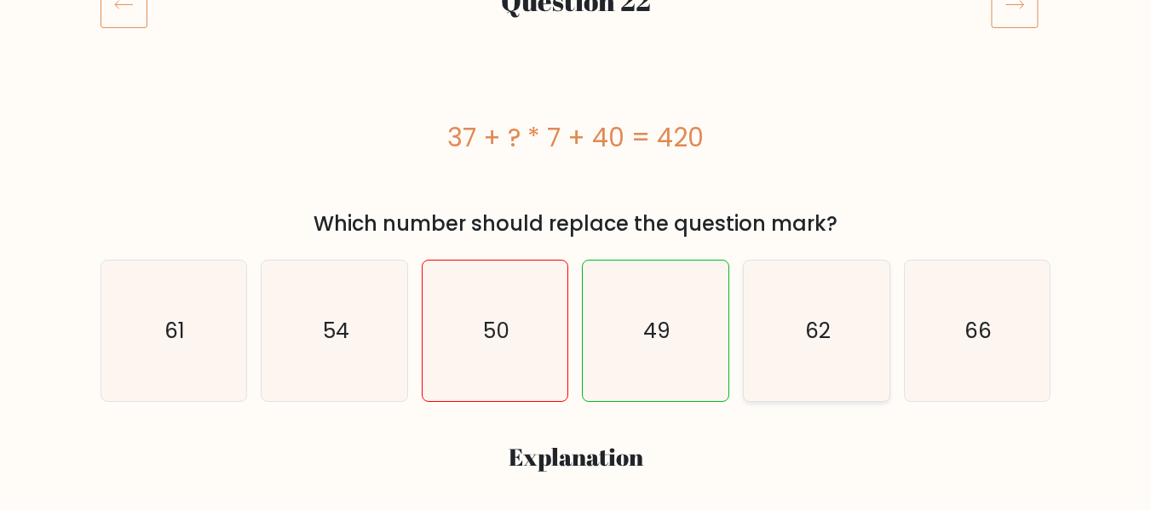
scroll to position [170, 0]
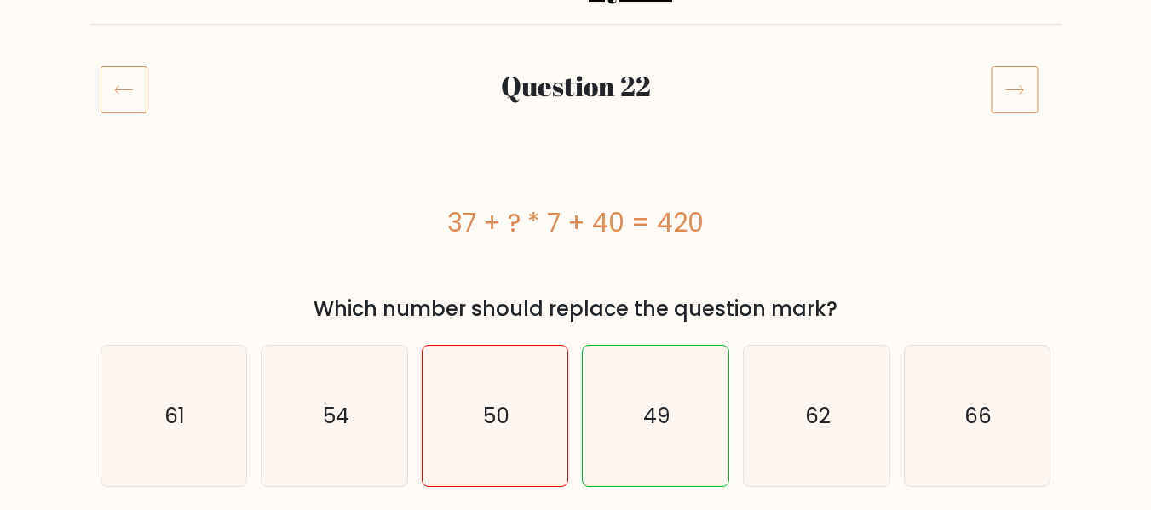
click at [108, 83] on icon at bounding box center [124, 90] width 47 height 48
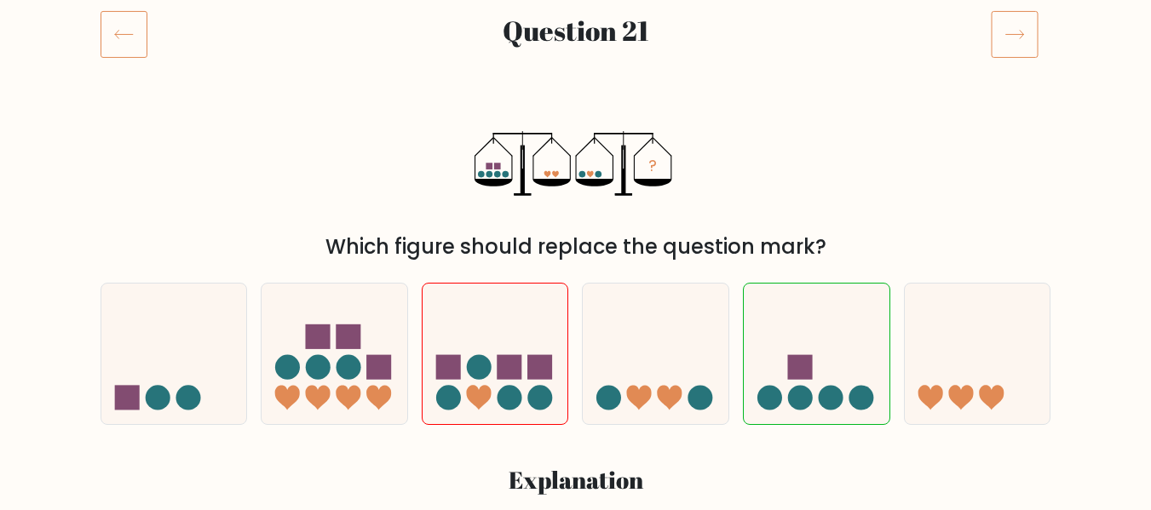
scroll to position [256, 0]
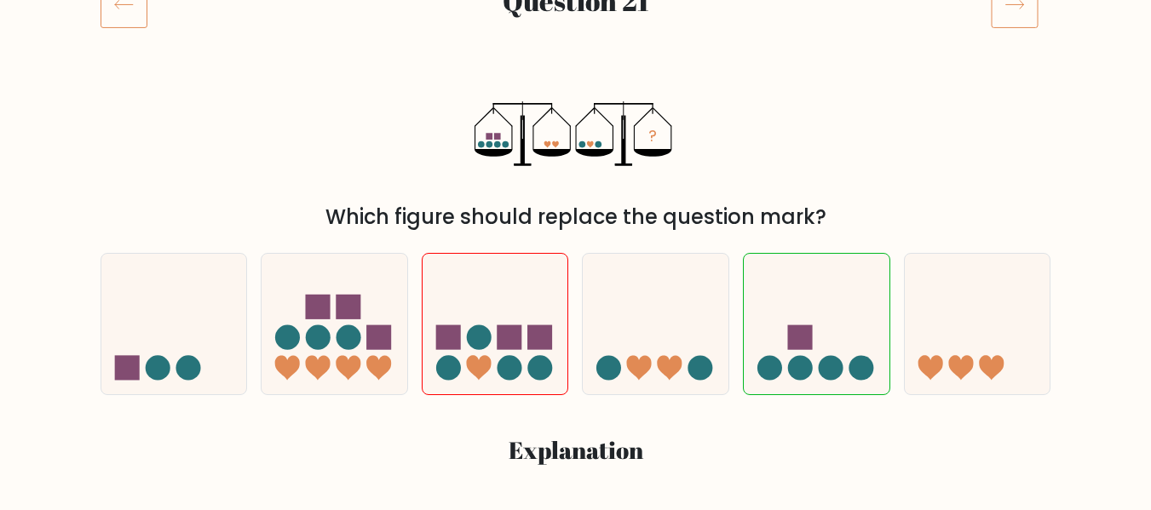
click at [132, 17] on icon at bounding box center [124, 4] width 47 height 48
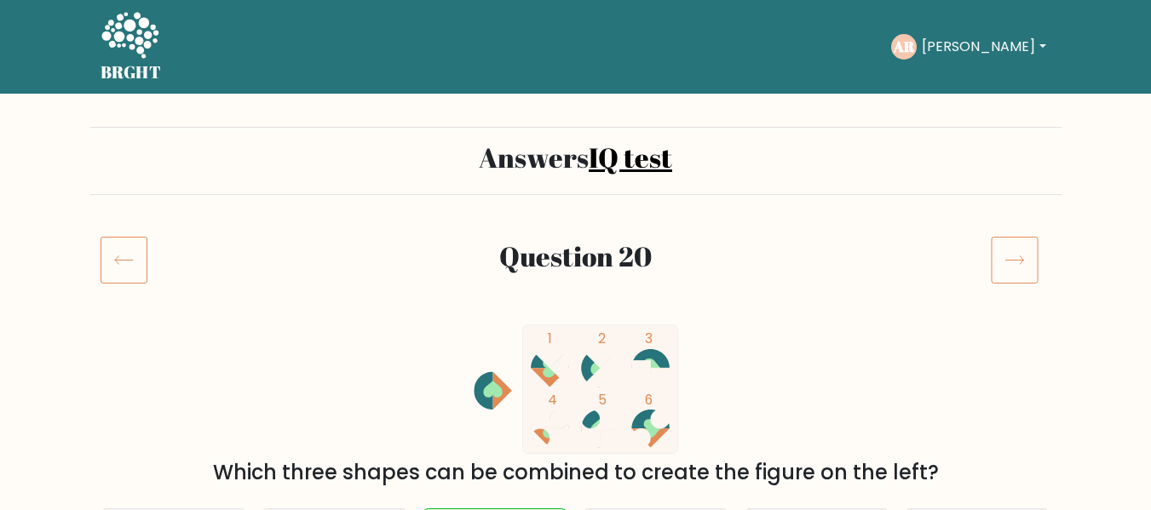
click at [128, 250] on icon at bounding box center [124, 260] width 47 height 48
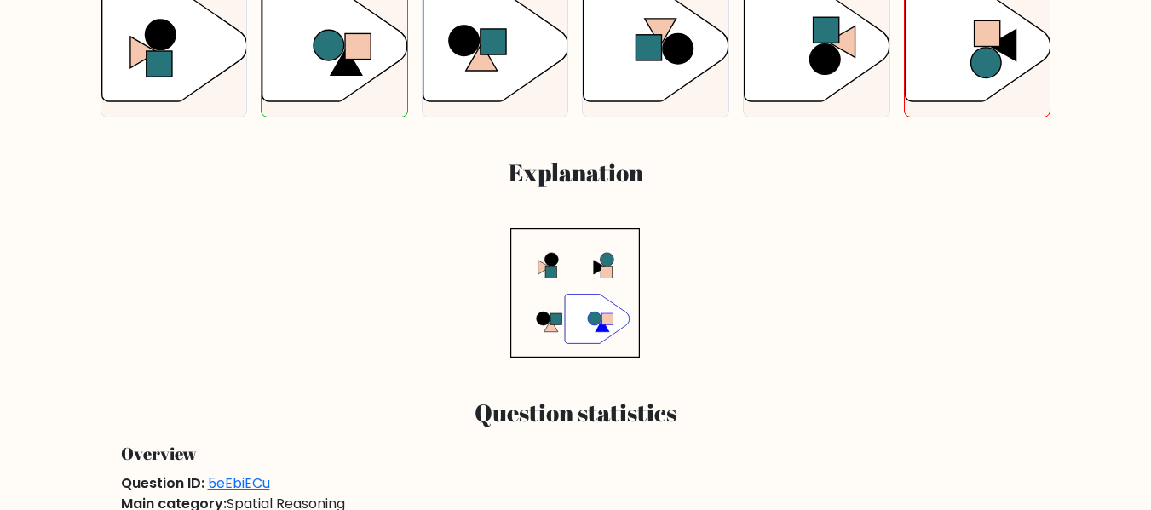
scroll to position [511, 0]
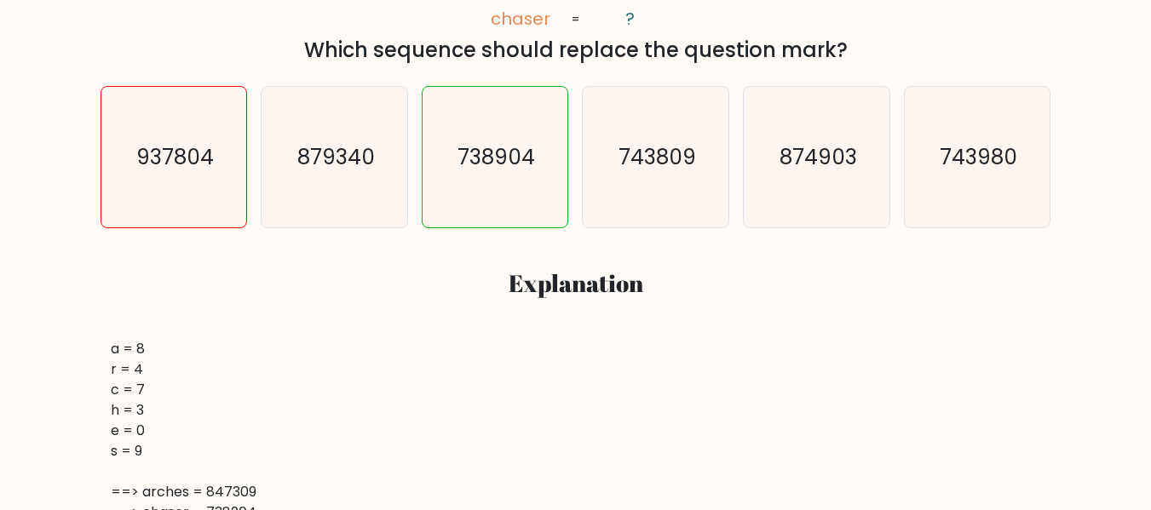
scroll to position [341, 0]
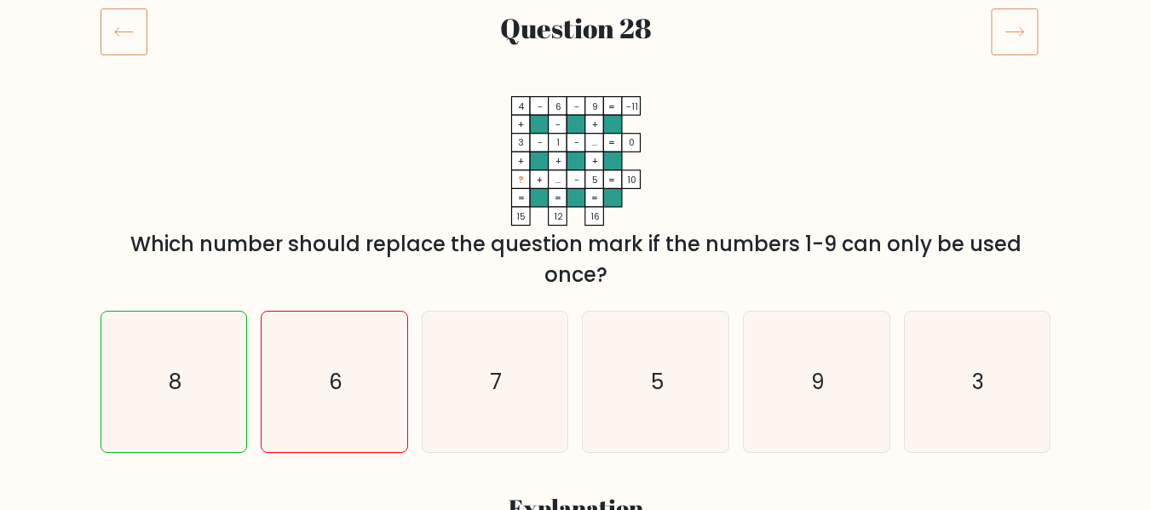
scroll to position [256, 0]
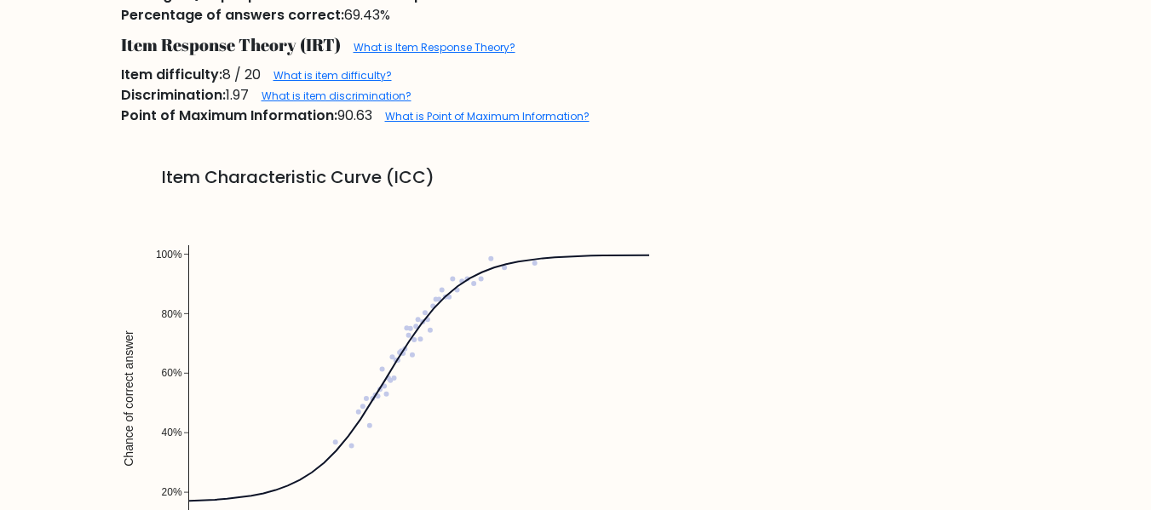
scroll to position [1278, 0]
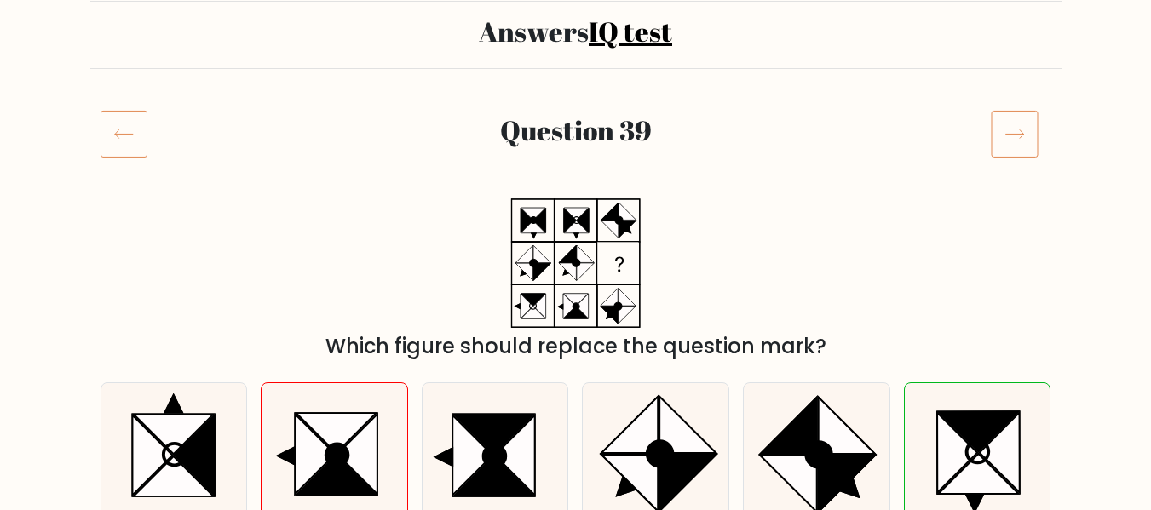
scroll to position [170, 0]
